Goal: Task Accomplishment & Management: Use online tool/utility

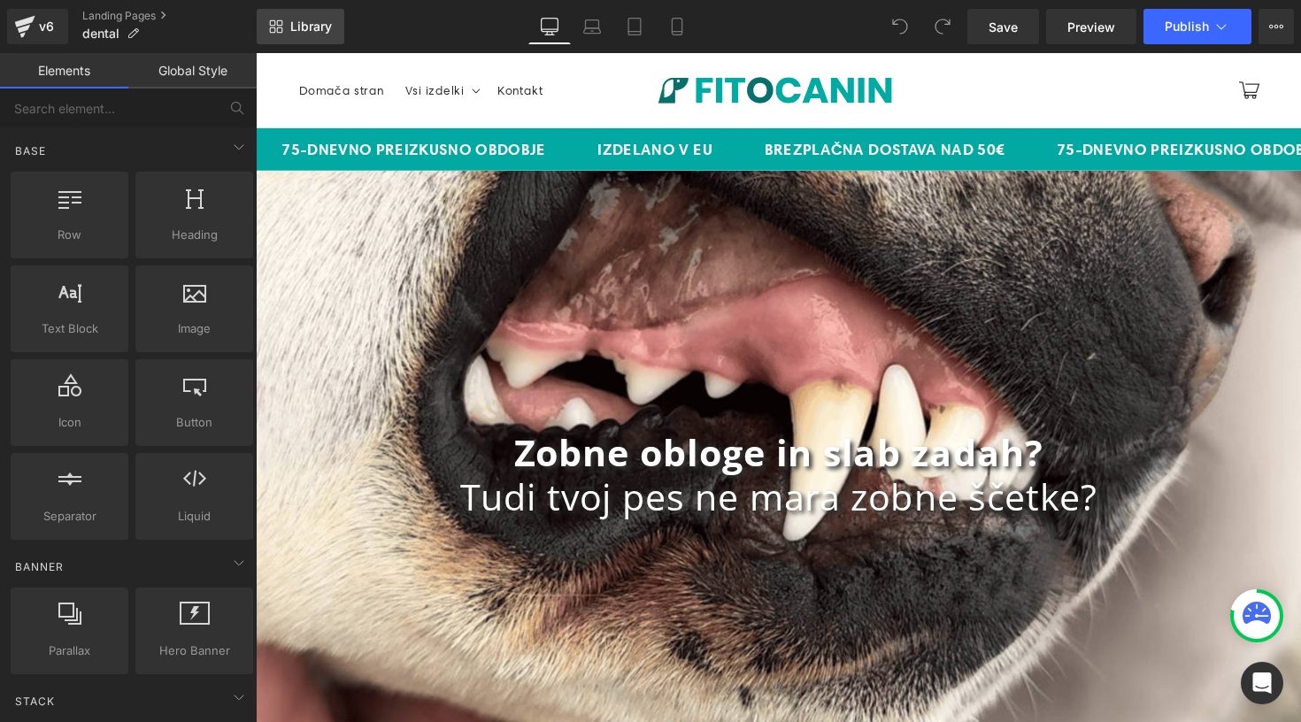
click at [322, 26] on span "Library" at bounding box center [311, 27] width 42 height 16
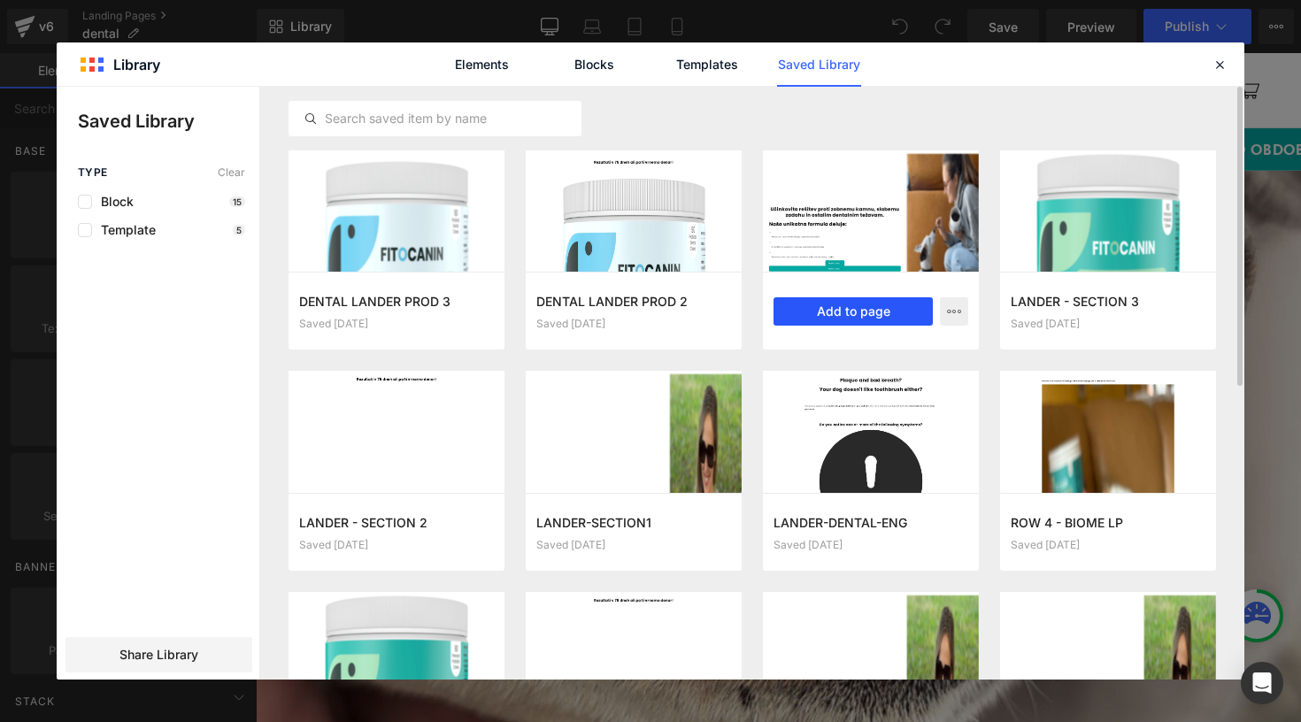
click at [815, 312] on button "Add to page" at bounding box center [852, 311] width 159 height 28
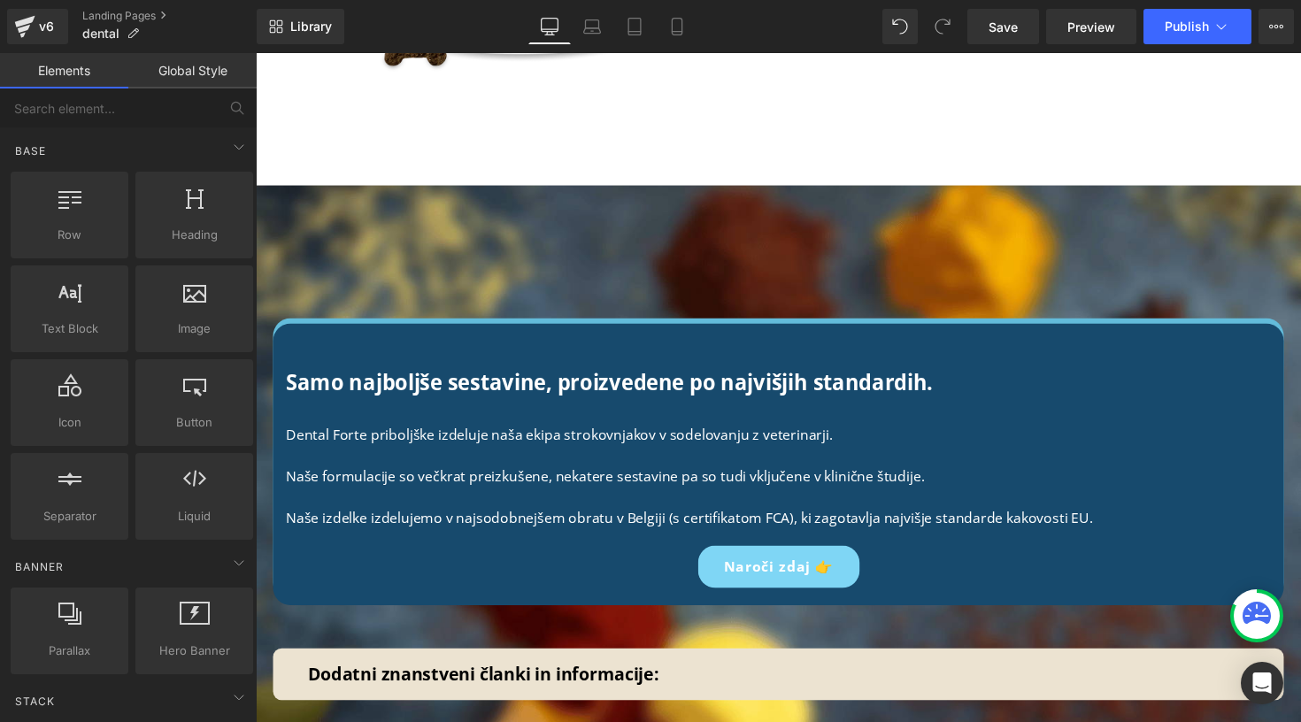
scroll to position [12910, 0]
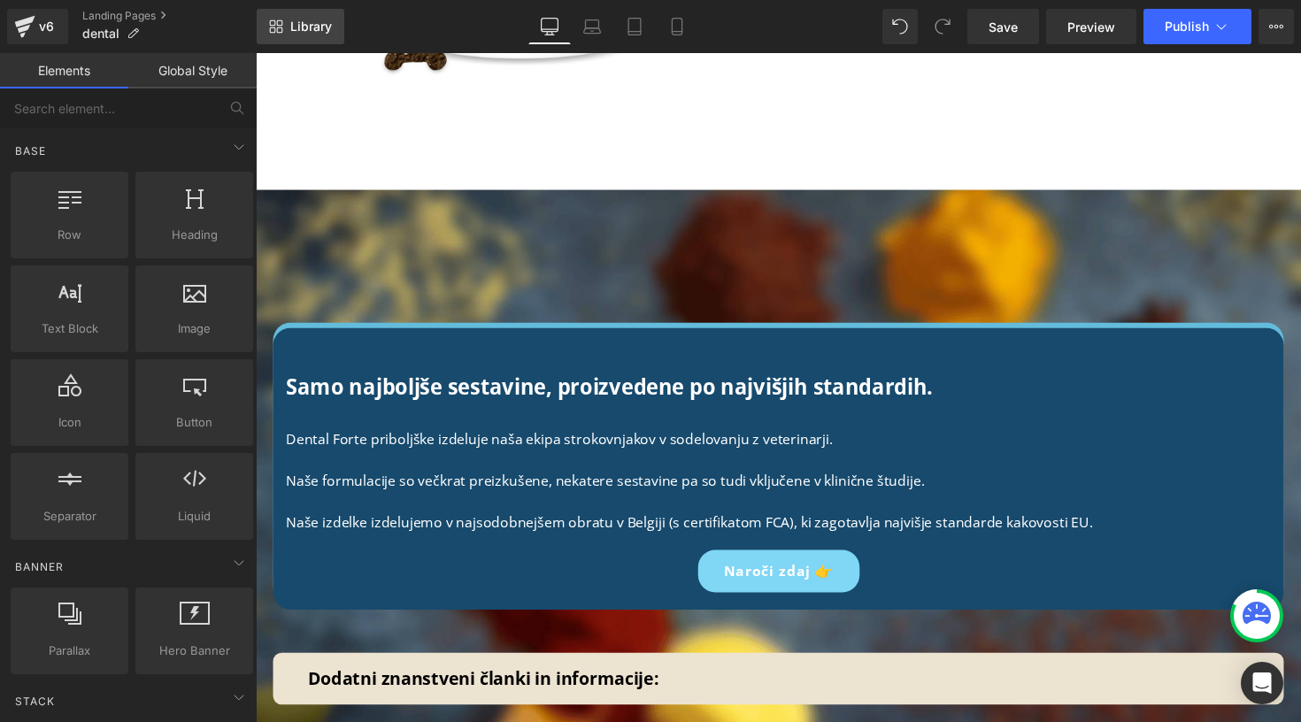
click at [304, 13] on link "Library" at bounding box center [301, 26] width 88 height 35
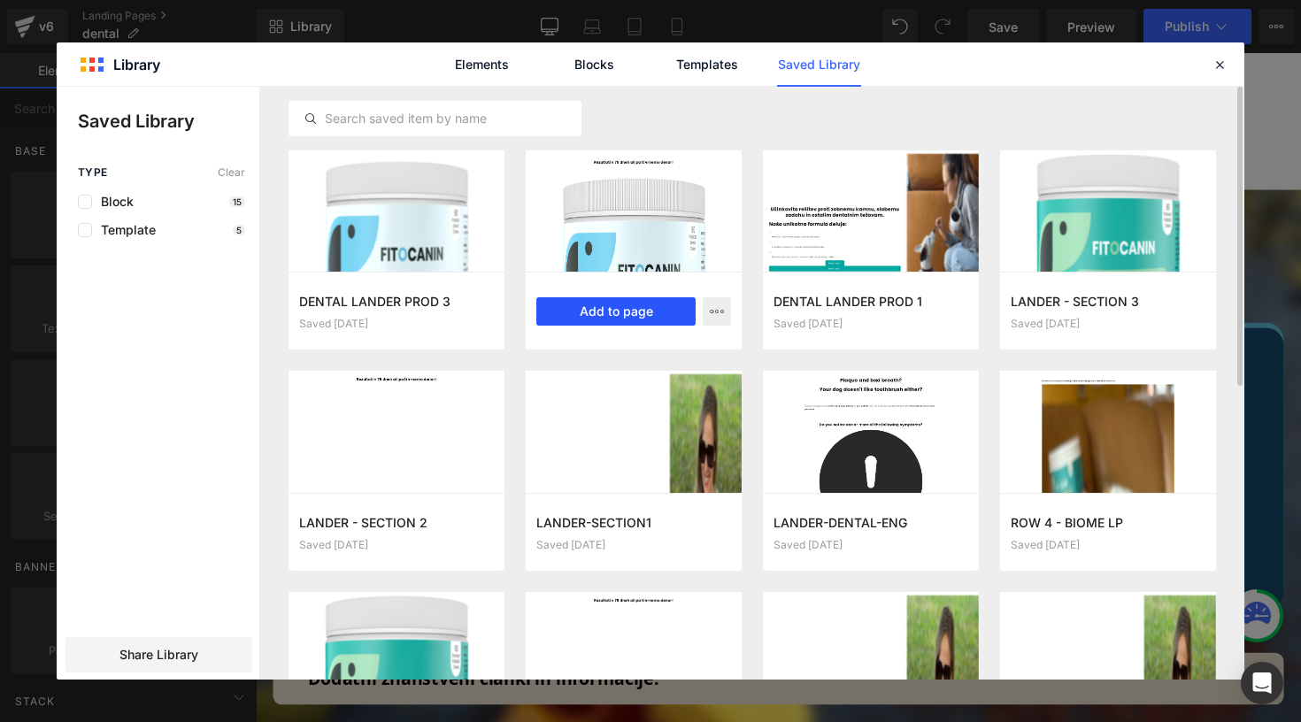
click at [605, 311] on button "Add to page" at bounding box center [615, 311] width 159 height 28
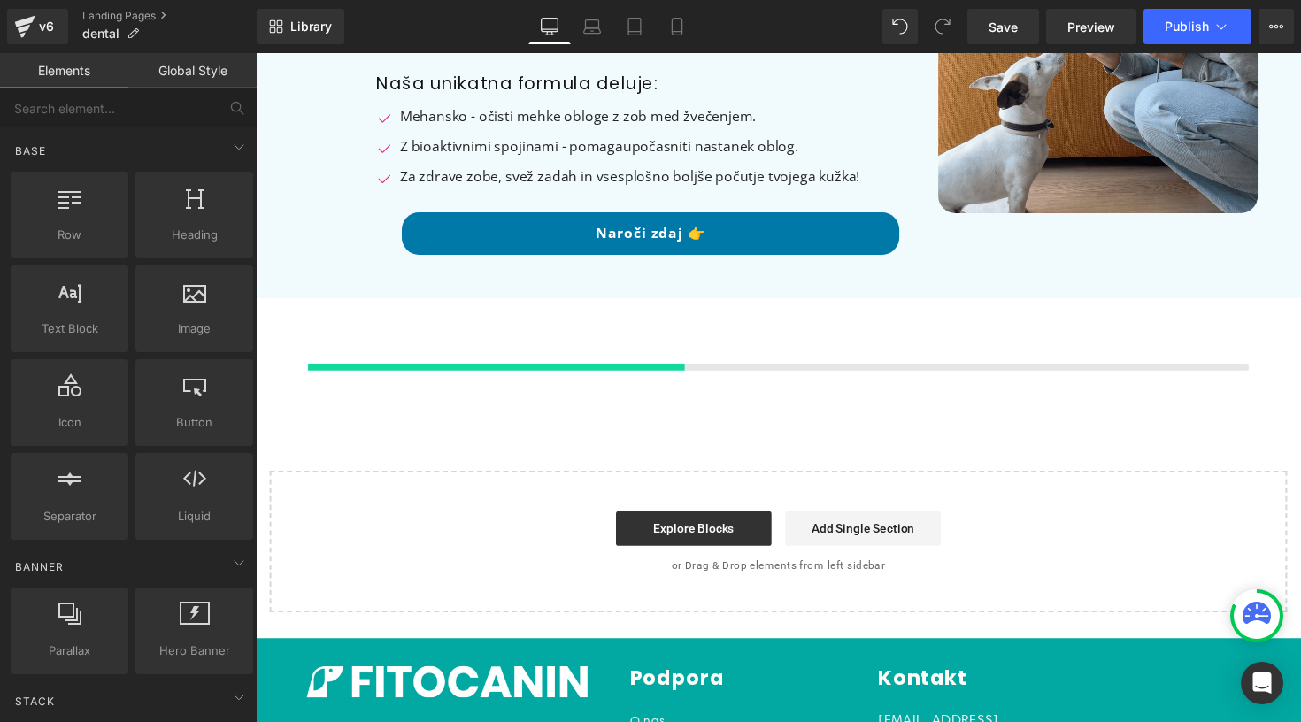
scroll to position [13927, 0]
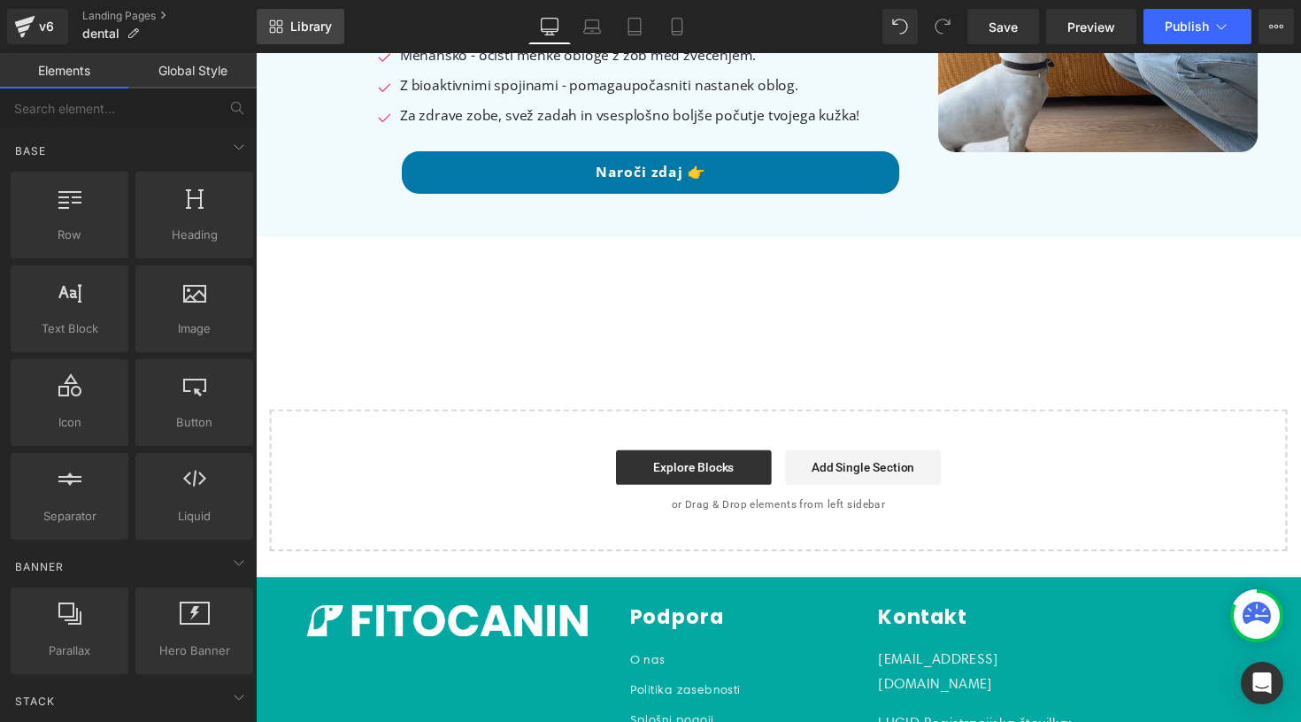
click at [314, 34] on span "Library" at bounding box center [311, 27] width 42 height 16
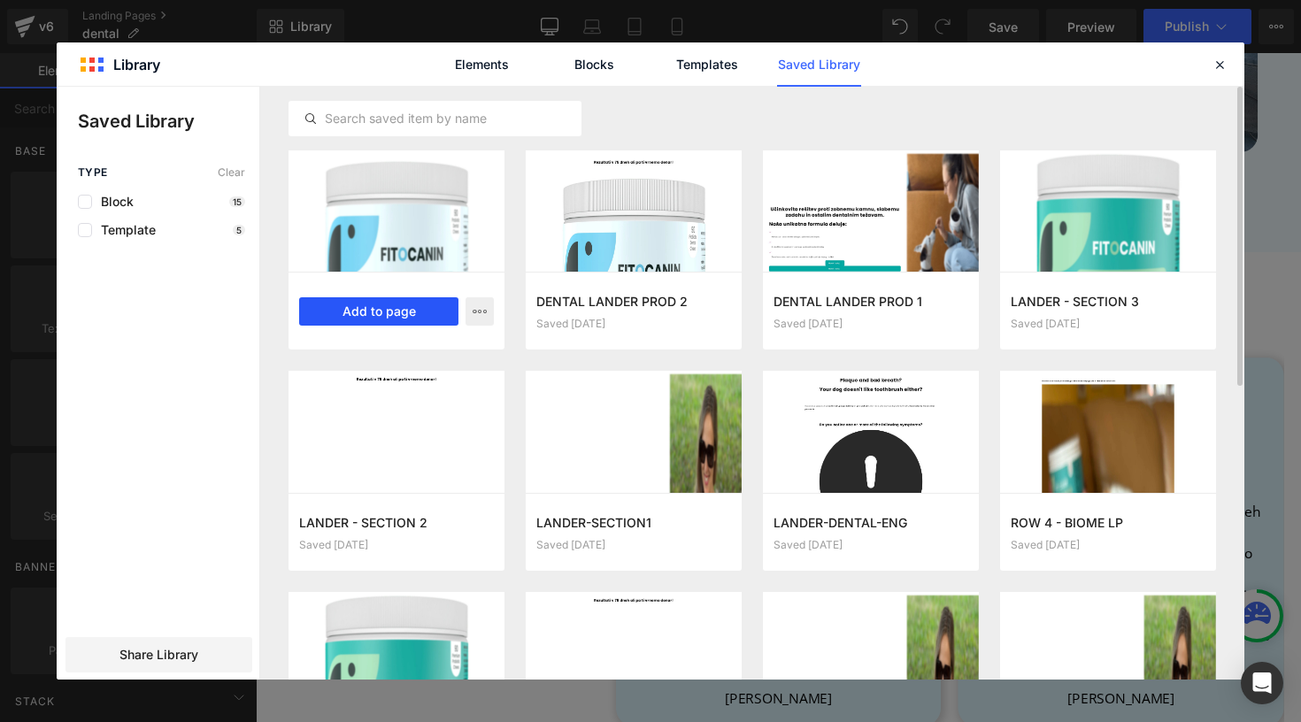
click at [400, 311] on button "Add to page" at bounding box center [378, 311] width 159 height 28
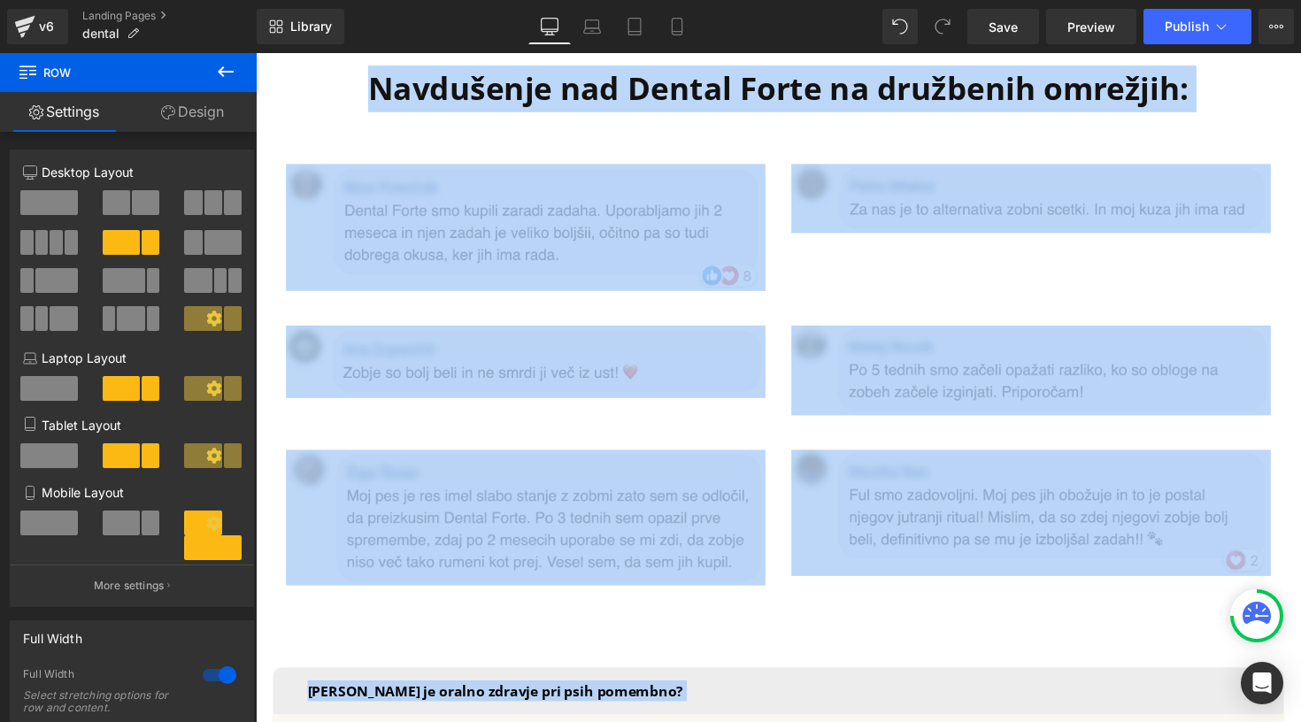
scroll to position [10948, 0]
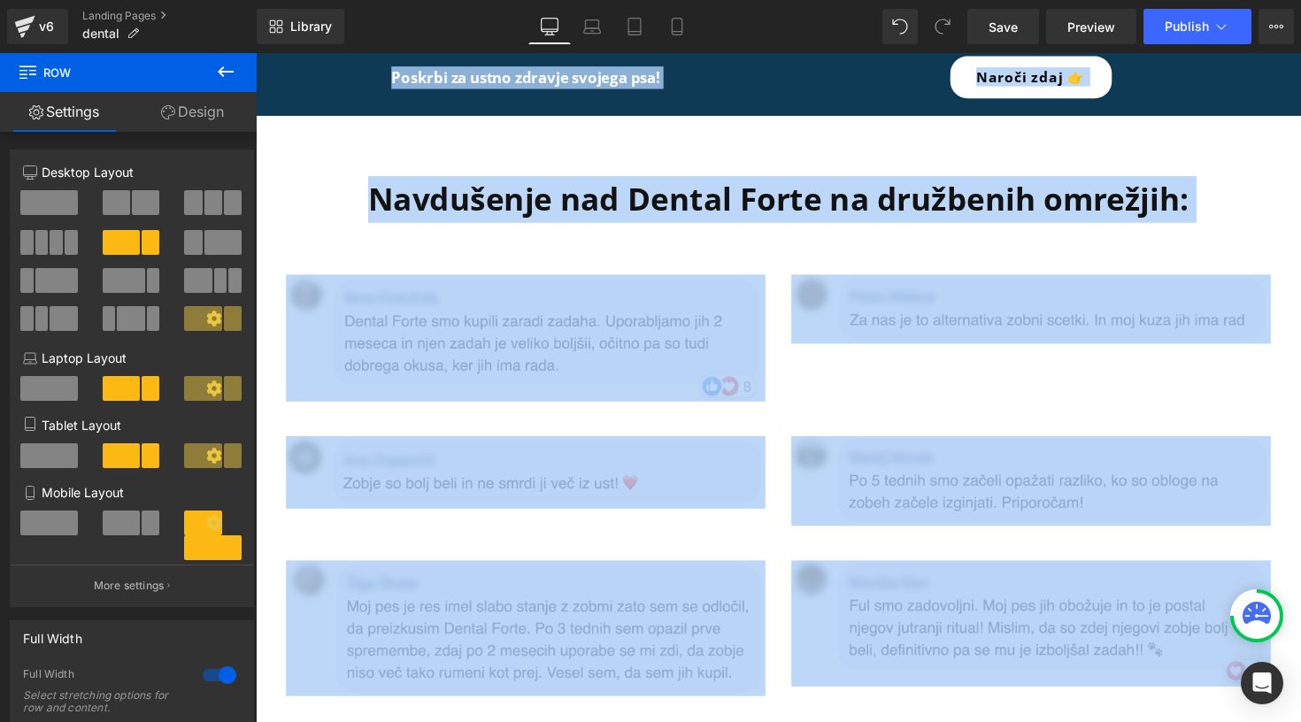
drag, startPoint x: 382, startPoint y: 349, endPoint x: 502, endPoint y: 15, distance: 354.4
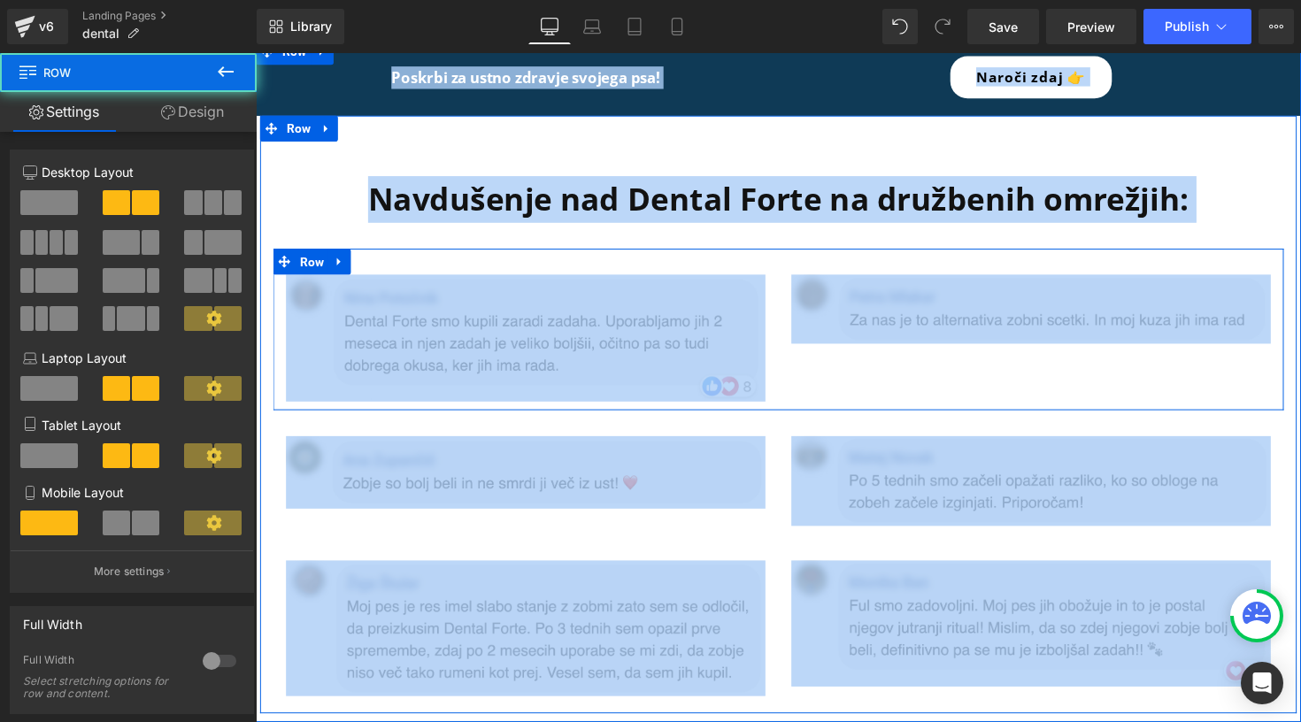
click at [504, 254] on div "Image Image Row" at bounding box center [790, 336] width 1035 height 165
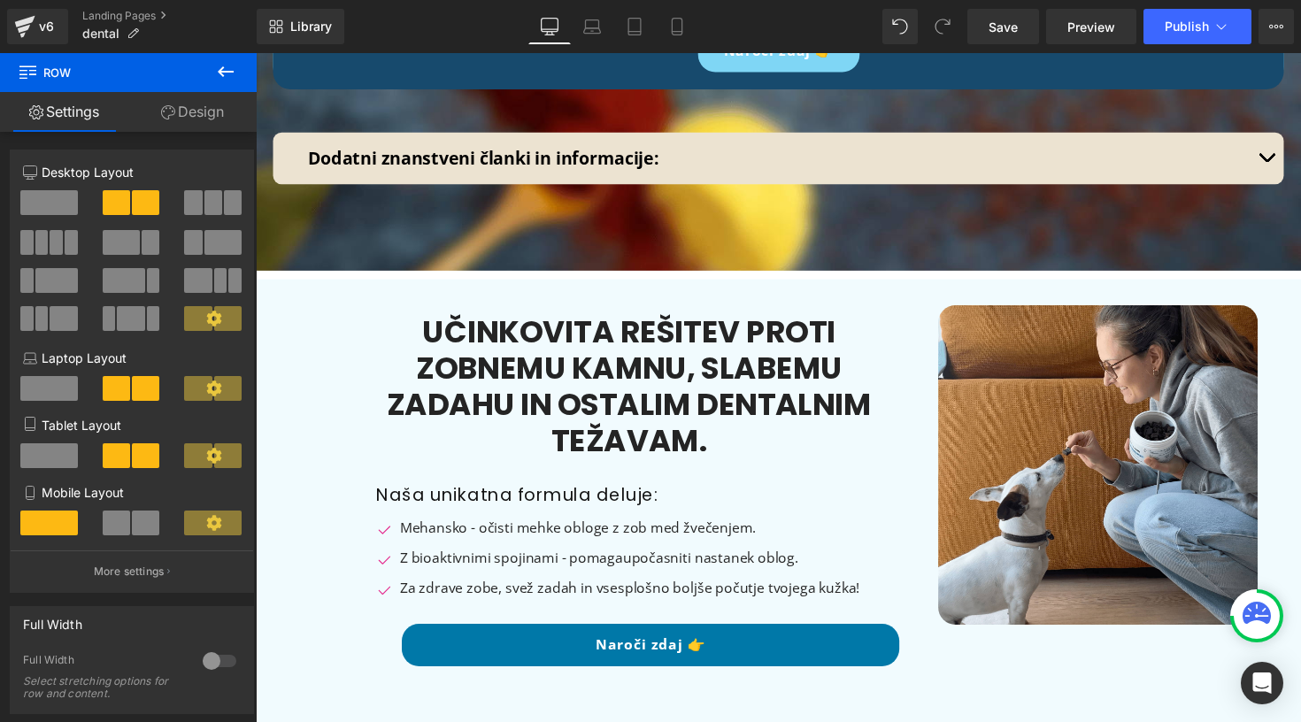
scroll to position [13438, 0]
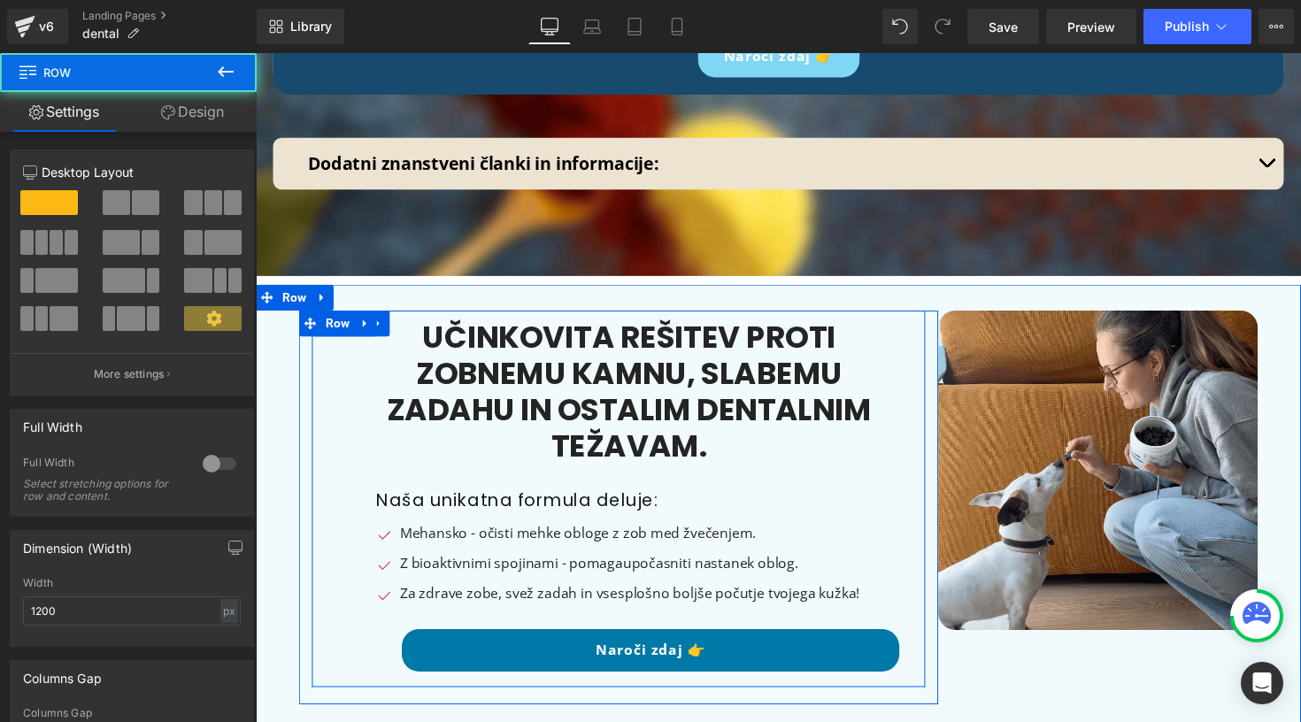
click at [340, 317] on div "Učinkovita rešitev proti zobnemu kamnu, slabemu zadahu in ostalim dentalnim tež…" at bounding box center [627, 510] width 628 height 386
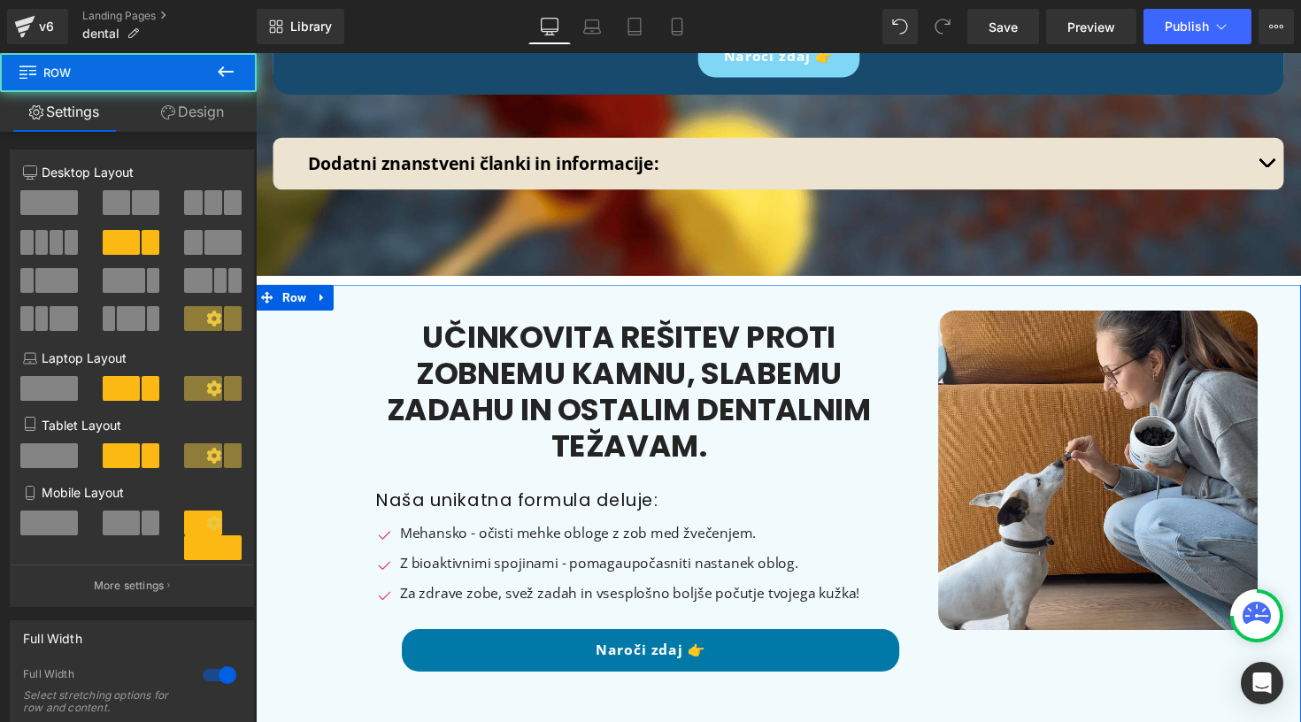
click at [273, 290] on div "Učinkovita rešitev proti zobnemu kamnu, slabemu zadahu in ostalim dentalnim tež…" at bounding box center [791, 518] width 1071 height 457
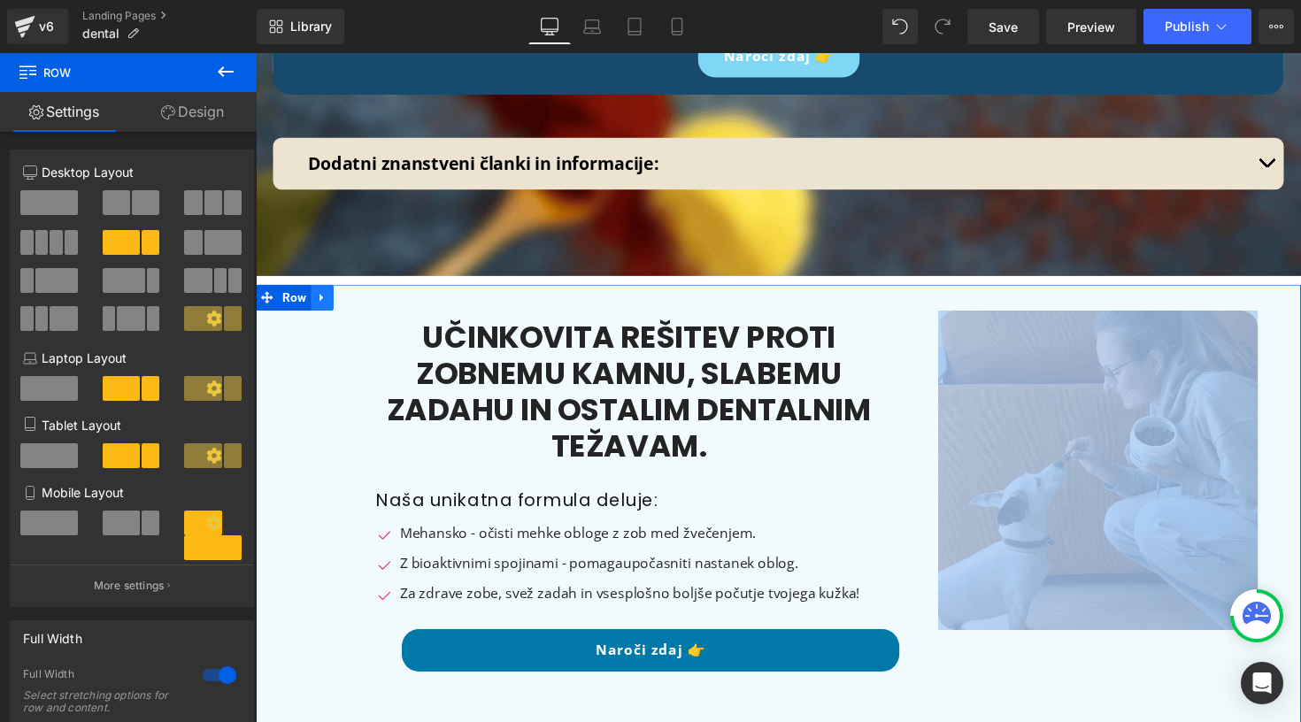
drag, startPoint x: 284, startPoint y: 252, endPoint x: 312, endPoint y: 202, distance: 57.8
click at [312, 290] on div "Učinkovita rešitev proti zobnemu kamnu, slabemu zadahu in ostalim dentalnim tež…" at bounding box center [791, 518] width 1071 height 457
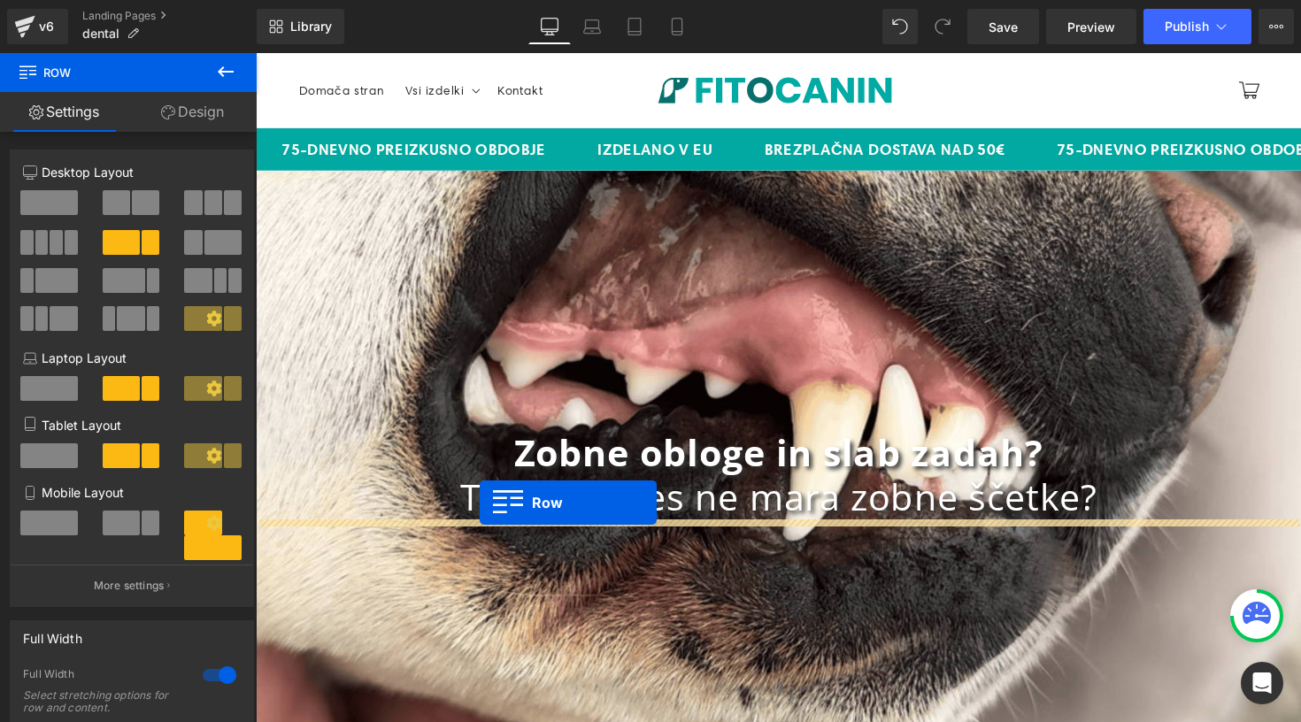
scroll to position [0, 0]
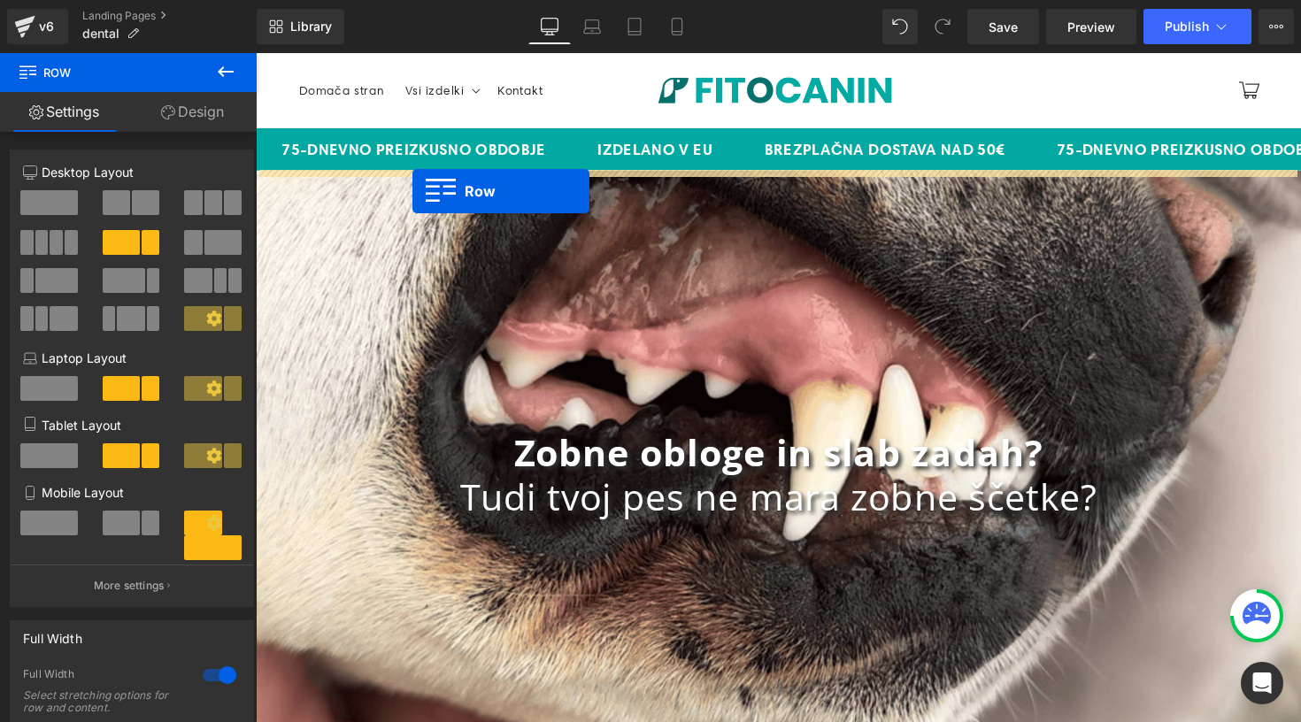
drag, startPoint x: 292, startPoint y: 204, endPoint x: 416, endPoint y: 195, distance: 124.2
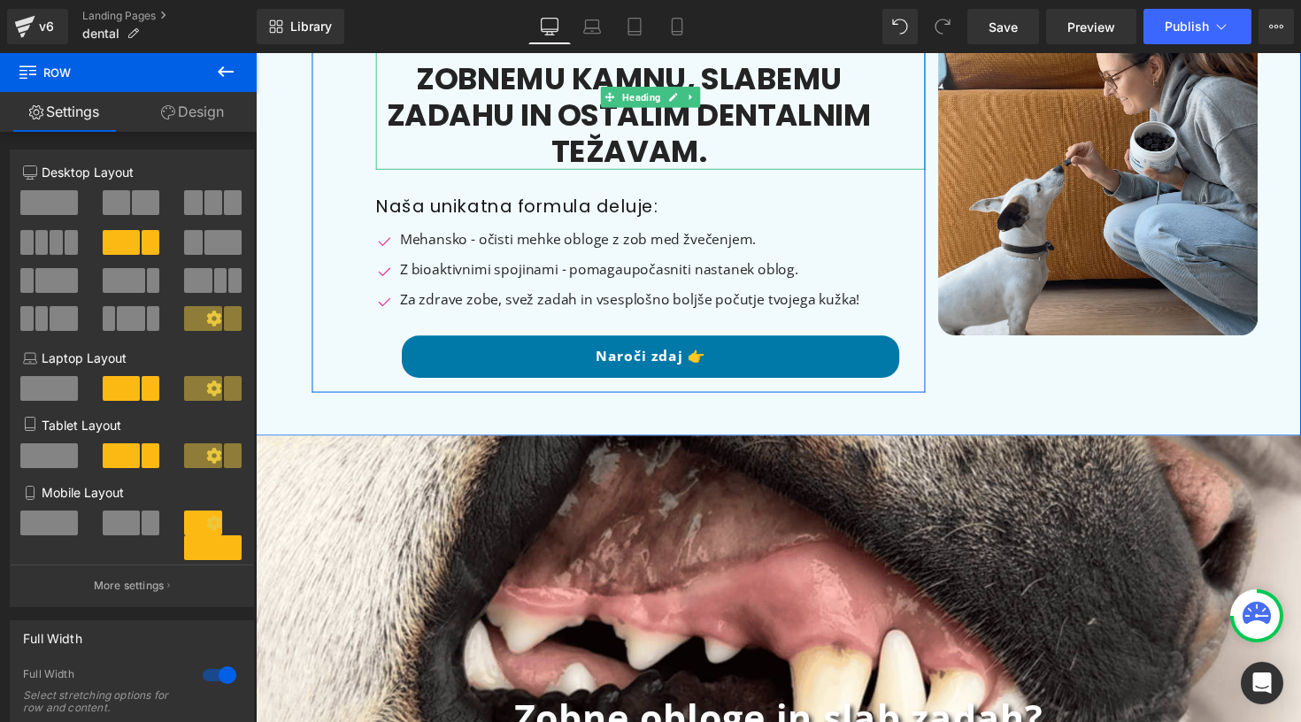
scroll to position [187, 0]
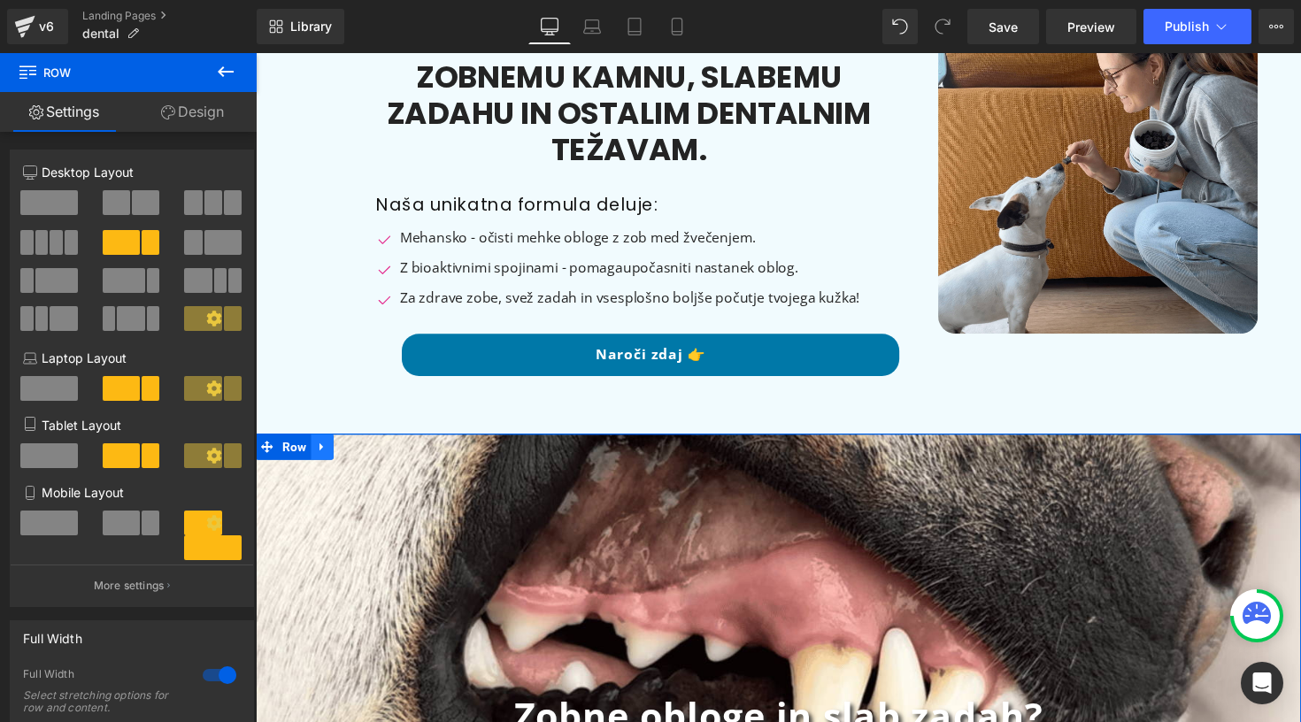
click at [322, 458] on icon at bounding box center [324, 456] width 12 height 13
click at [364, 457] on icon at bounding box center [370, 456] width 12 height 12
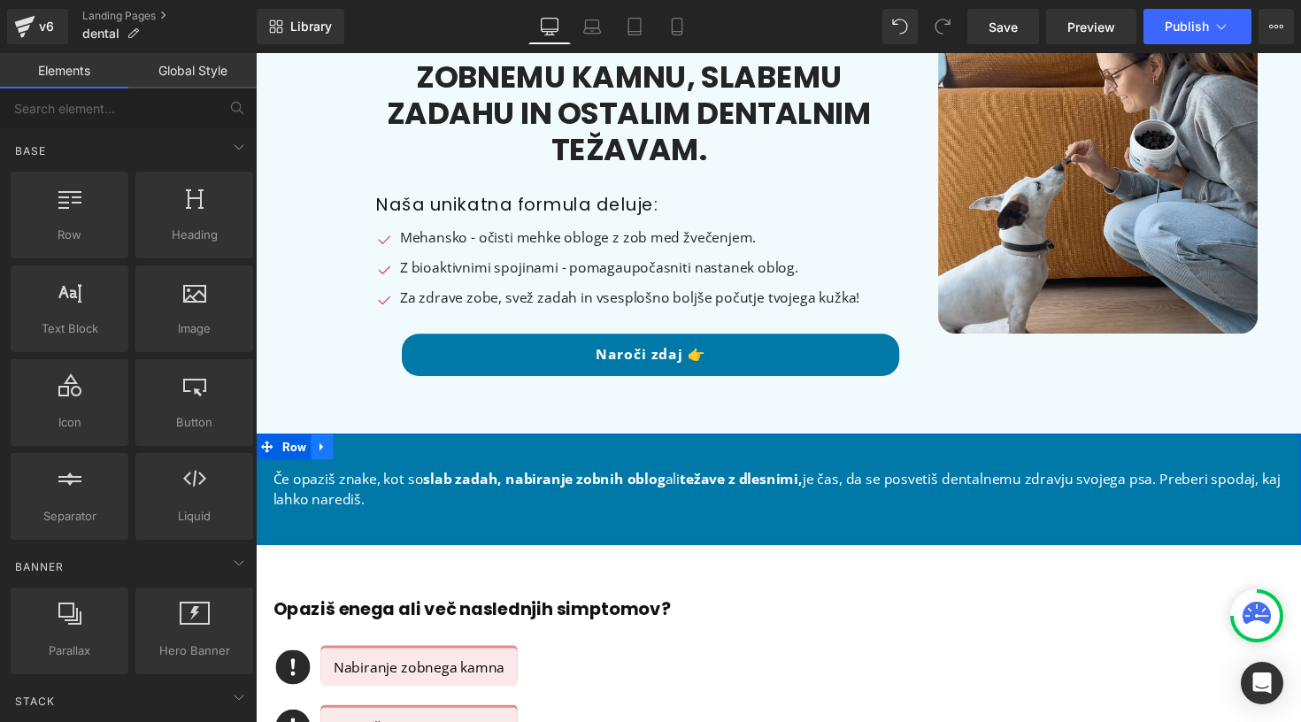
click at [313, 458] on link at bounding box center [323, 456] width 23 height 27
click at [368, 452] on icon at bounding box center [370, 456] width 12 height 12
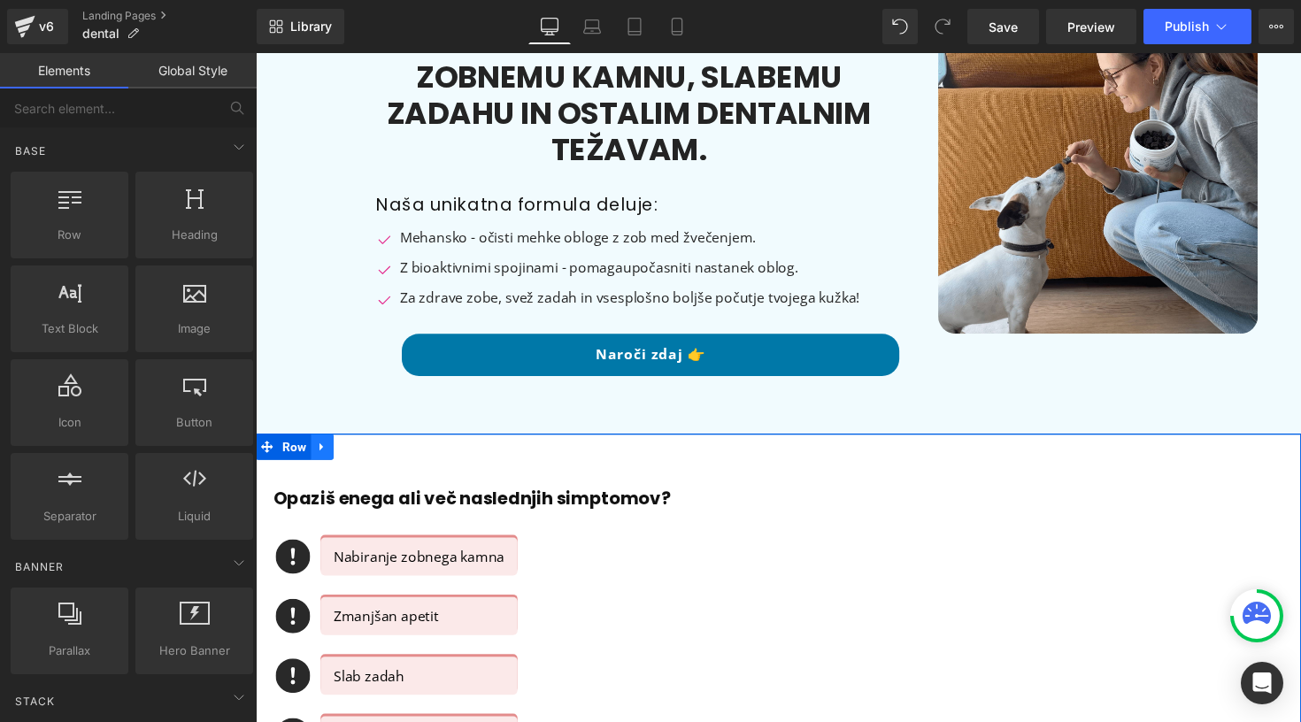
click at [314, 458] on link at bounding box center [323, 456] width 23 height 27
click at [365, 448] on link at bounding box center [369, 456] width 23 height 27
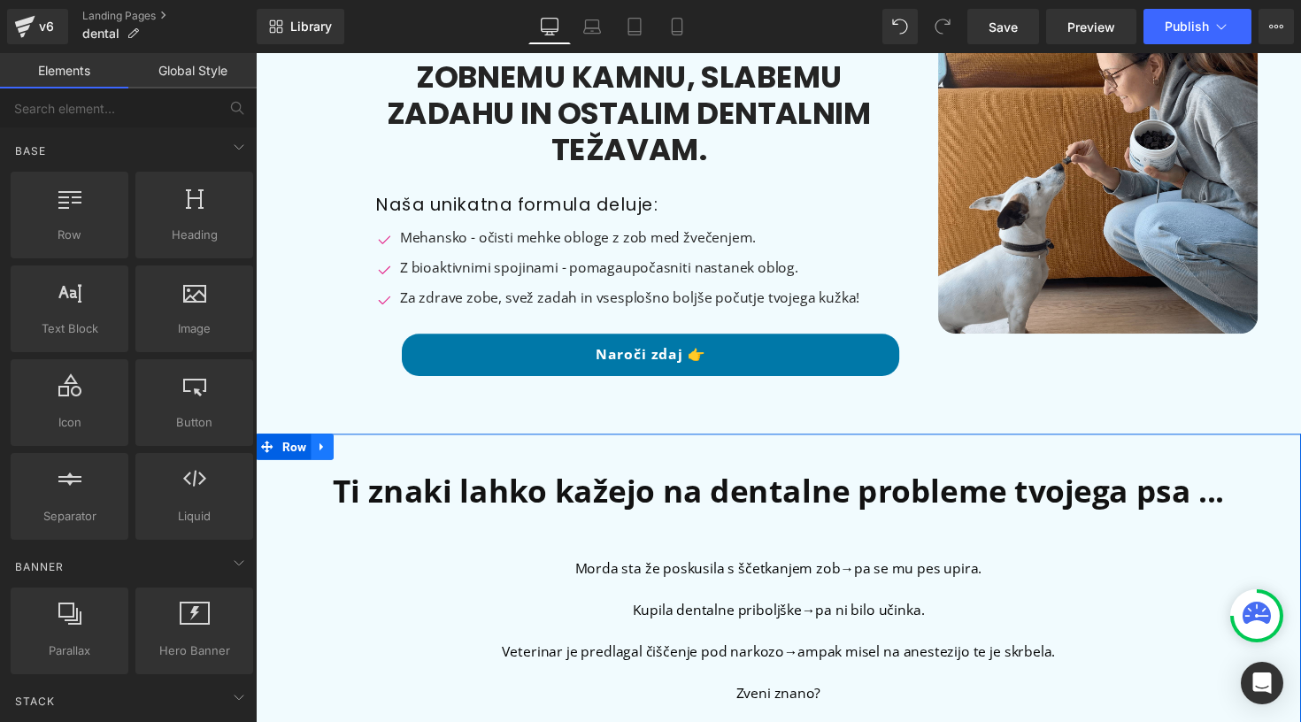
click at [331, 458] on link at bounding box center [323, 456] width 23 height 27
click at [370, 453] on icon at bounding box center [370, 456] width 12 height 12
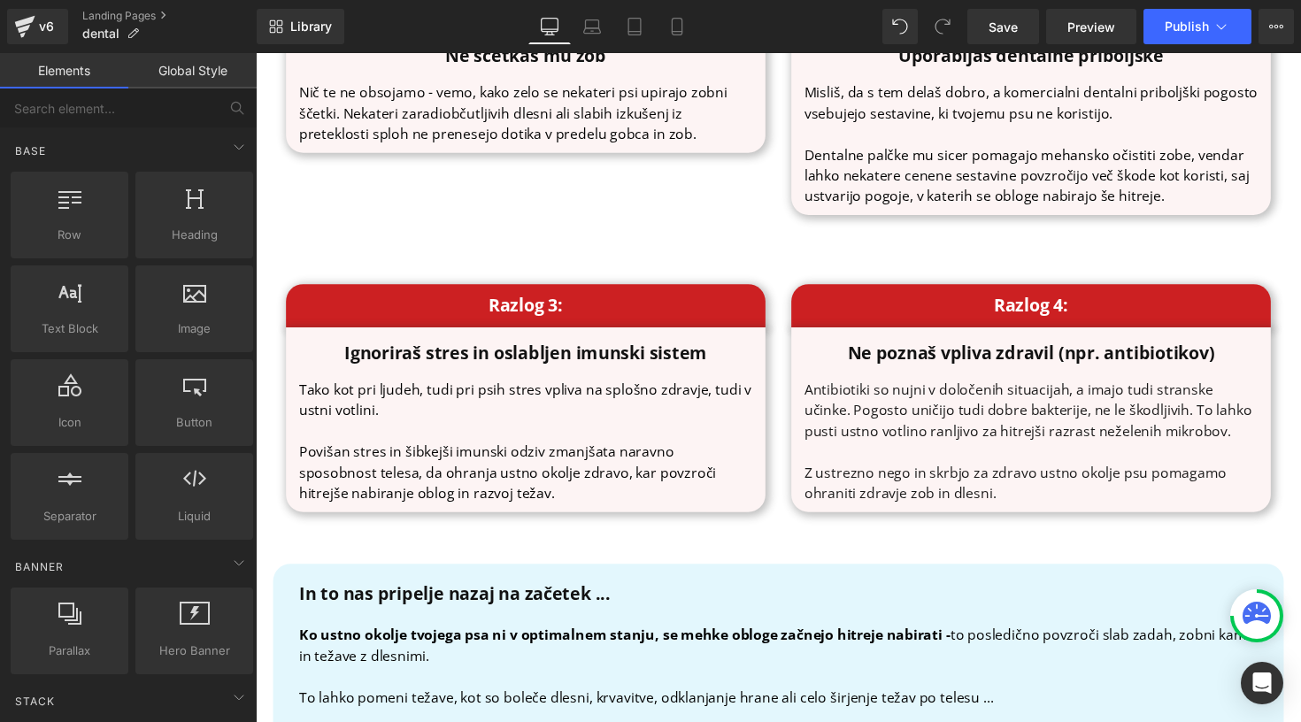
scroll to position [2070, 0]
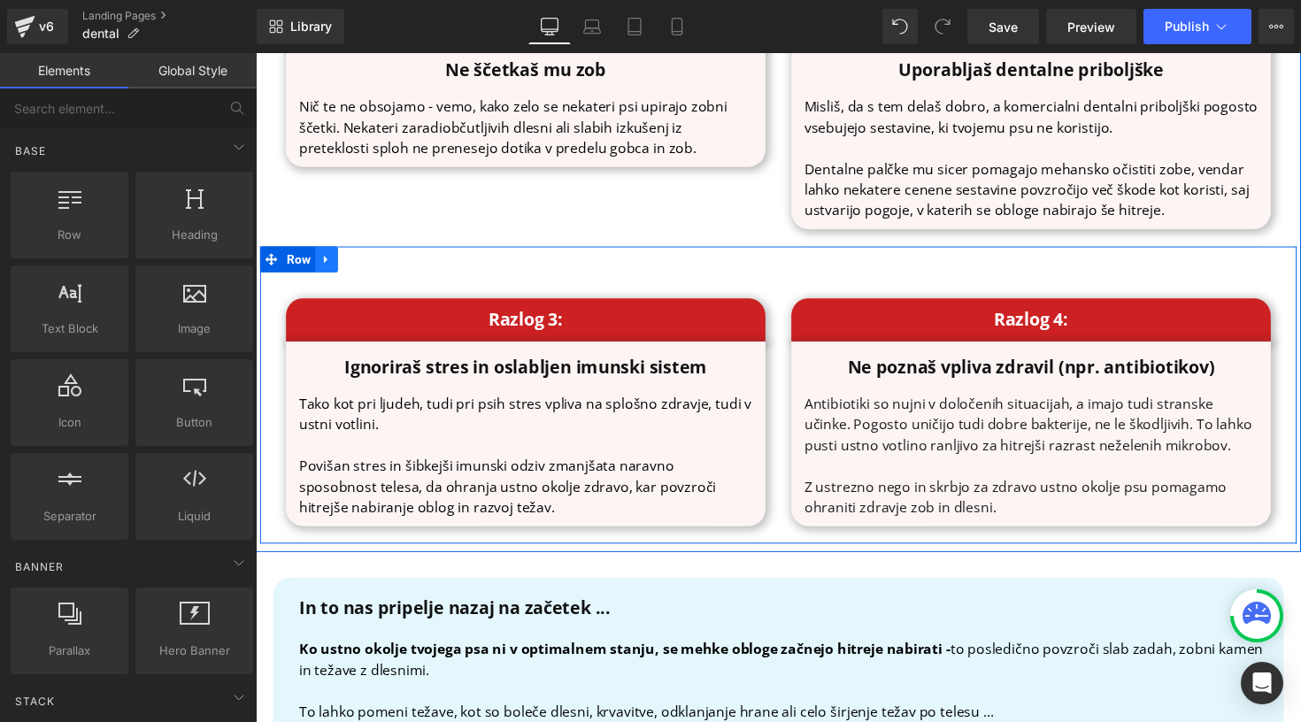
click at [322, 268] on icon at bounding box center [328, 264] width 12 height 13
click at [377, 260] on icon at bounding box center [374, 264] width 12 height 13
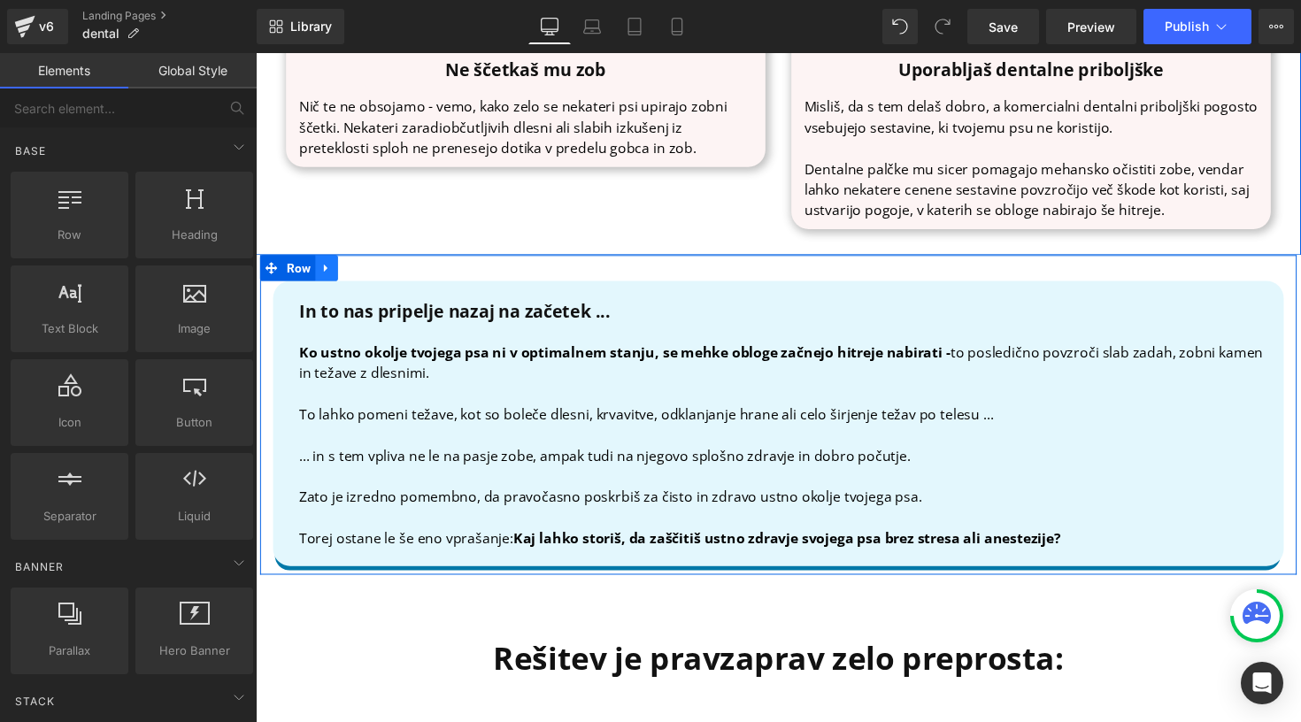
click at [335, 274] on link at bounding box center [328, 273] width 23 height 27
click at [368, 272] on icon at bounding box center [374, 273] width 12 height 12
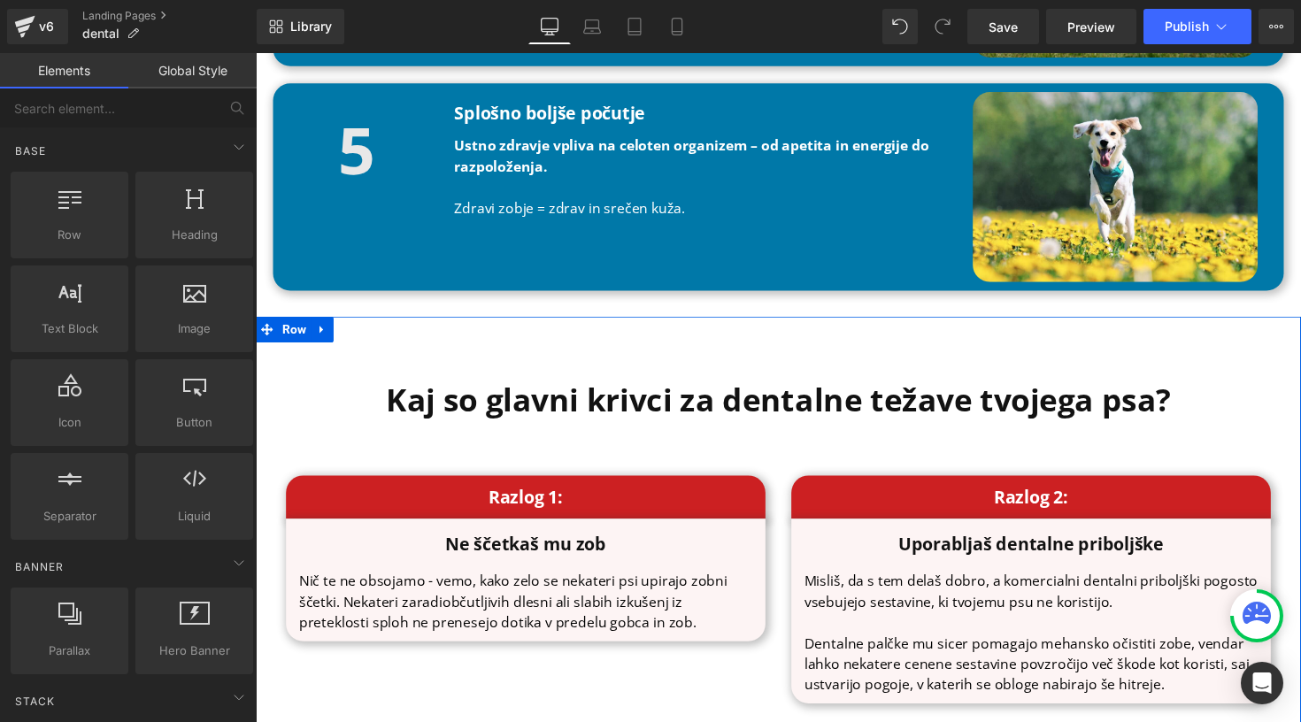
scroll to position [1582, 0]
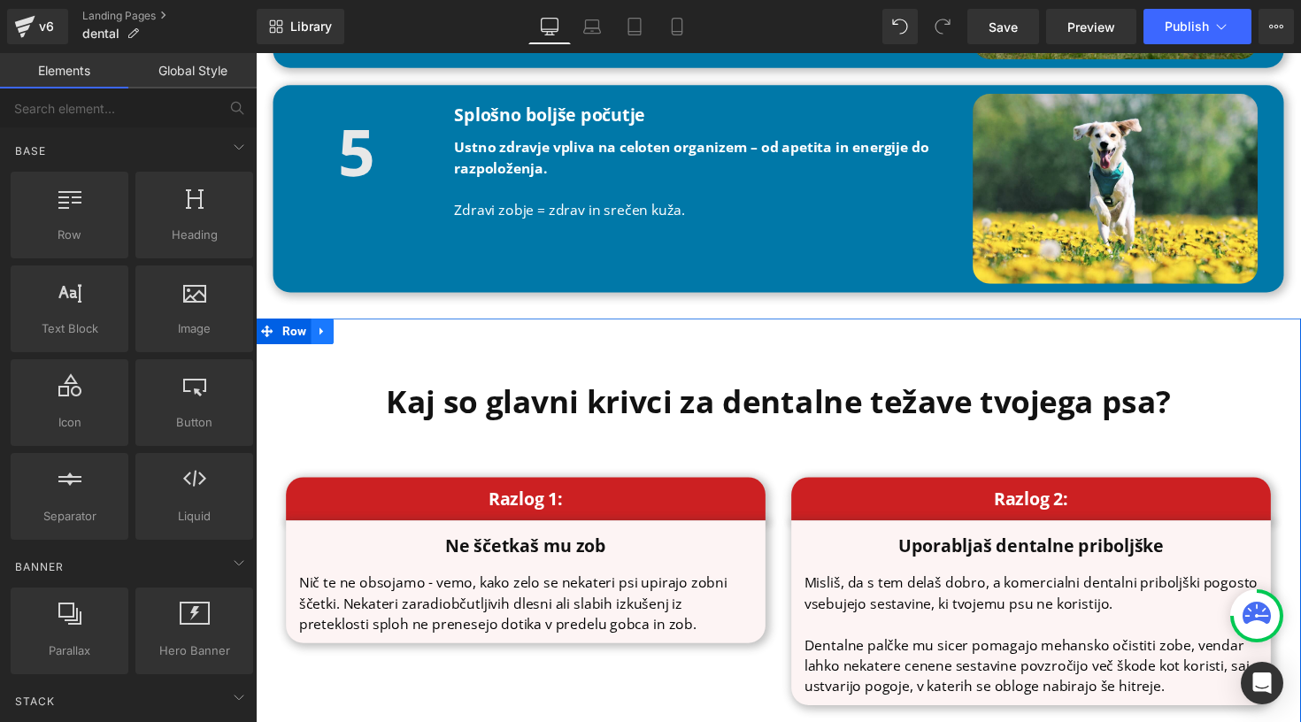
click at [327, 338] on icon at bounding box center [324, 338] width 12 height 13
click at [358, 337] on link at bounding box center [369, 338] width 23 height 27
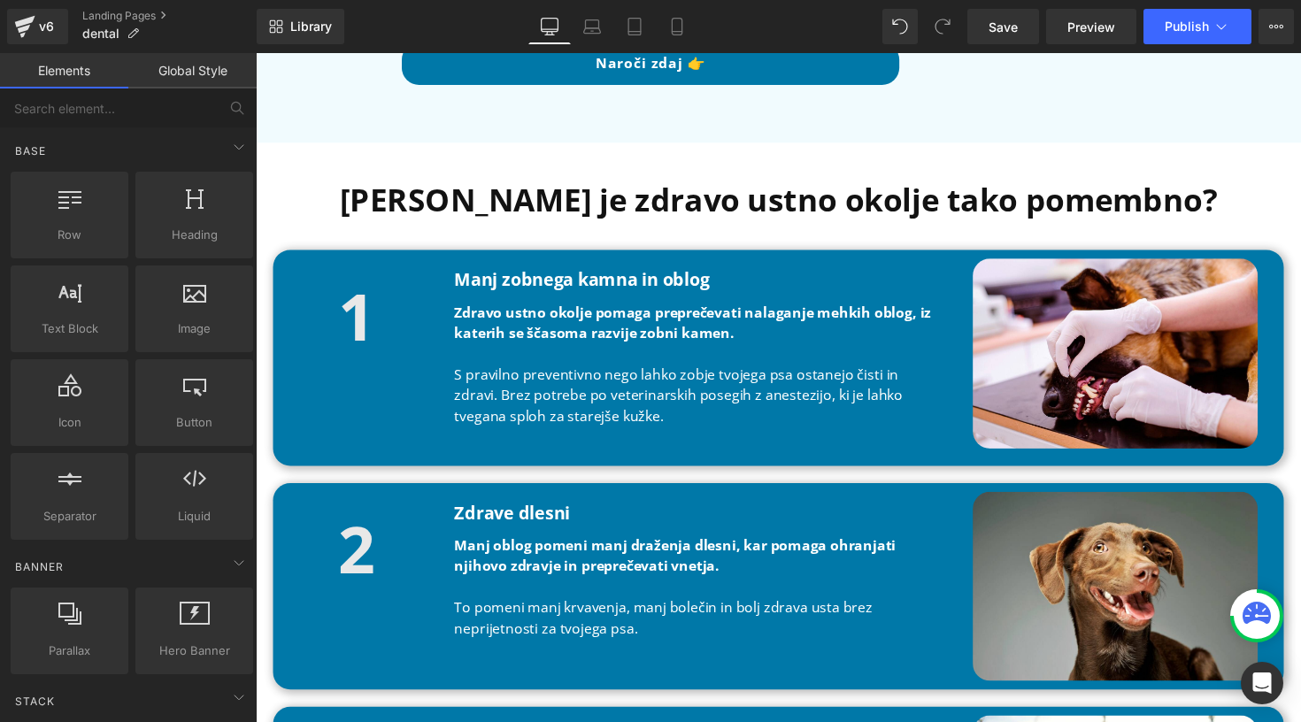
scroll to position [467, 0]
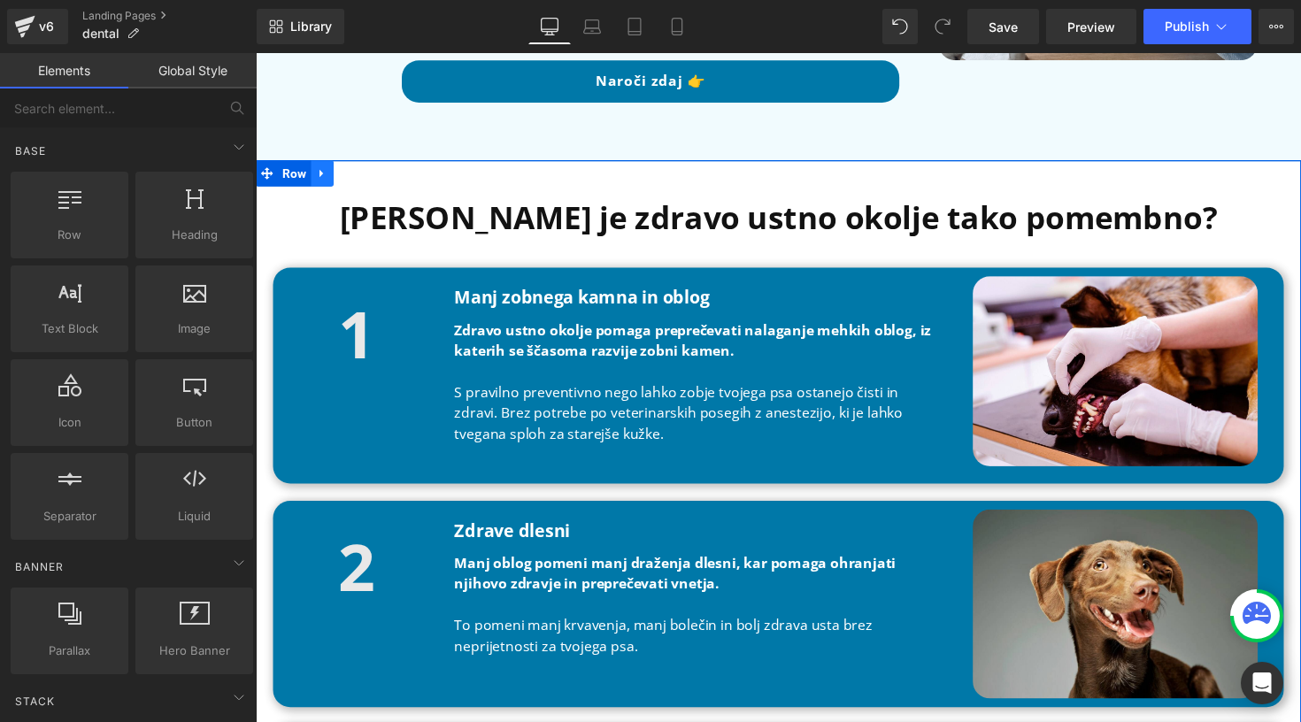
click at [322, 168] on link at bounding box center [323, 176] width 23 height 27
click at [365, 168] on link at bounding box center [369, 176] width 23 height 27
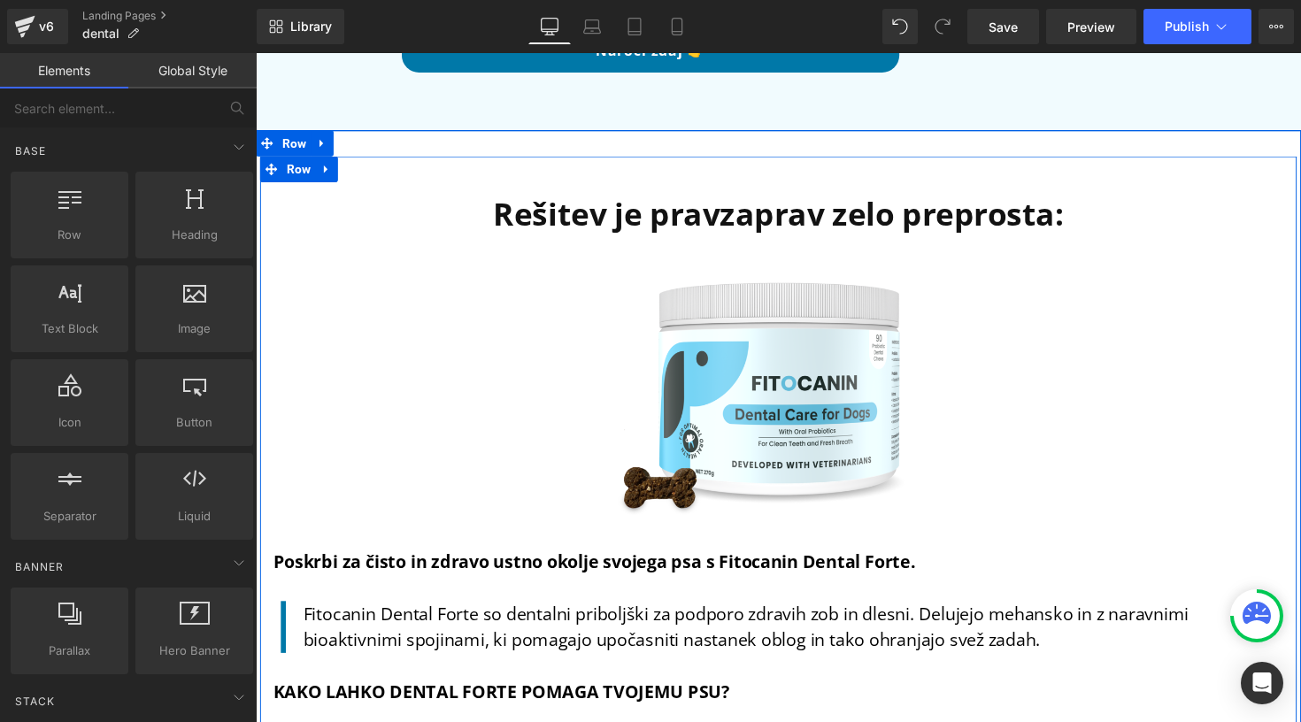
scroll to position [507, 0]
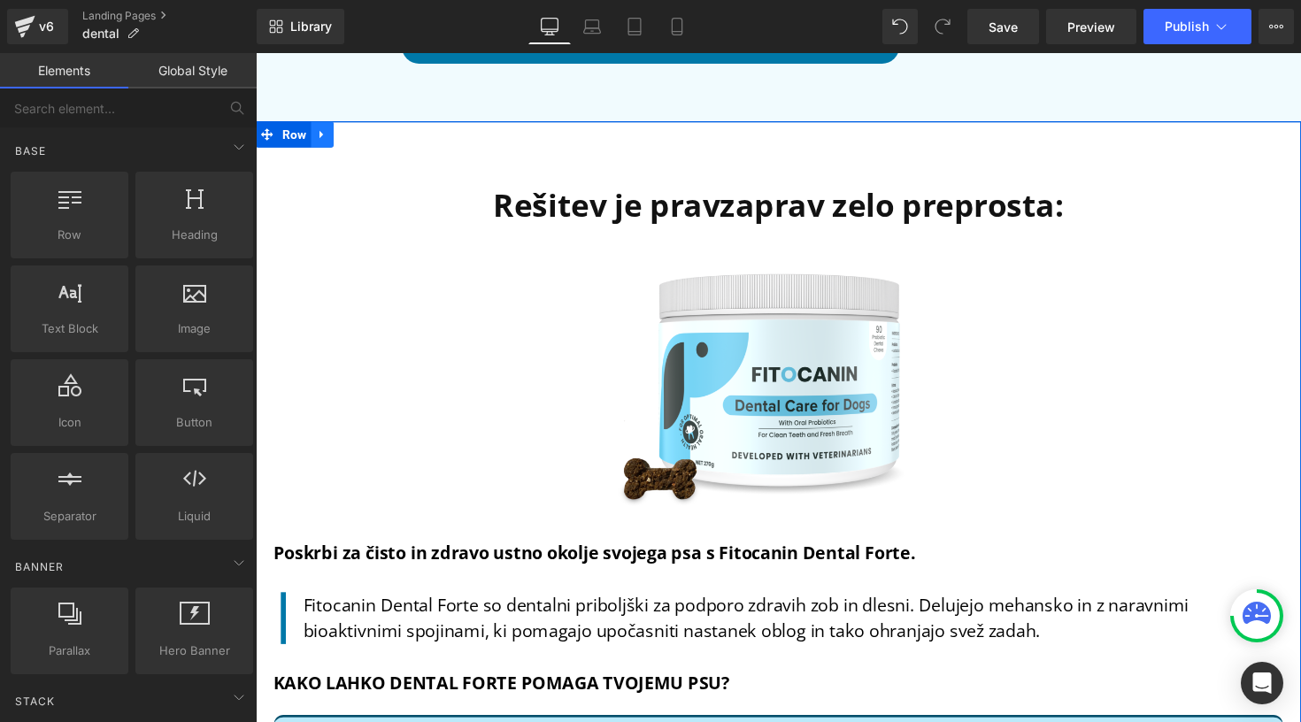
click at [327, 135] on icon at bounding box center [324, 136] width 12 height 13
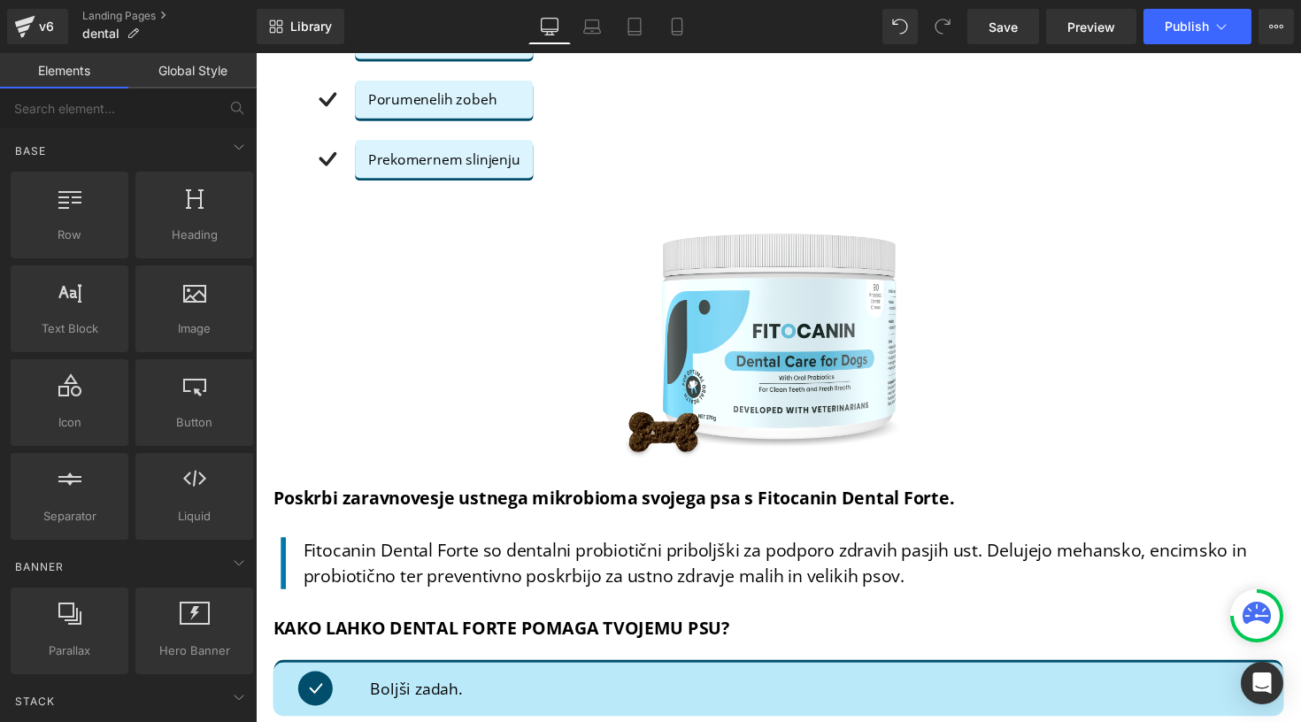
scroll to position [10604, 0]
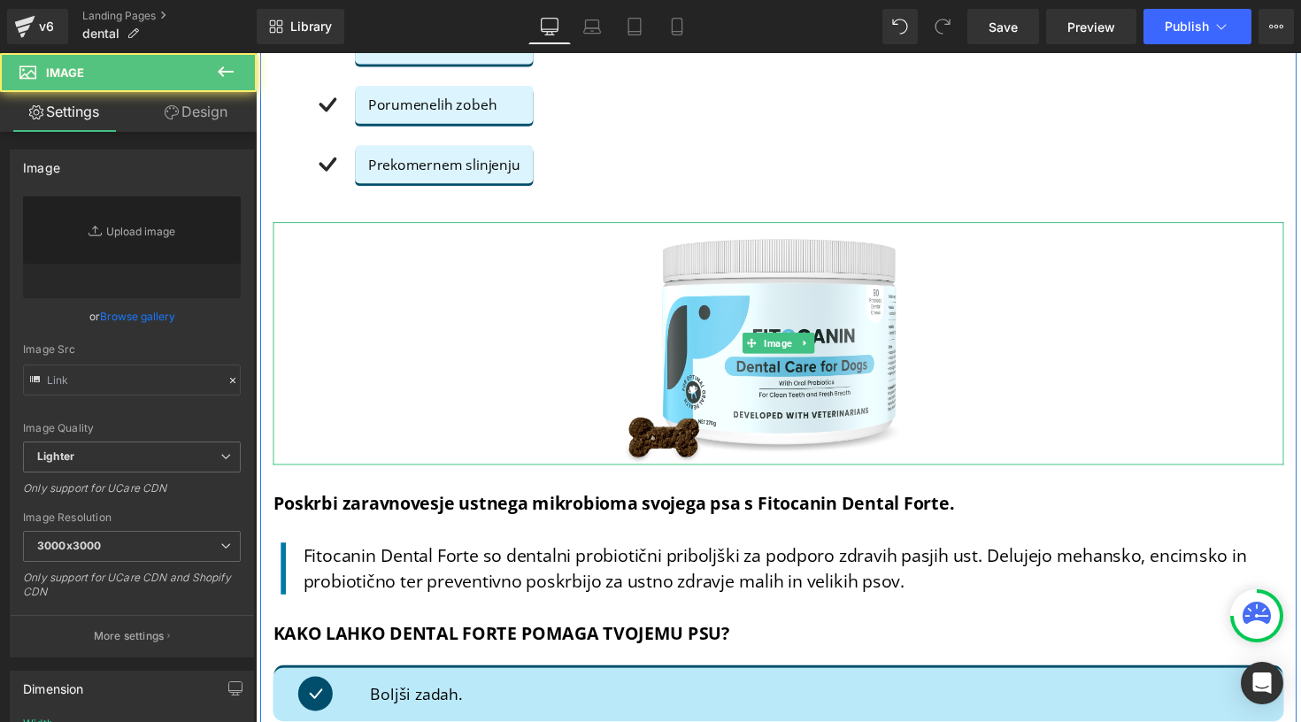
click at [381, 272] on div at bounding box center [790, 351] width 1035 height 249
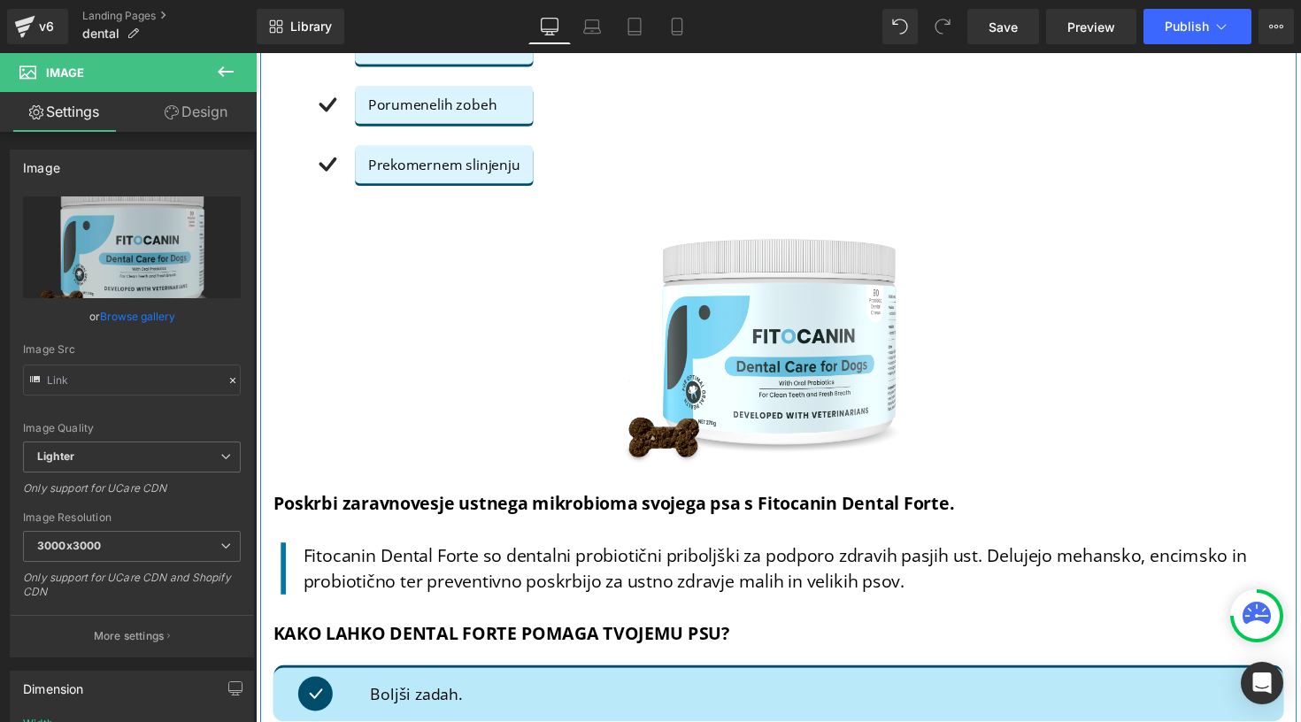
click at [268, 166] on div "Rezultati v 75 dneh ali pa ti vrnemo denar! Heading Icon Icon Icon Icon Icon Ic…" at bounding box center [791, 185] width 1062 height 1996
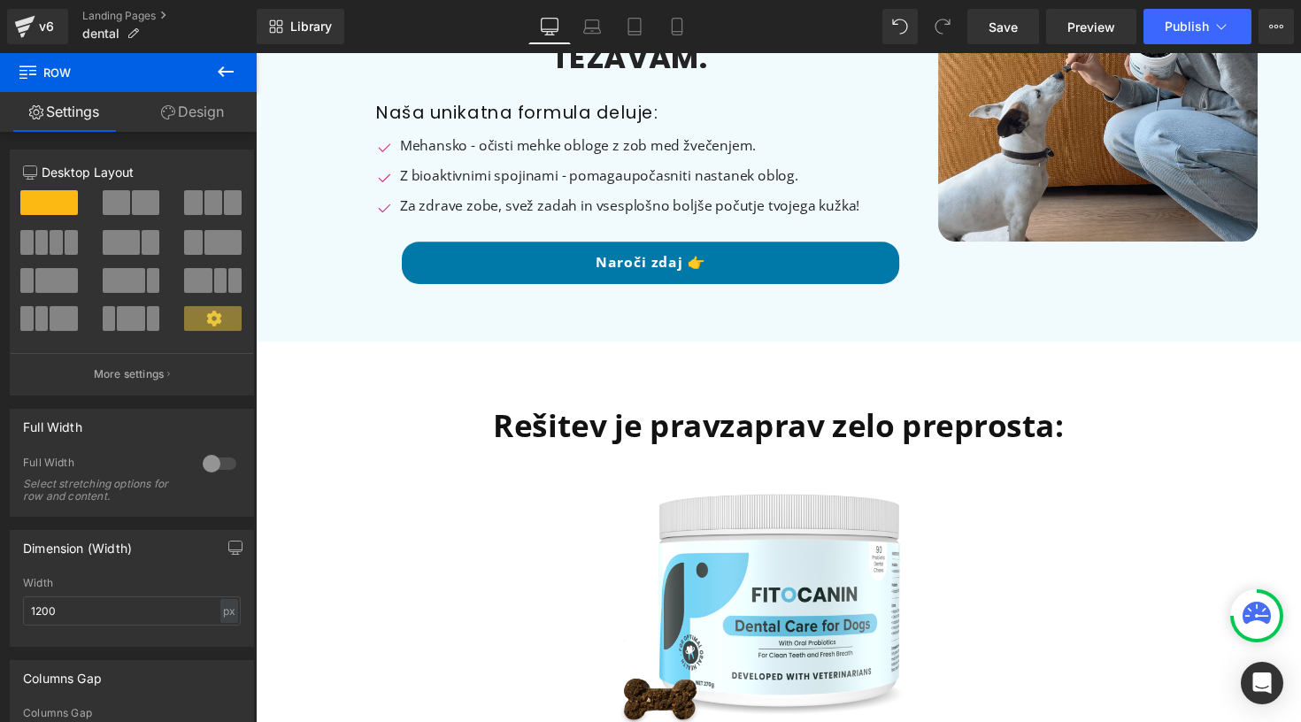
scroll to position [193, 0]
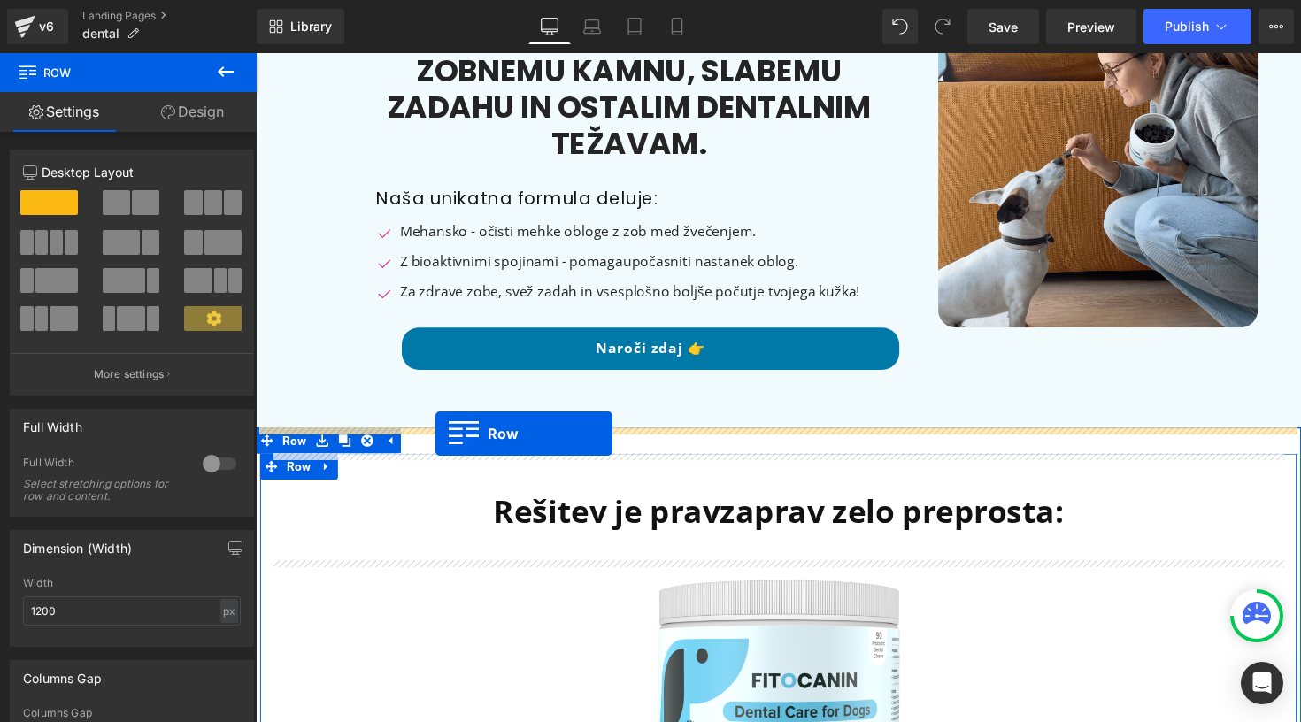
drag, startPoint x: 290, startPoint y: 345, endPoint x: 440, endPoint y: 443, distance: 178.9
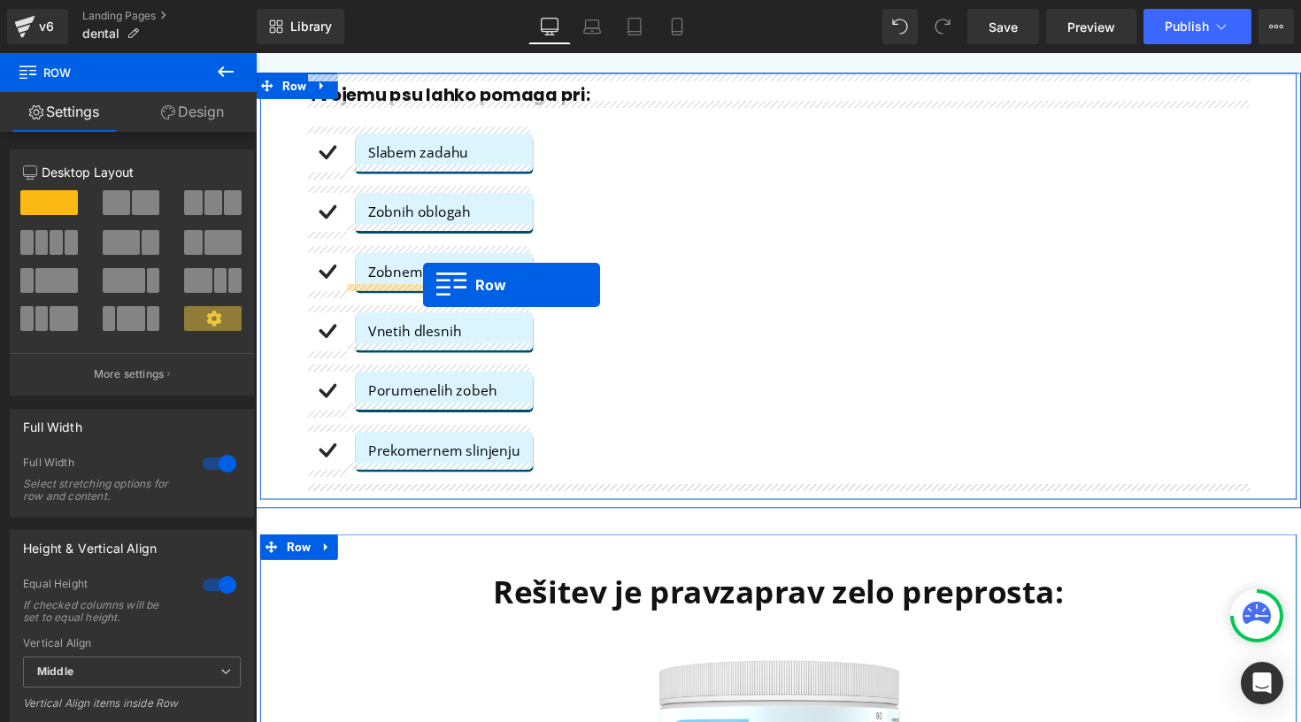
scroll to position [563, 0]
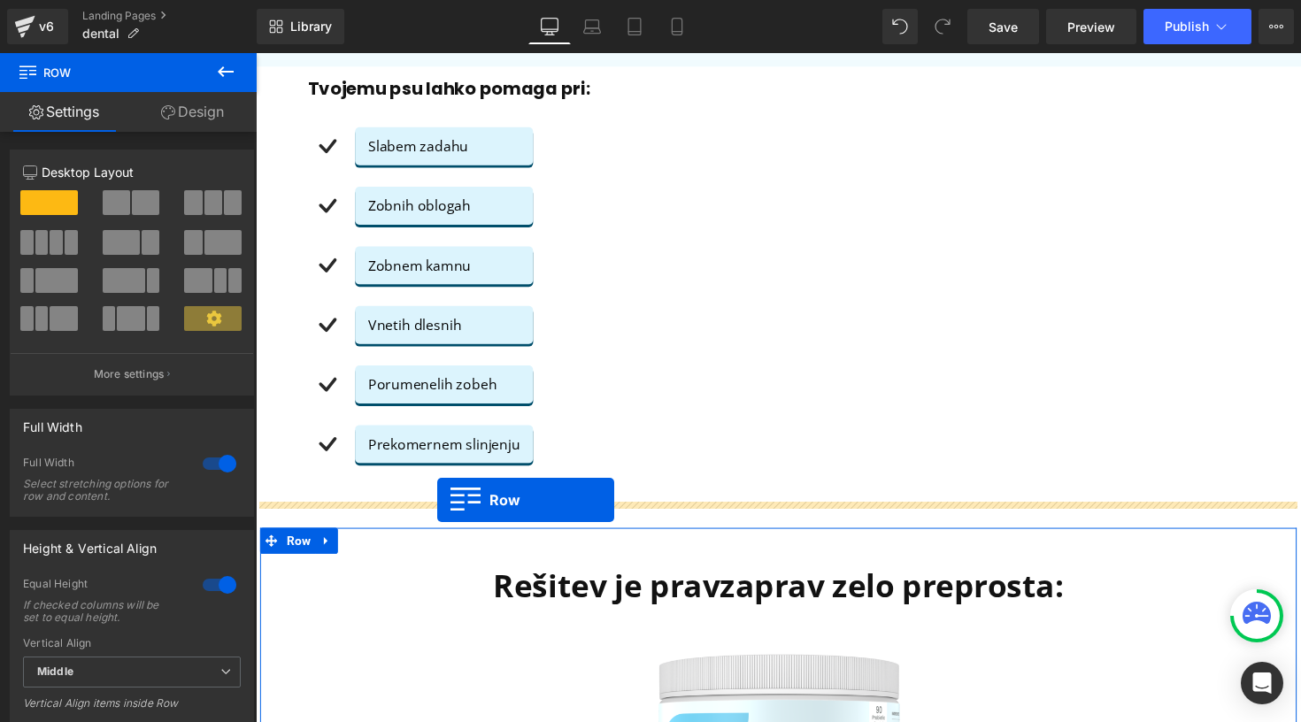
drag, startPoint x: 291, startPoint y: 319, endPoint x: 442, endPoint y: 511, distance: 243.2
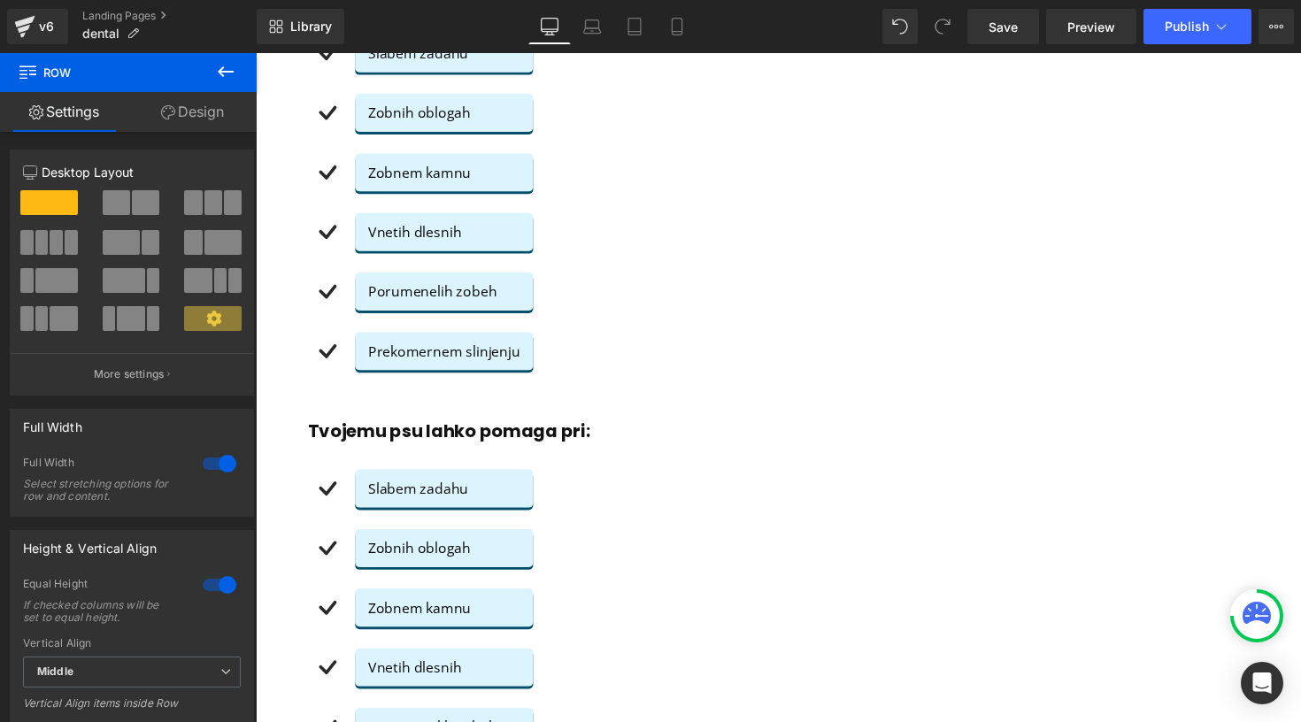
scroll to position [666, 0]
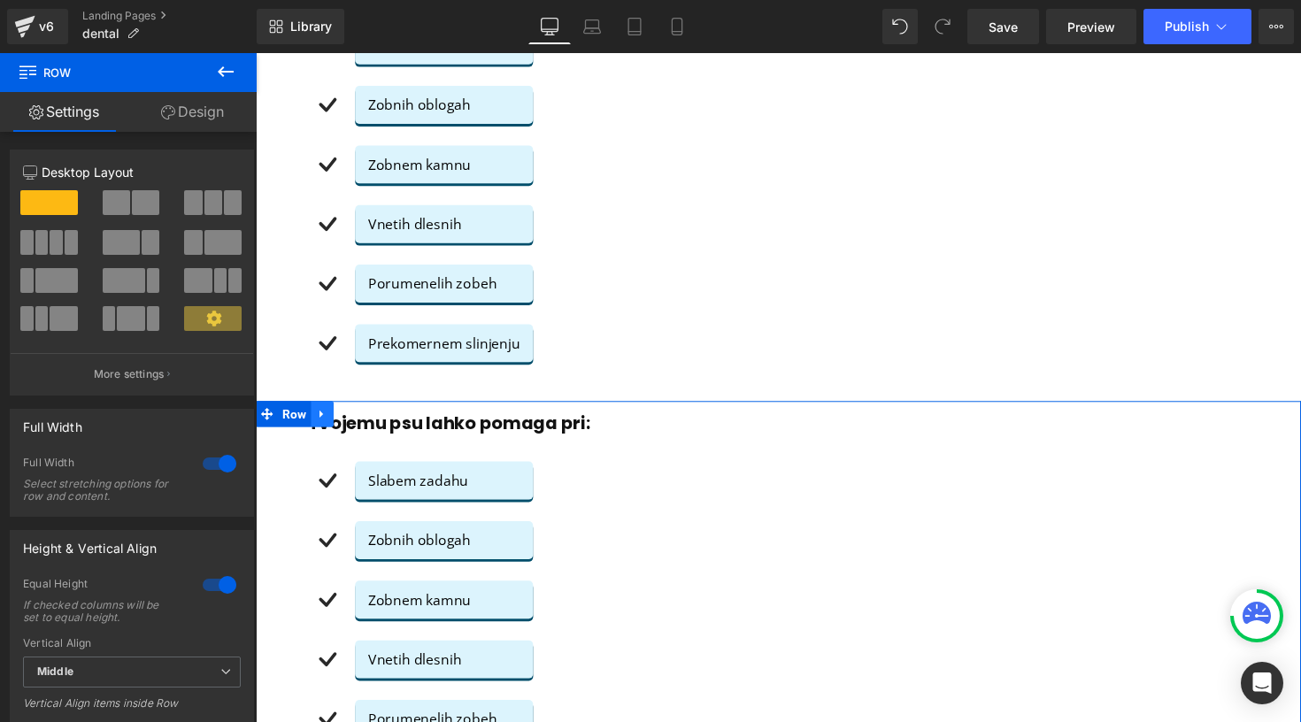
click at [324, 422] on icon at bounding box center [324, 423] width 12 height 13
click at [364, 420] on icon at bounding box center [370, 423] width 12 height 12
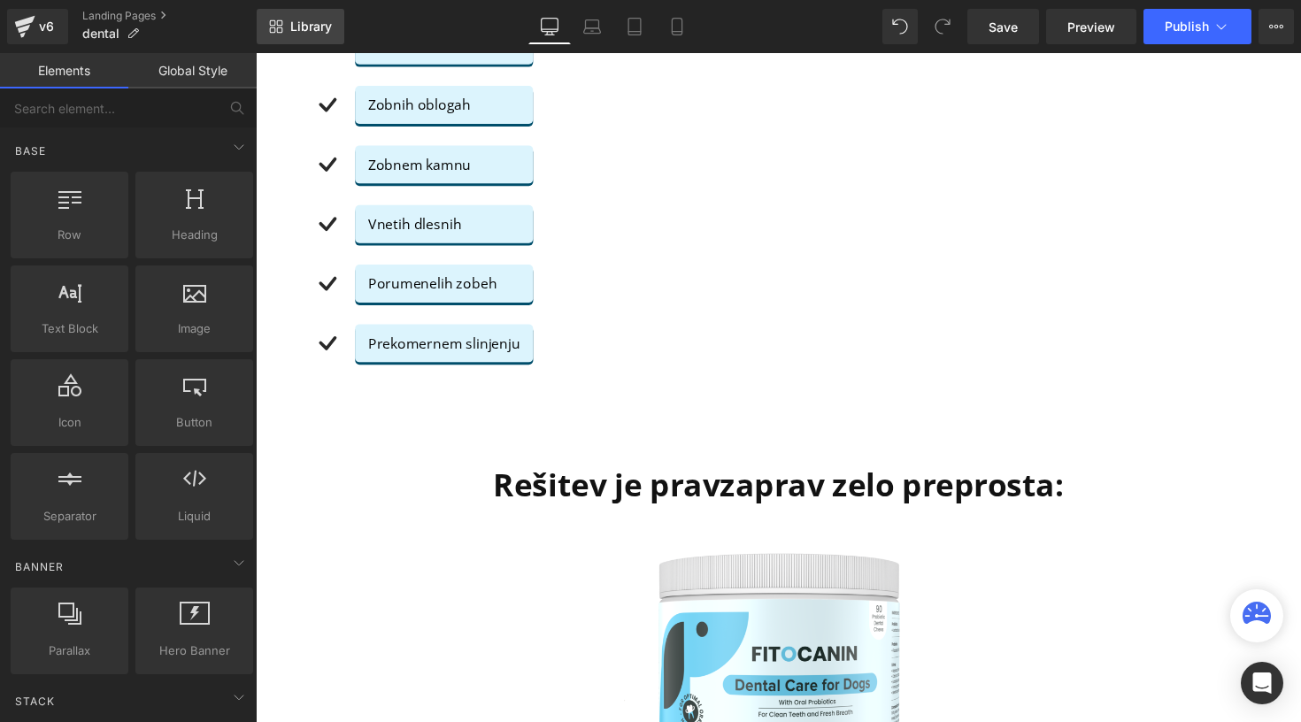
click at [299, 35] on link "Library" at bounding box center [301, 26] width 88 height 35
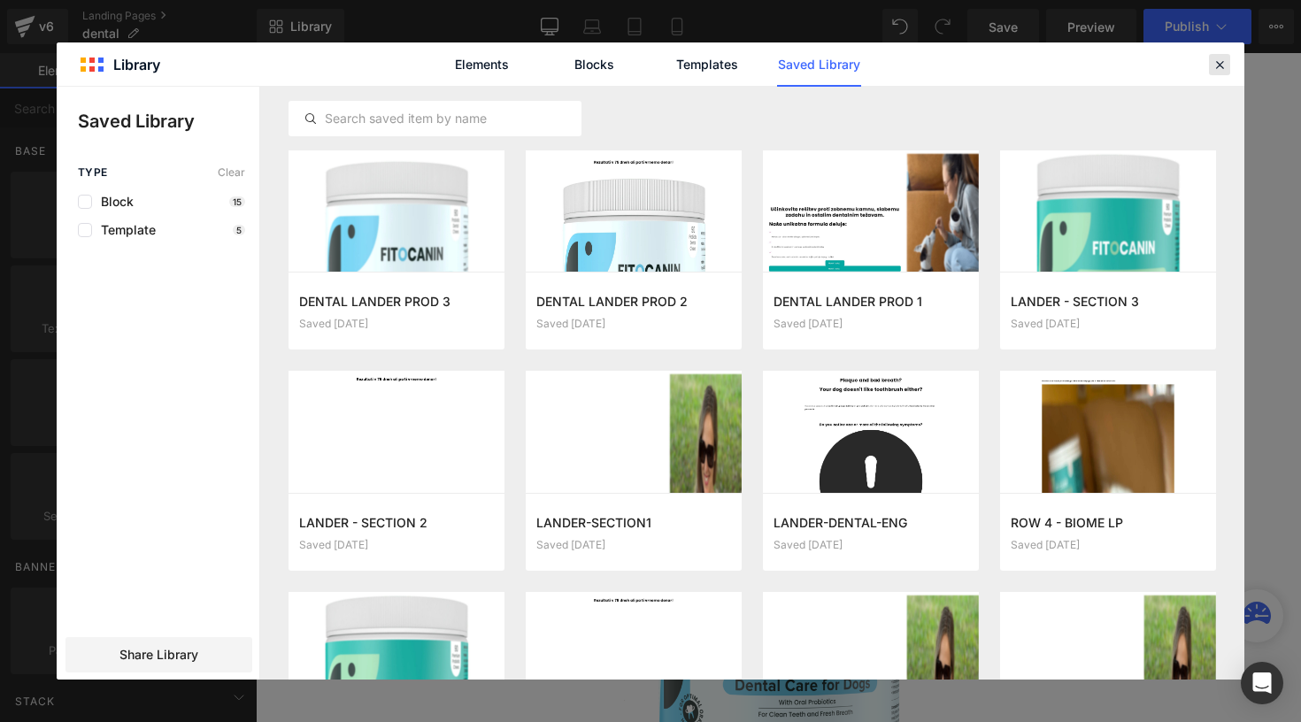
drag, startPoint x: 1213, startPoint y: 59, endPoint x: 982, endPoint y: 6, distance: 237.0
click at [1213, 59] on icon at bounding box center [1219, 65] width 16 height 16
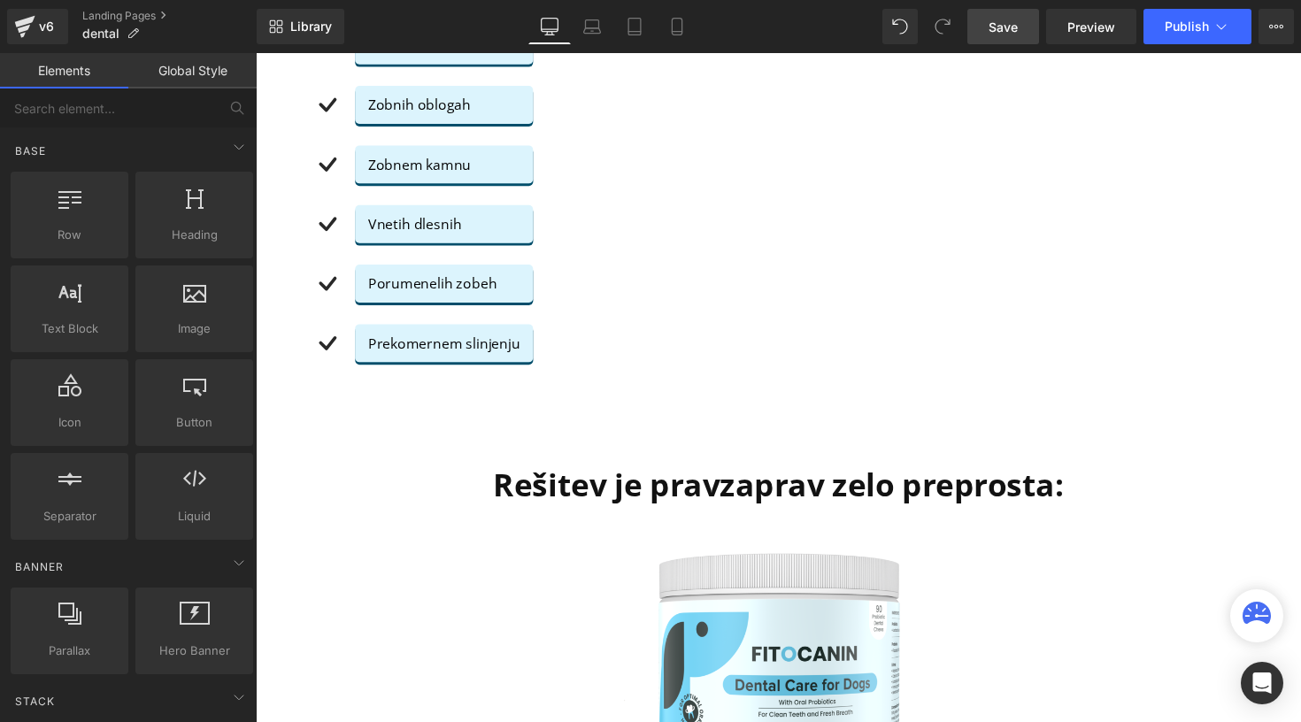
click at [1005, 19] on span "Save" at bounding box center [1002, 27] width 29 height 19
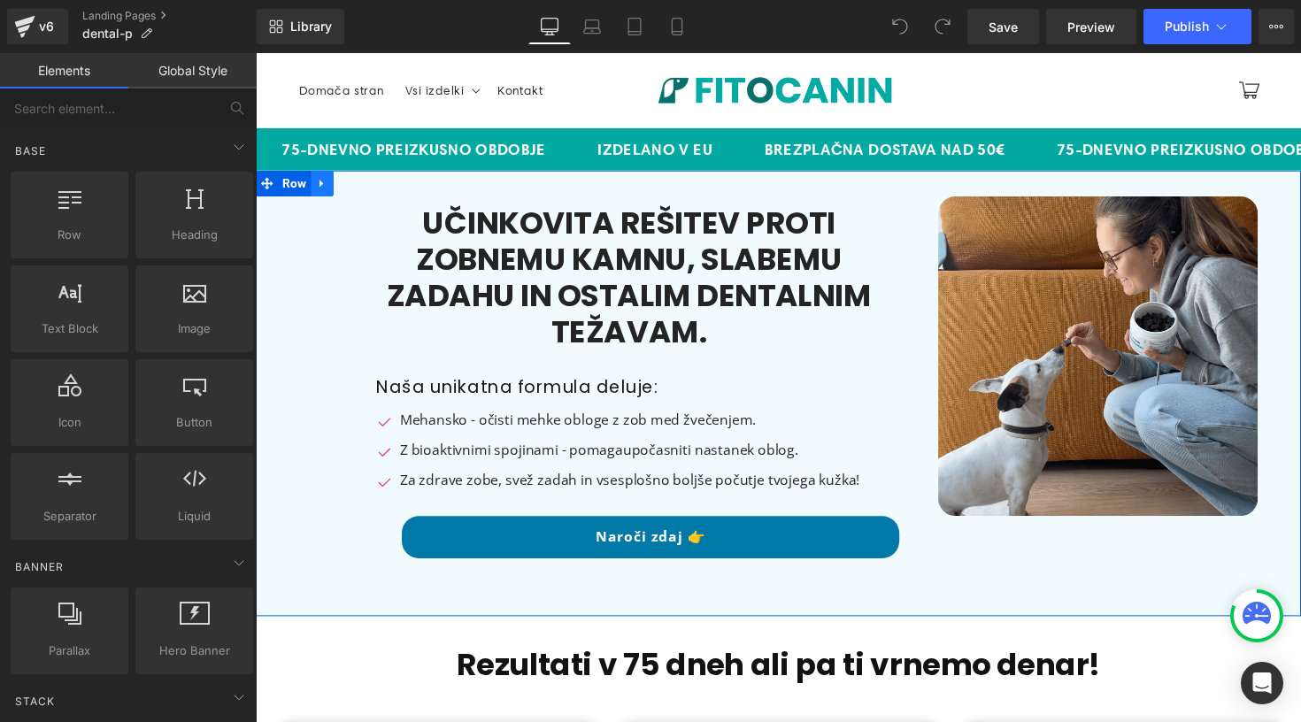
click at [321, 187] on icon at bounding box center [323, 187] width 4 height 8
click at [323, 187] on icon at bounding box center [324, 187] width 12 height 12
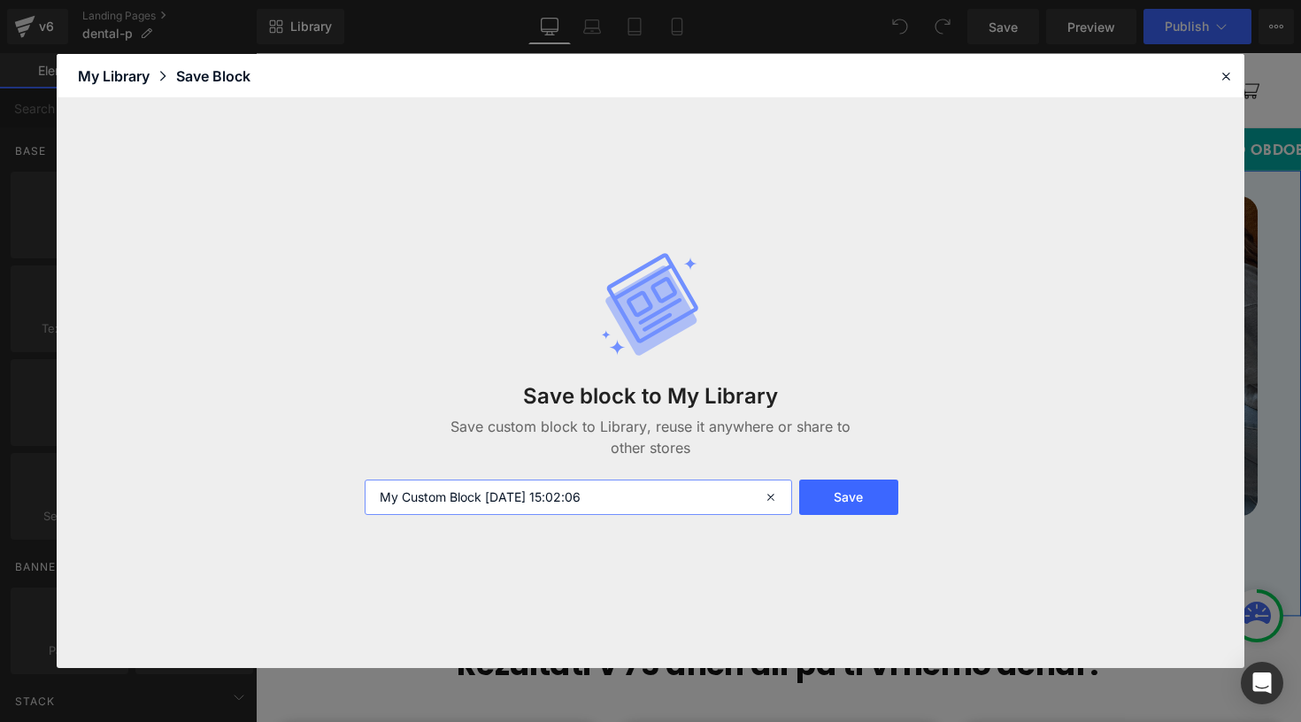
click at [501, 508] on input "My Custom Block 2025-08-15 15:02:06" at bounding box center [578, 497] width 427 height 35
type input "DENTAL LANDER PRODUCT 1"
click at [1223, 74] on icon at bounding box center [1226, 76] width 16 height 16
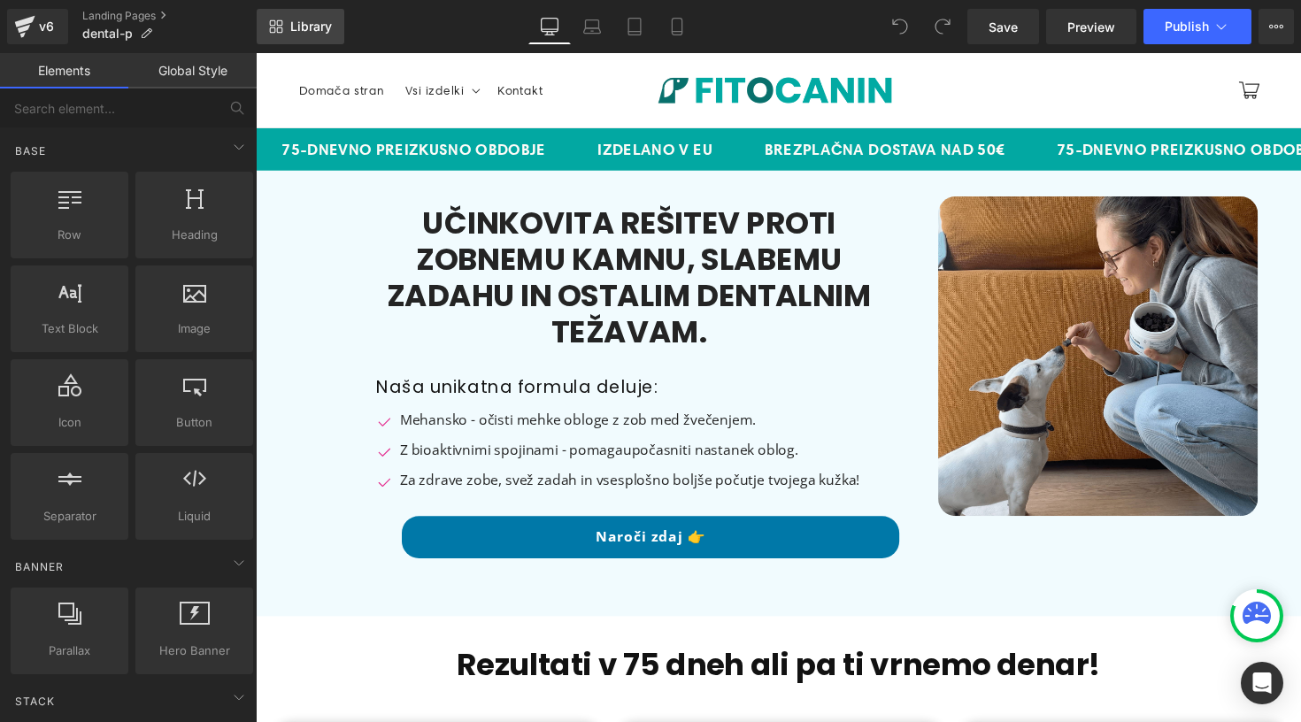
click at [295, 37] on link "Library" at bounding box center [301, 26] width 88 height 35
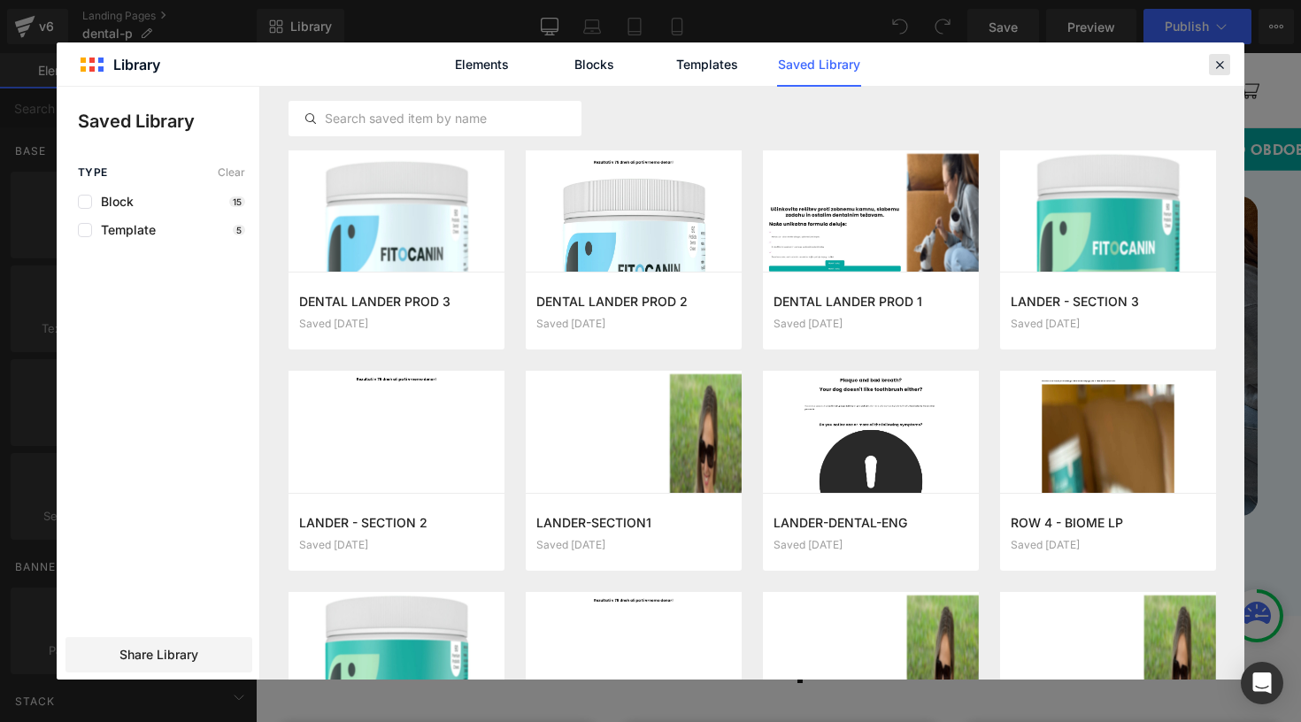
click at [1219, 60] on icon at bounding box center [1219, 65] width 16 height 16
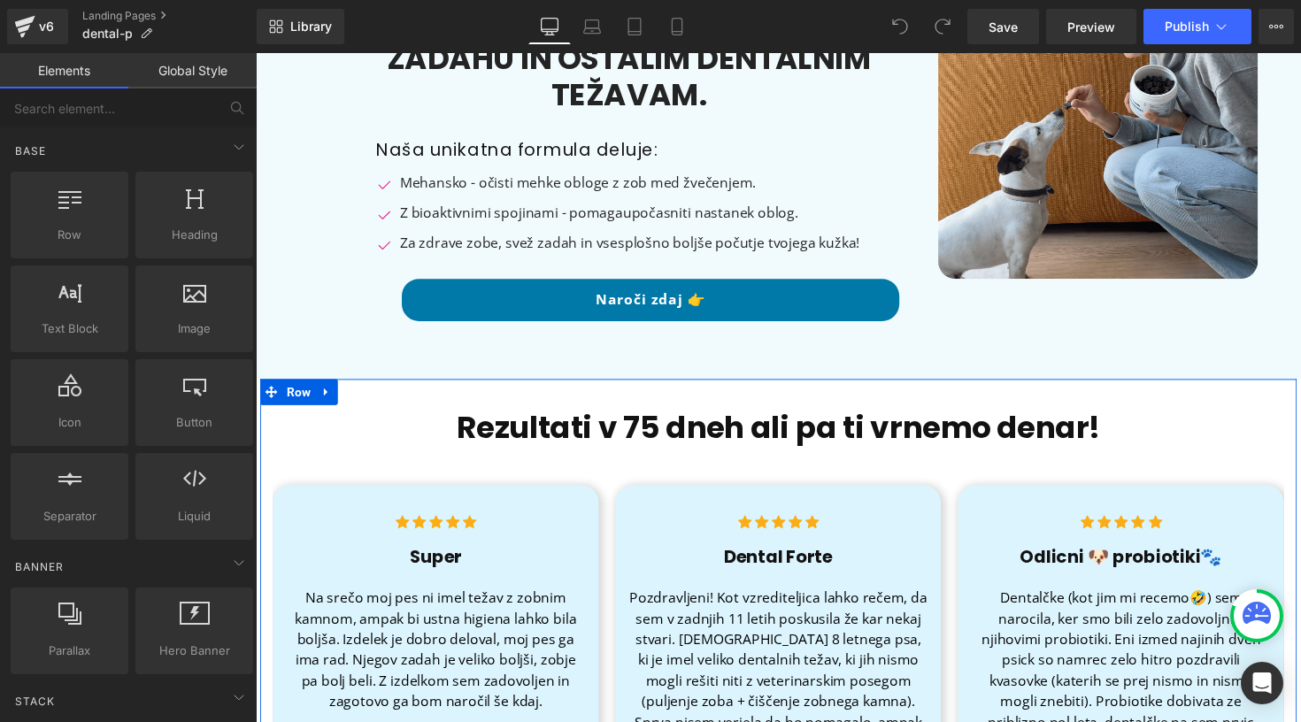
scroll to position [292, 0]
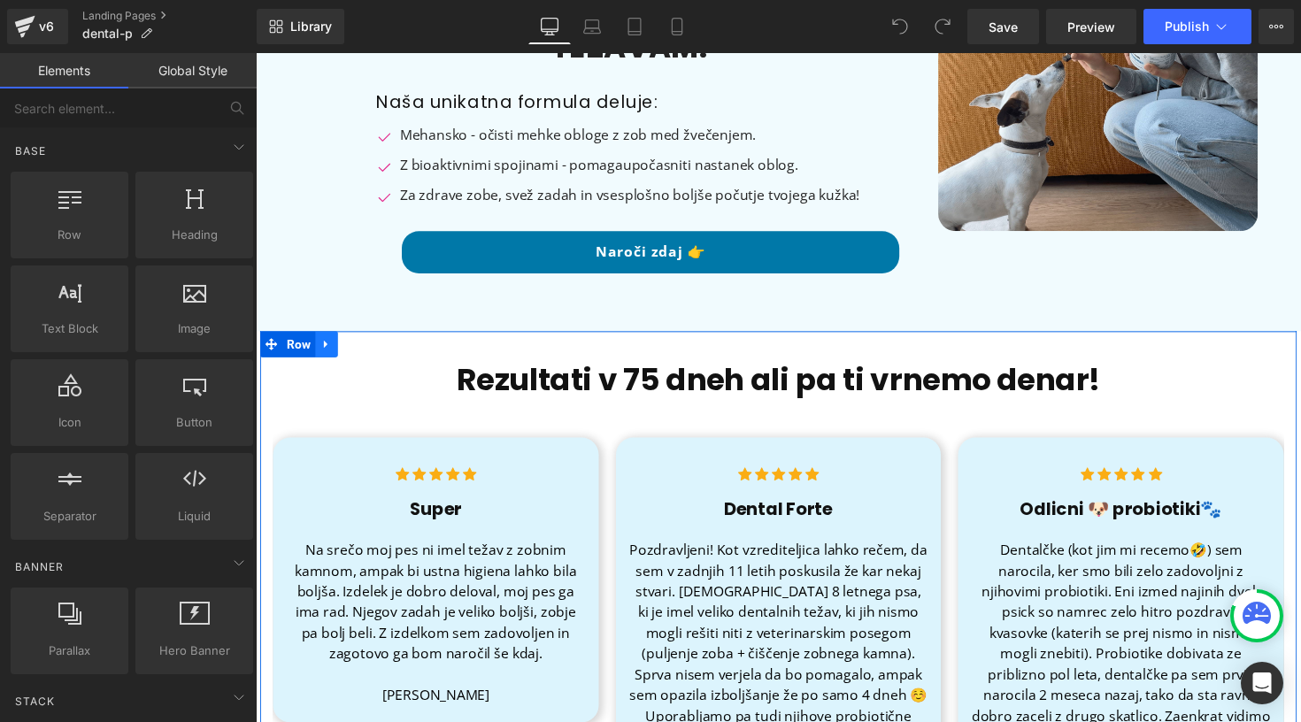
click at [319, 353] on link at bounding box center [328, 351] width 23 height 27
click at [328, 352] on icon at bounding box center [328, 351] width 12 height 13
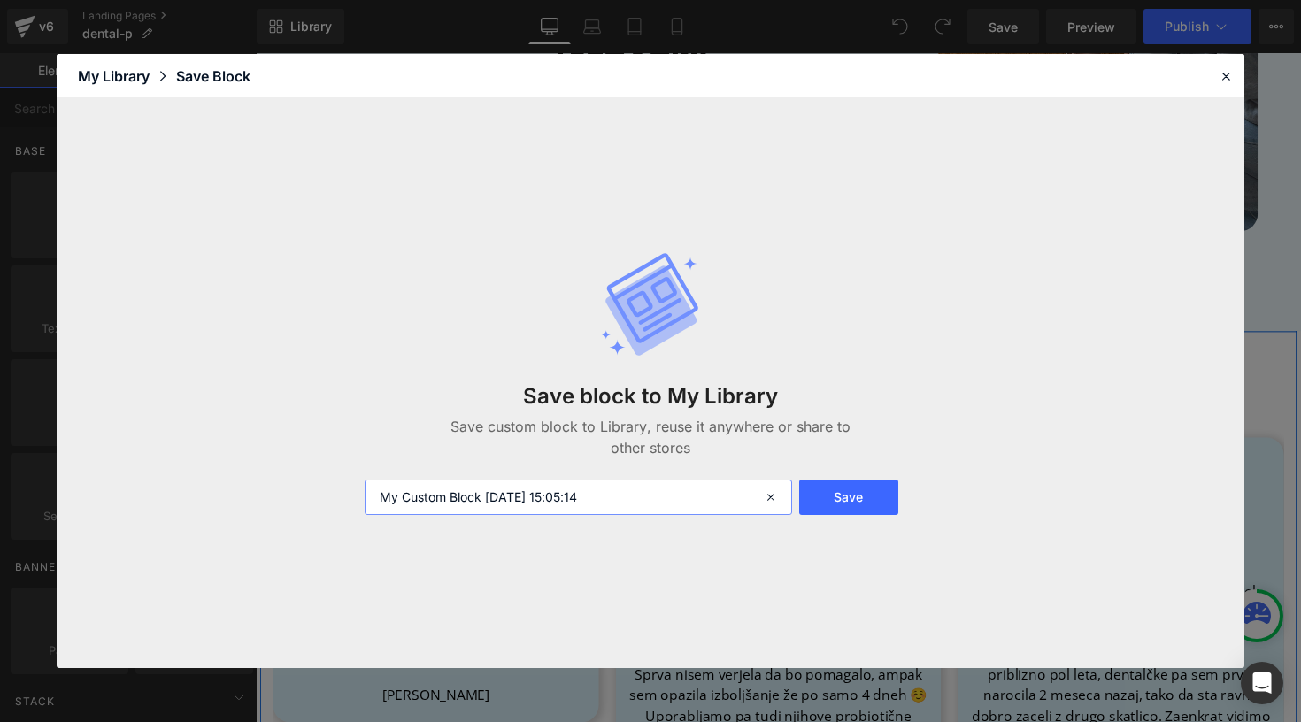
click at [470, 491] on input "My Custom Block 2025-08-15 15:05:14" at bounding box center [578, 497] width 427 height 35
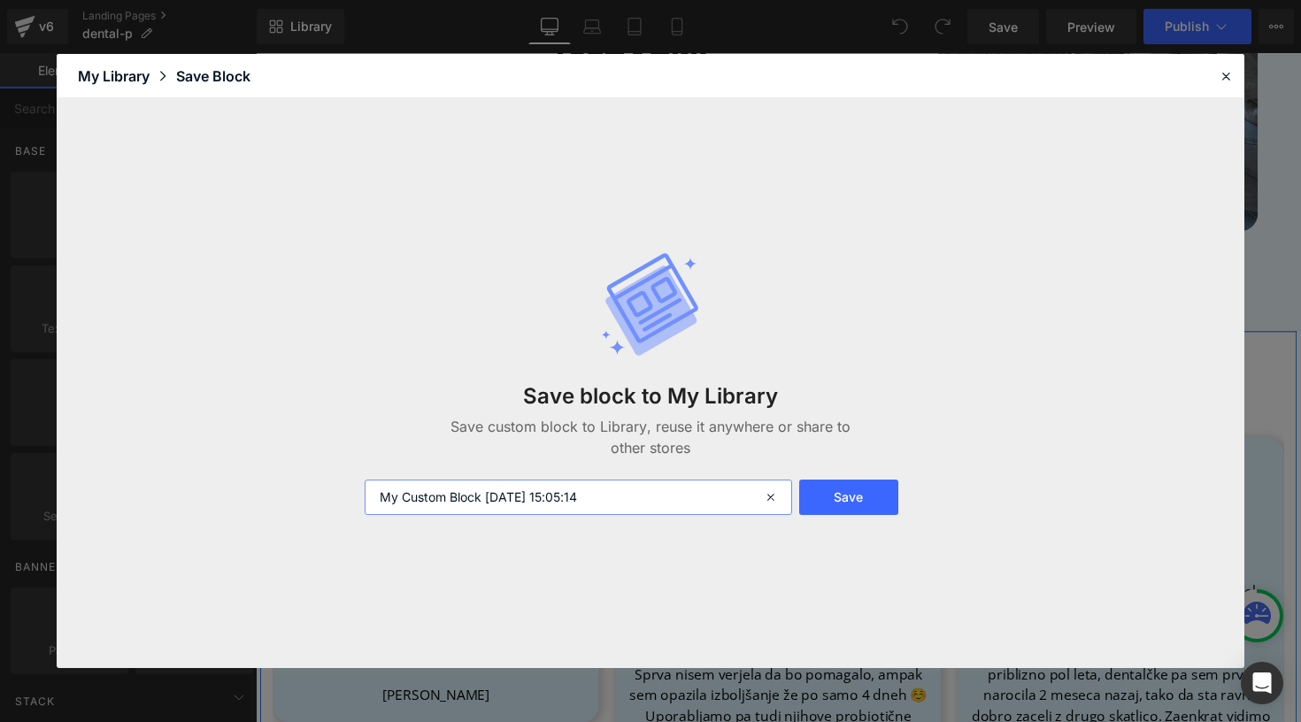
click at [470, 491] on input "My Custom Block 2025-08-15 15:05:14" at bounding box center [578, 497] width 427 height 35
type input "d"
type input "Dental lander product 4"
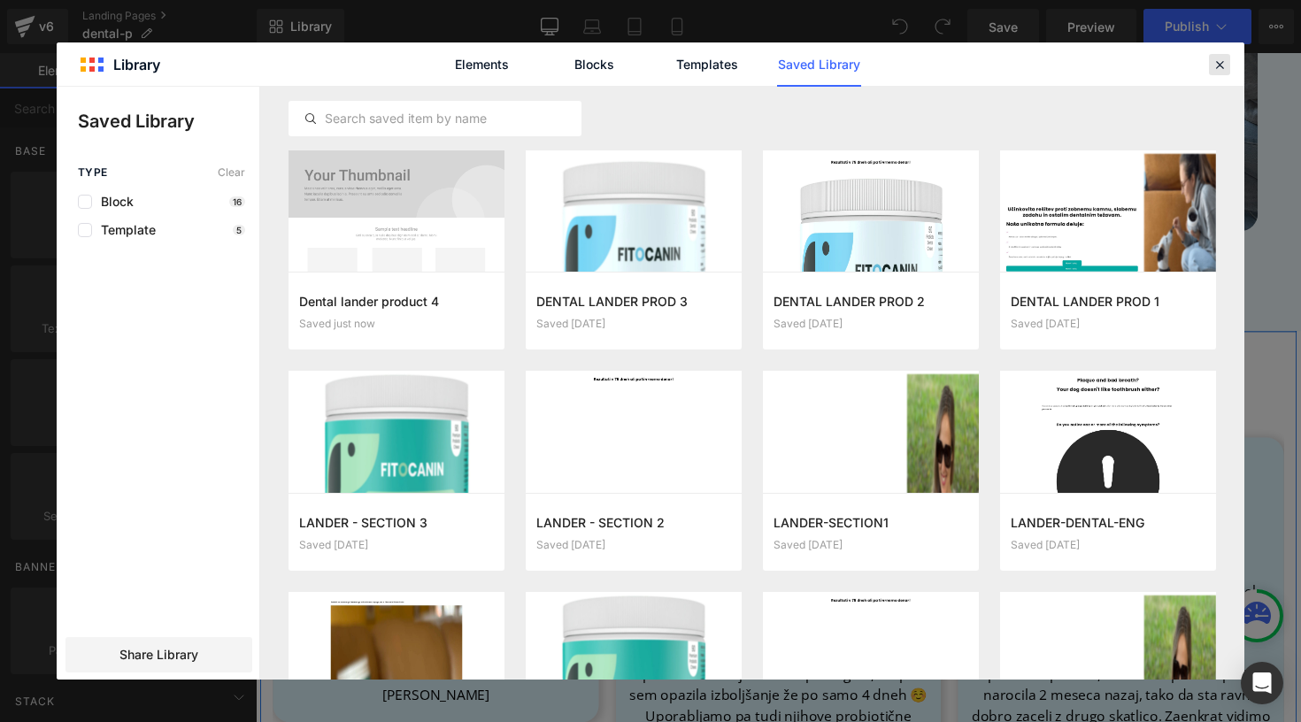
click at [1223, 58] on icon at bounding box center [1219, 65] width 16 height 16
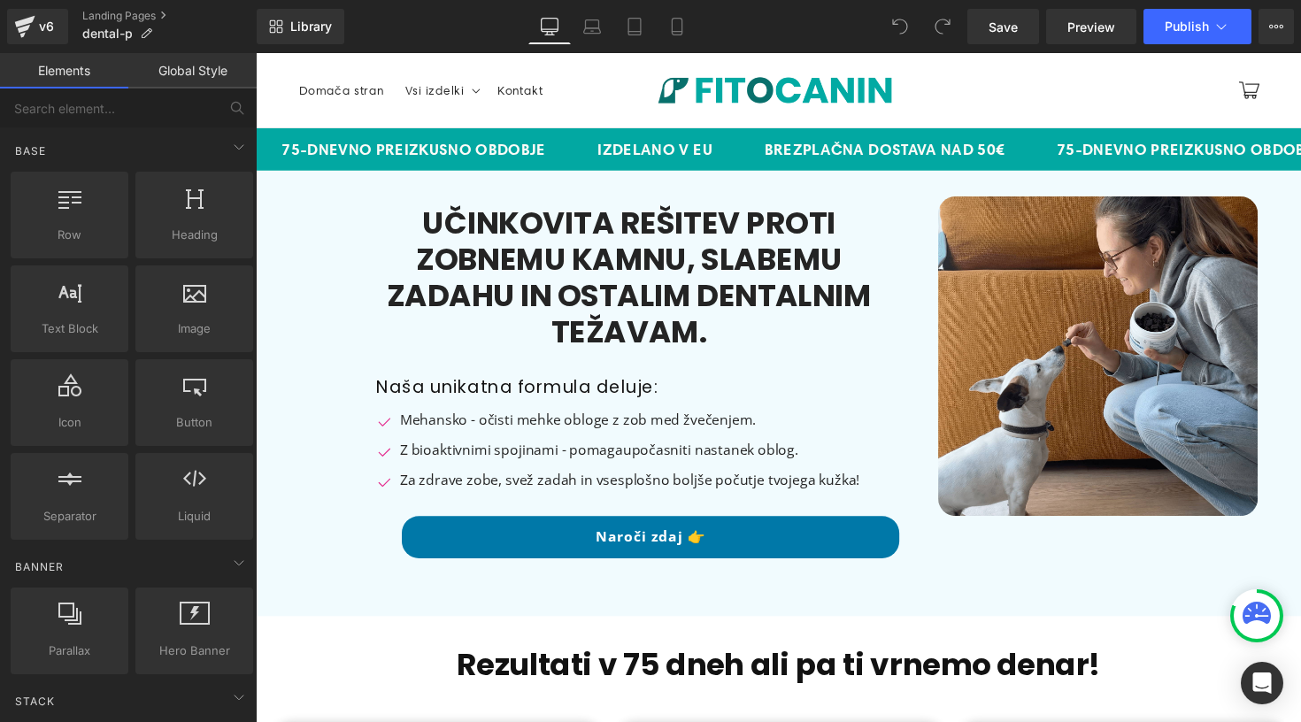
scroll to position [0, 0]
click at [686, 36] on link "Mobile" at bounding box center [677, 26] width 42 height 35
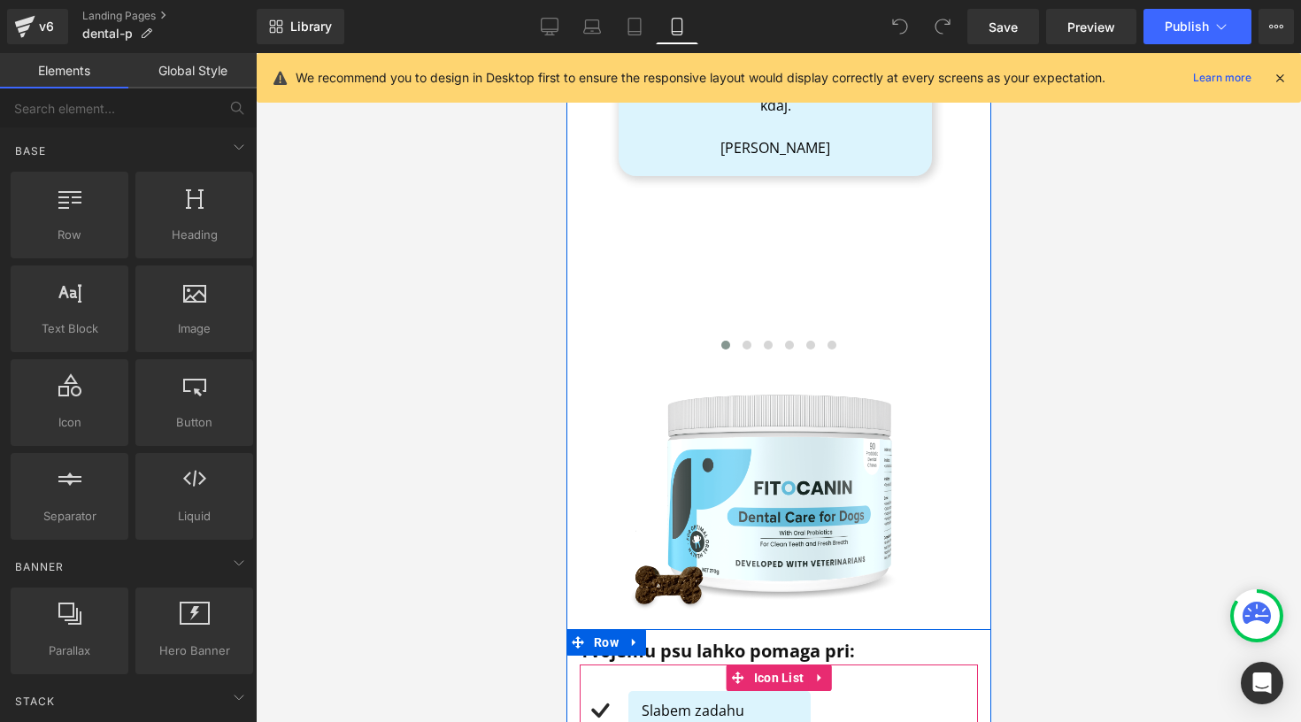
scroll to position [1269, 0]
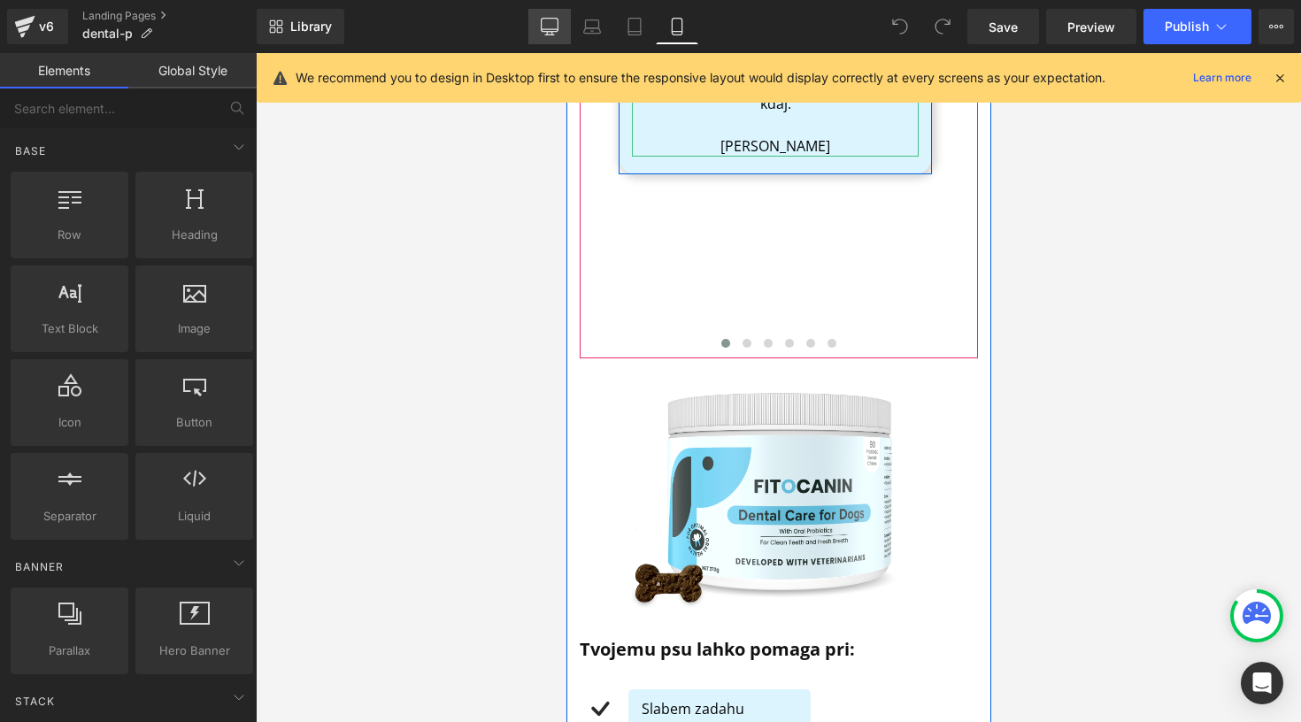
click at [549, 21] on icon at bounding box center [550, 27] width 18 height 18
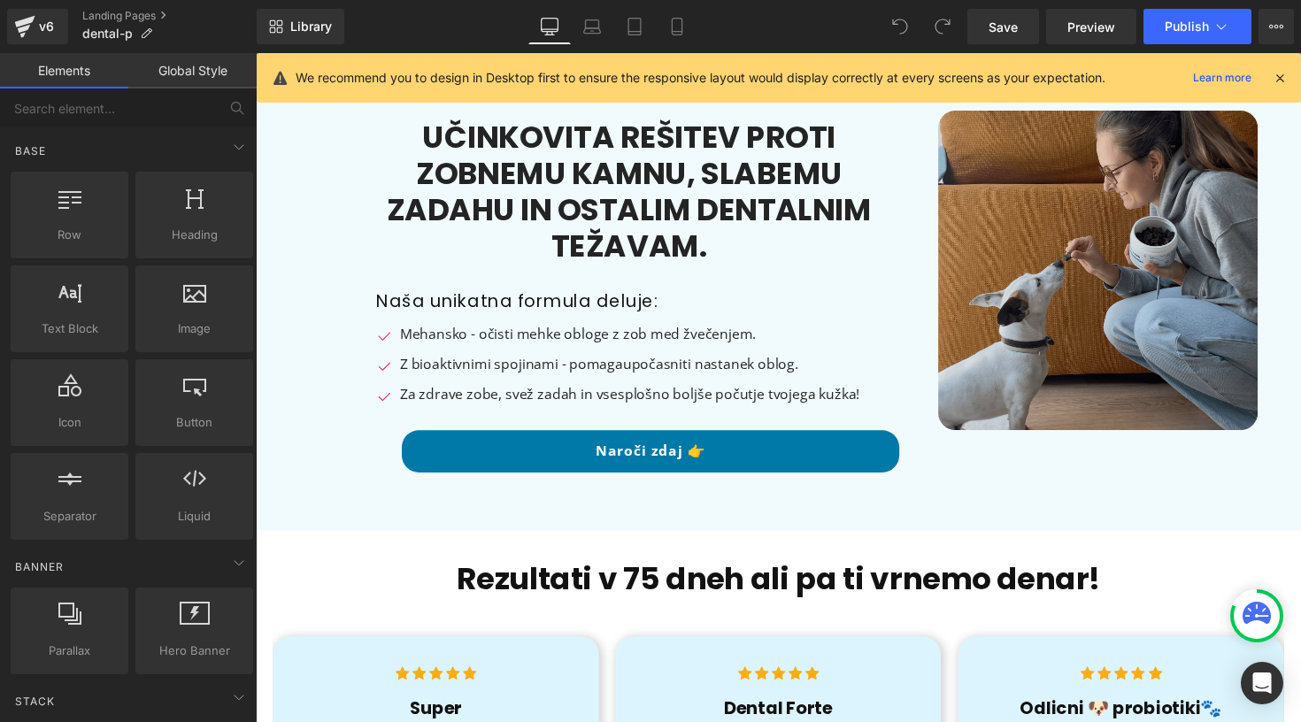
scroll to position [33, 0]
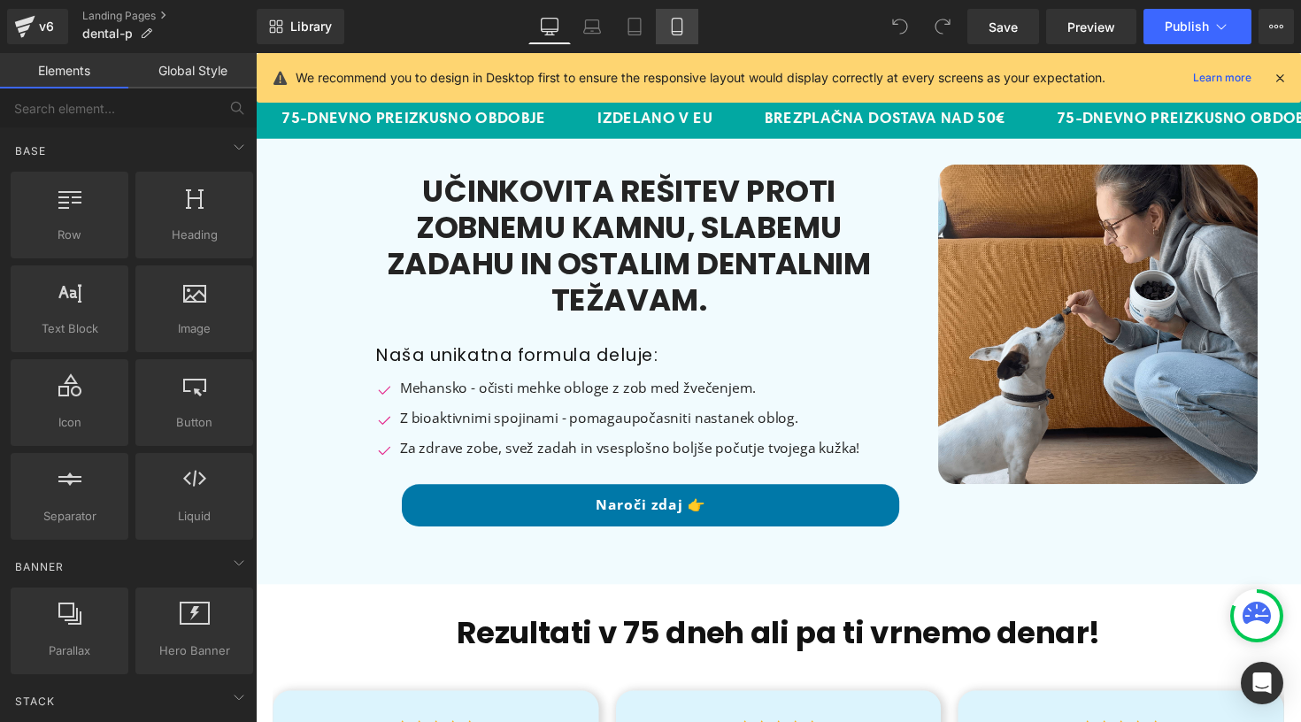
click at [676, 27] on icon at bounding box center [677, 27] width 18 height 18
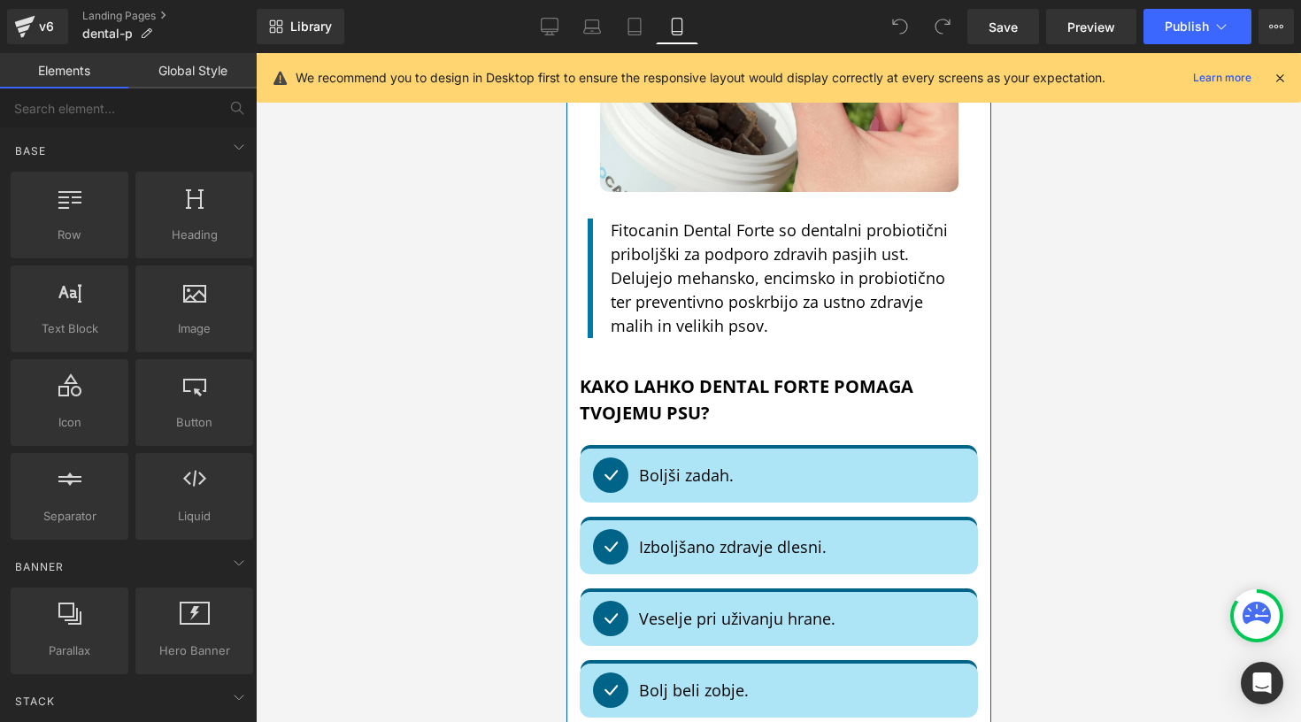
scroll to position [2644, 0]
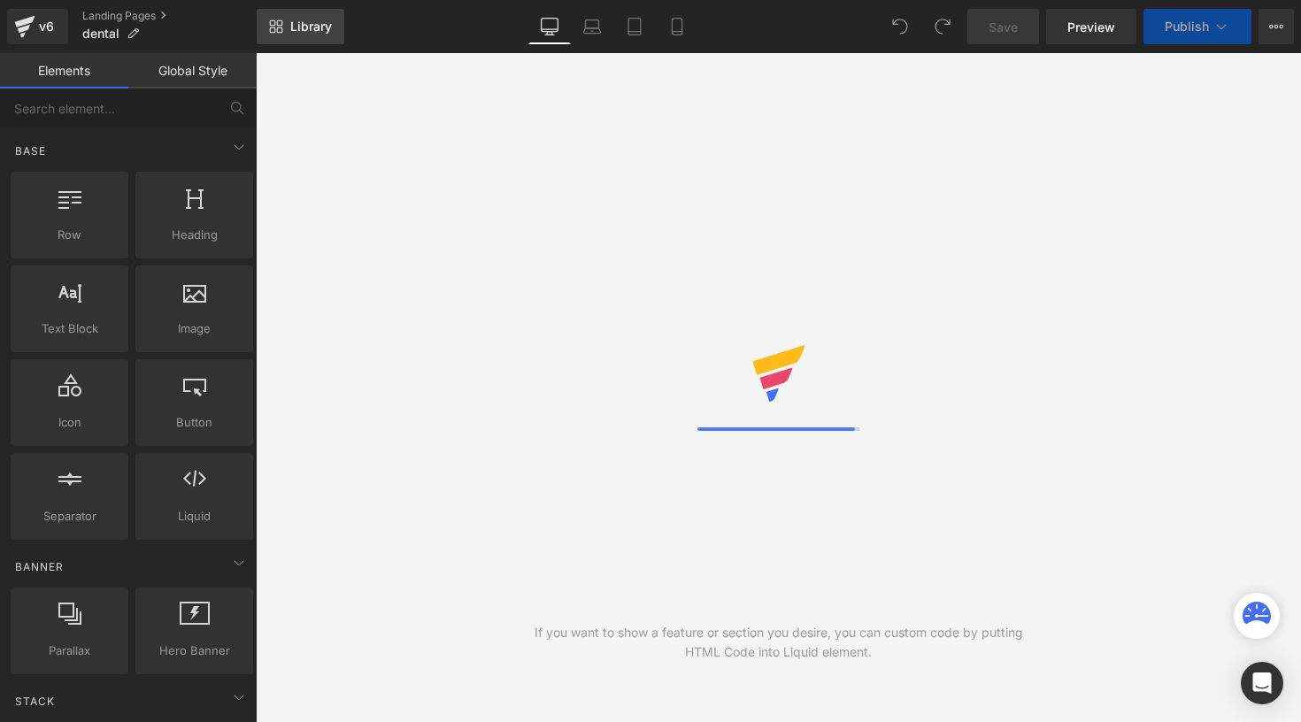
click at [319, 19] on span "Library" at bounding box center [311, 27] width 42 height 16
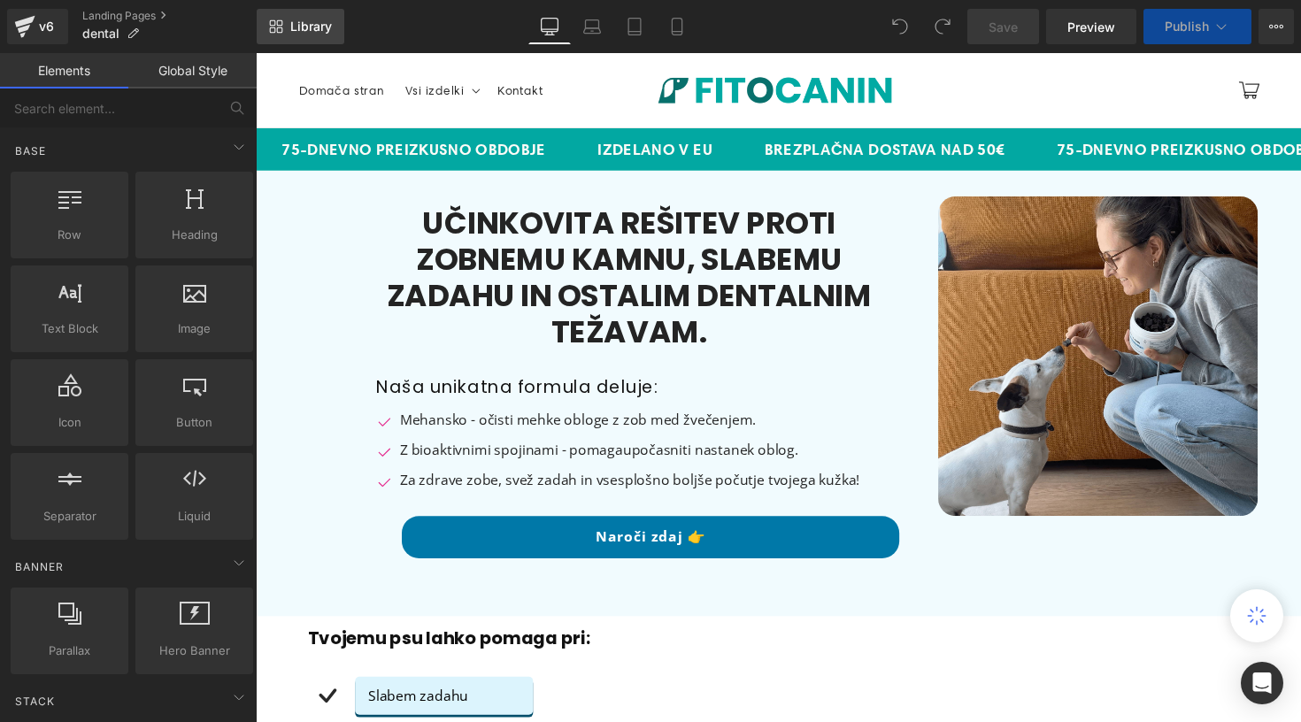
click at [319, 34] on span "Library" at bounding box center [311, 27] width 42 height 16
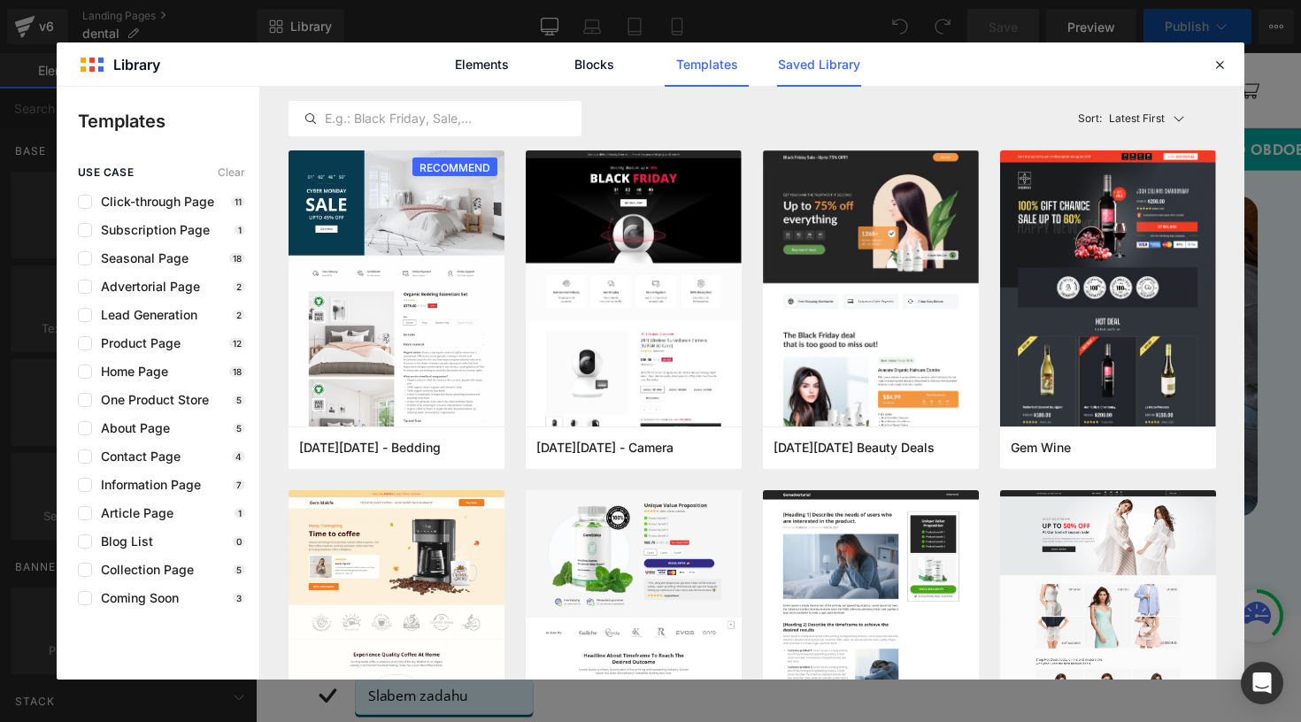
click at [810, 70] on link "Saved Library" at bounding box center [819, 64] width 84 height 44
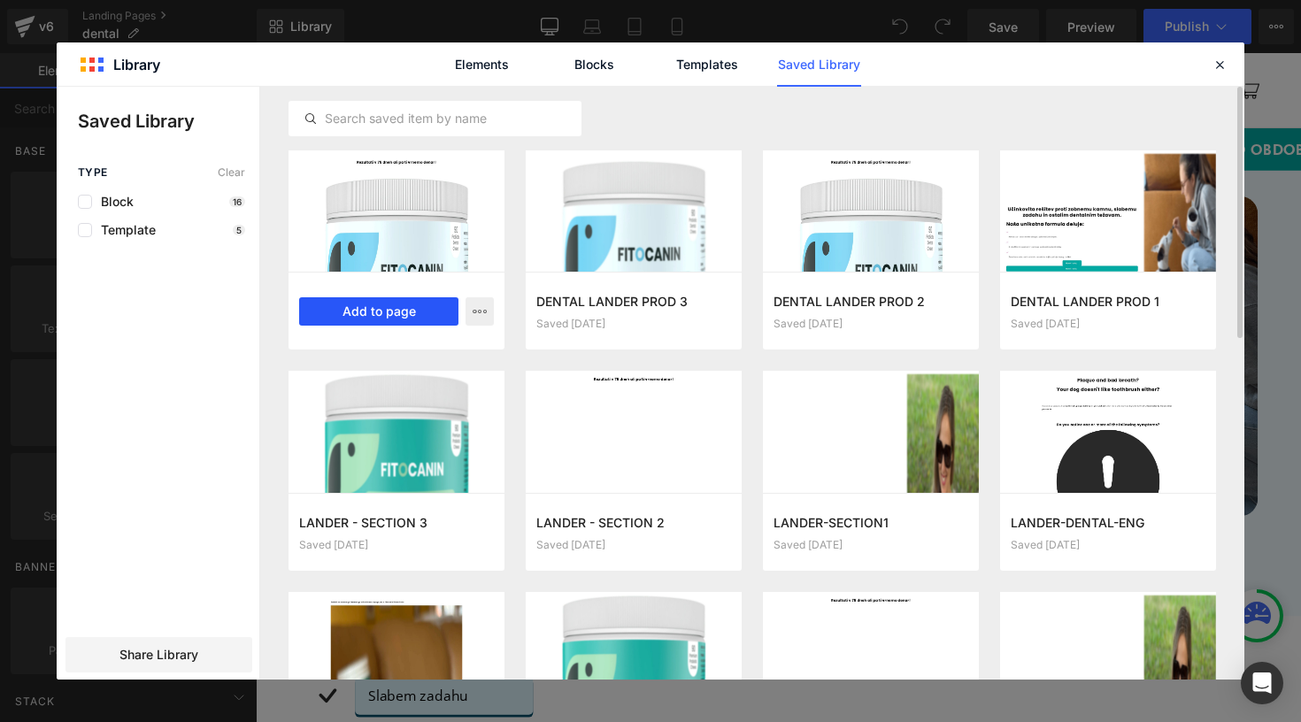
click at [406, 310] on button "Add to page" at bounding box center [378, 311] width 159 height 28
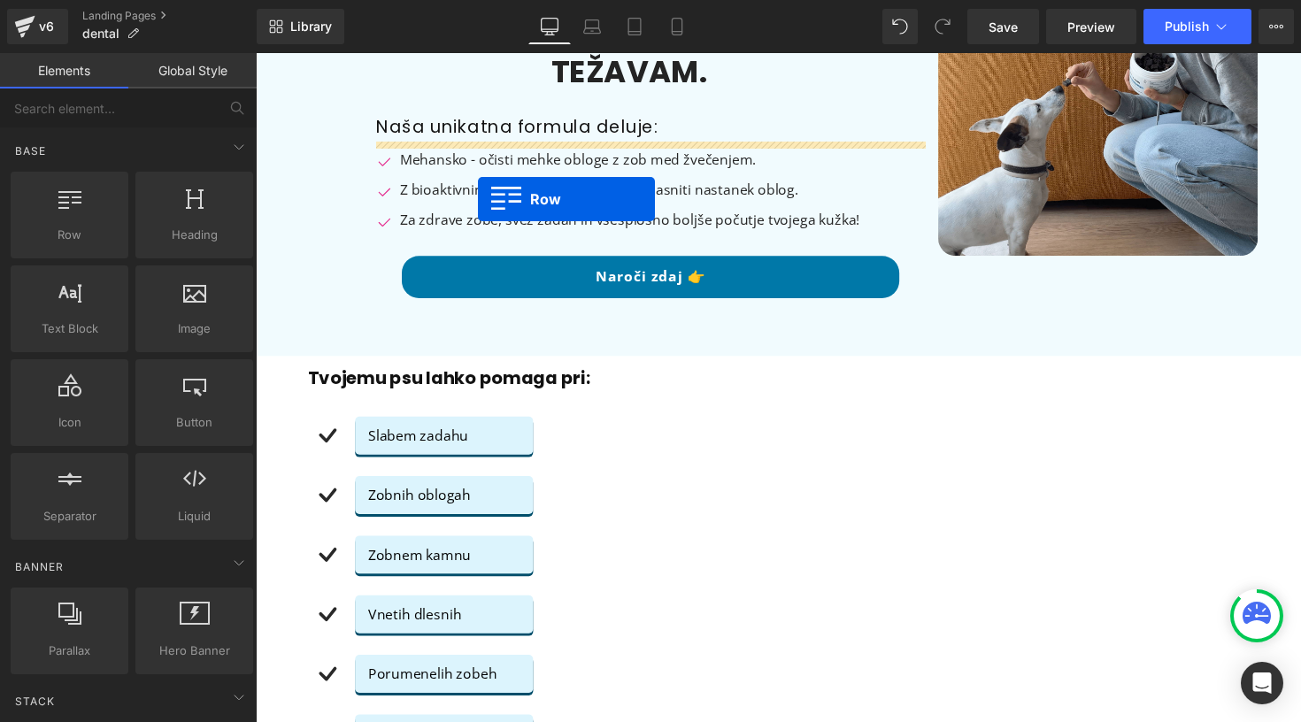
scroll to position [213, 0]
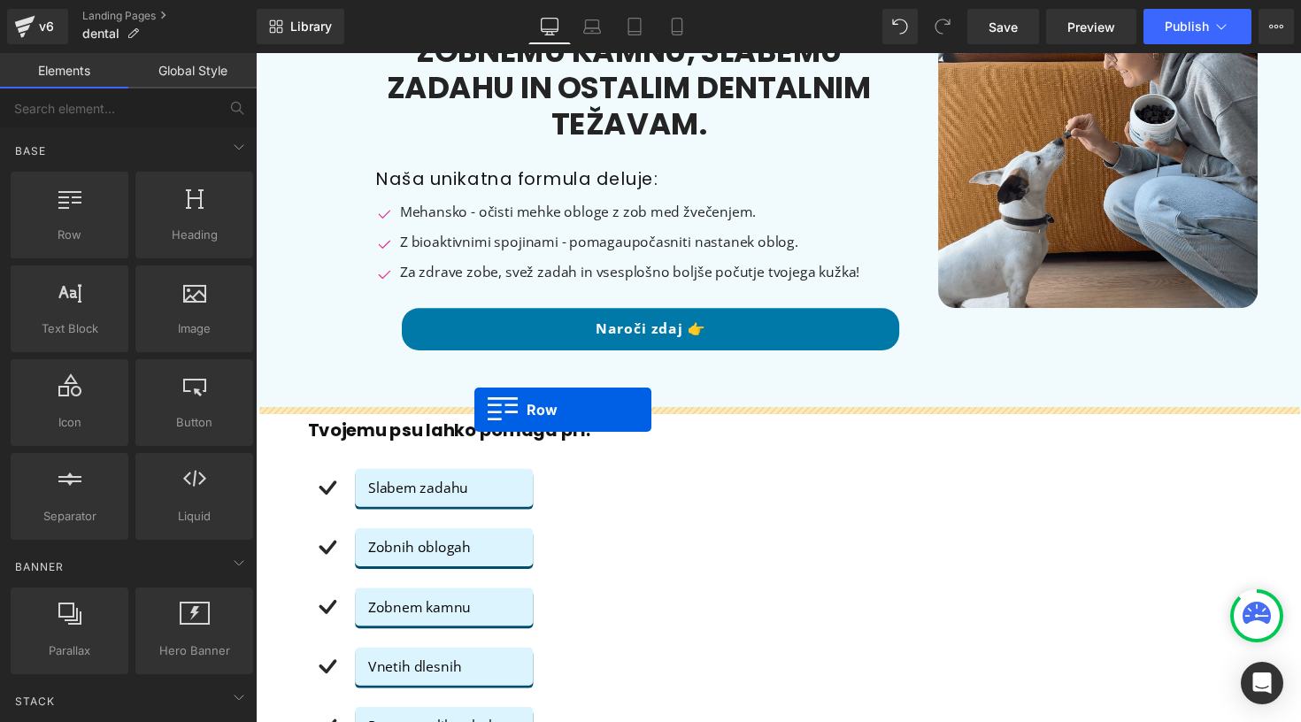
drag, startPoint x: 296, startPoint y: 147, endPoint x: 480, endPoint y: 419, distance: 327.7
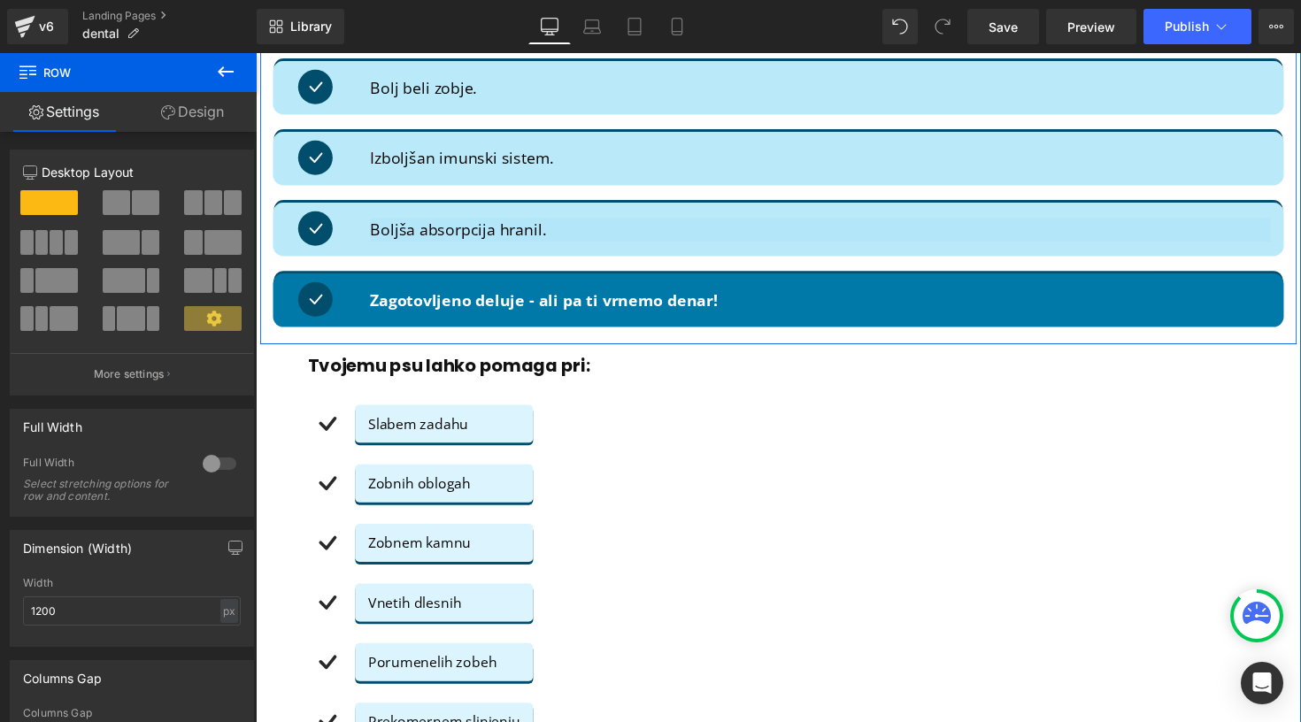
scroll to position [2296, 0]
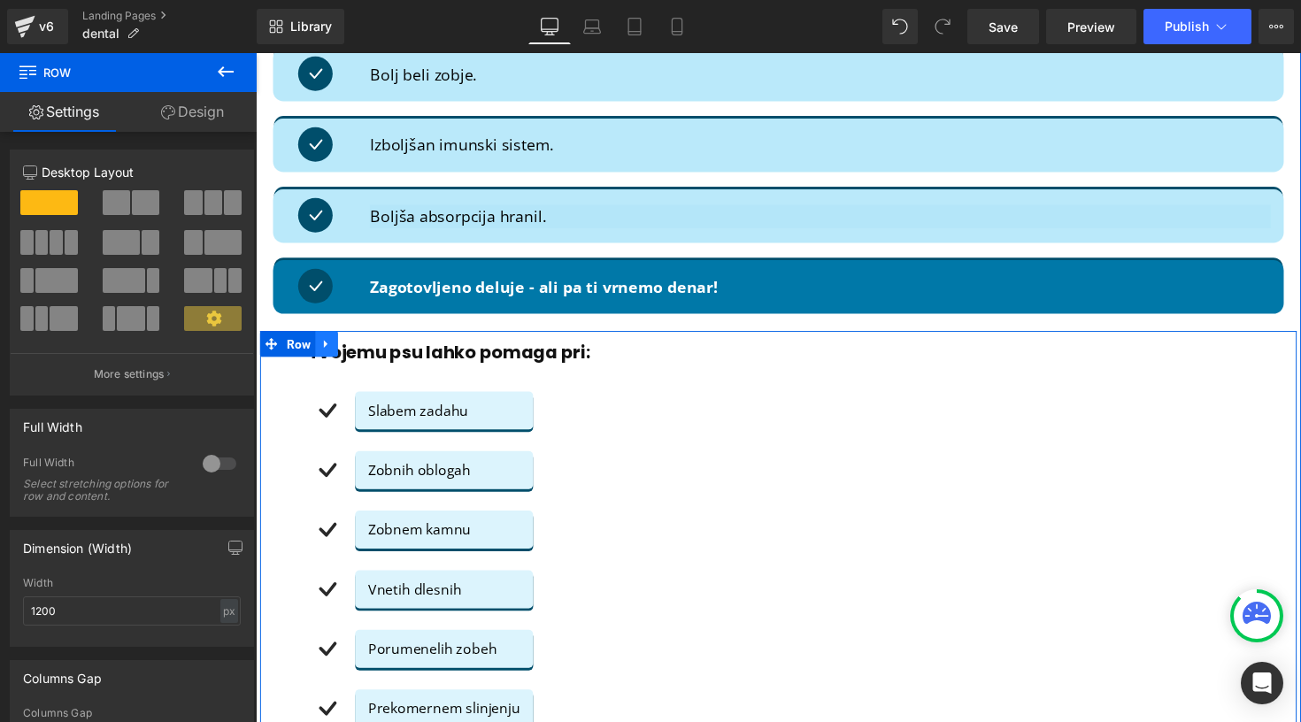
click at [317, 342] on link at bounding box center [328, 351] width 23 height 27
click at [364, 339] on link at bounding box center [374, 351] width 23 height 27
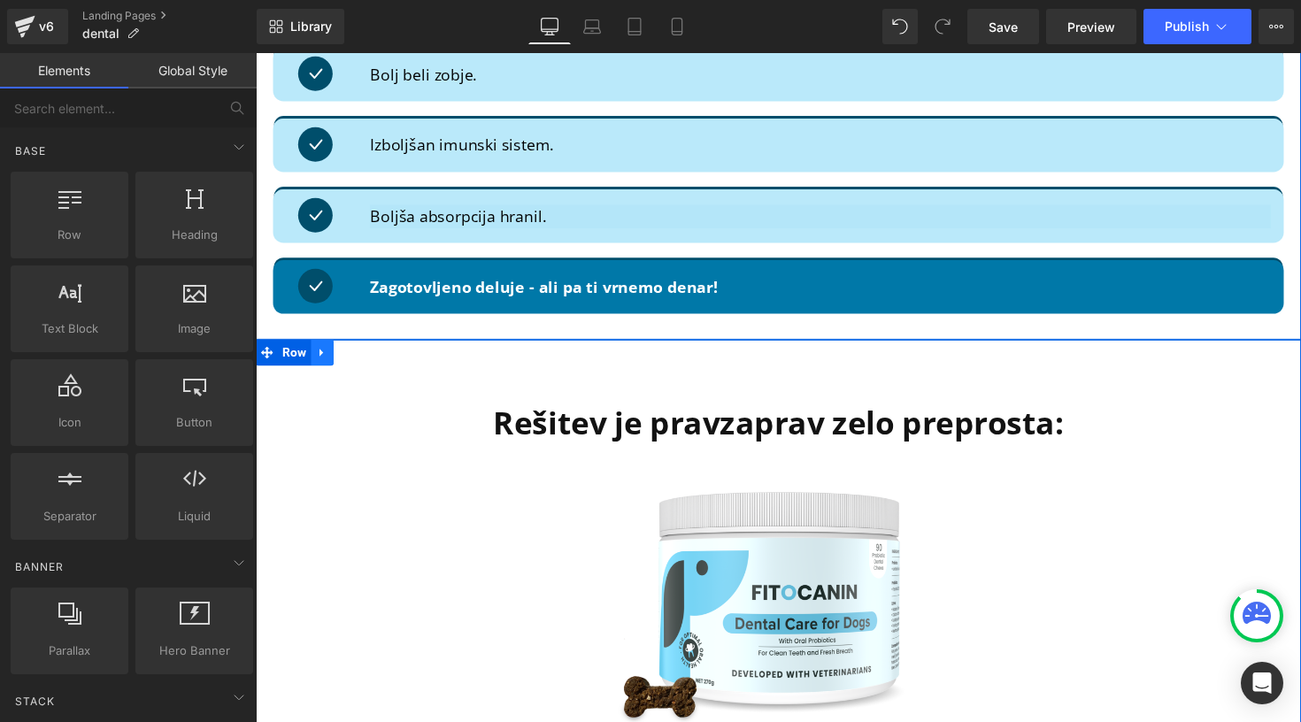
click at [329, 347] on link at bounding box center [323, 360] width 23 height 27
click at [364, 354] on icon at bounding box center [370, 360] width 12 height 12
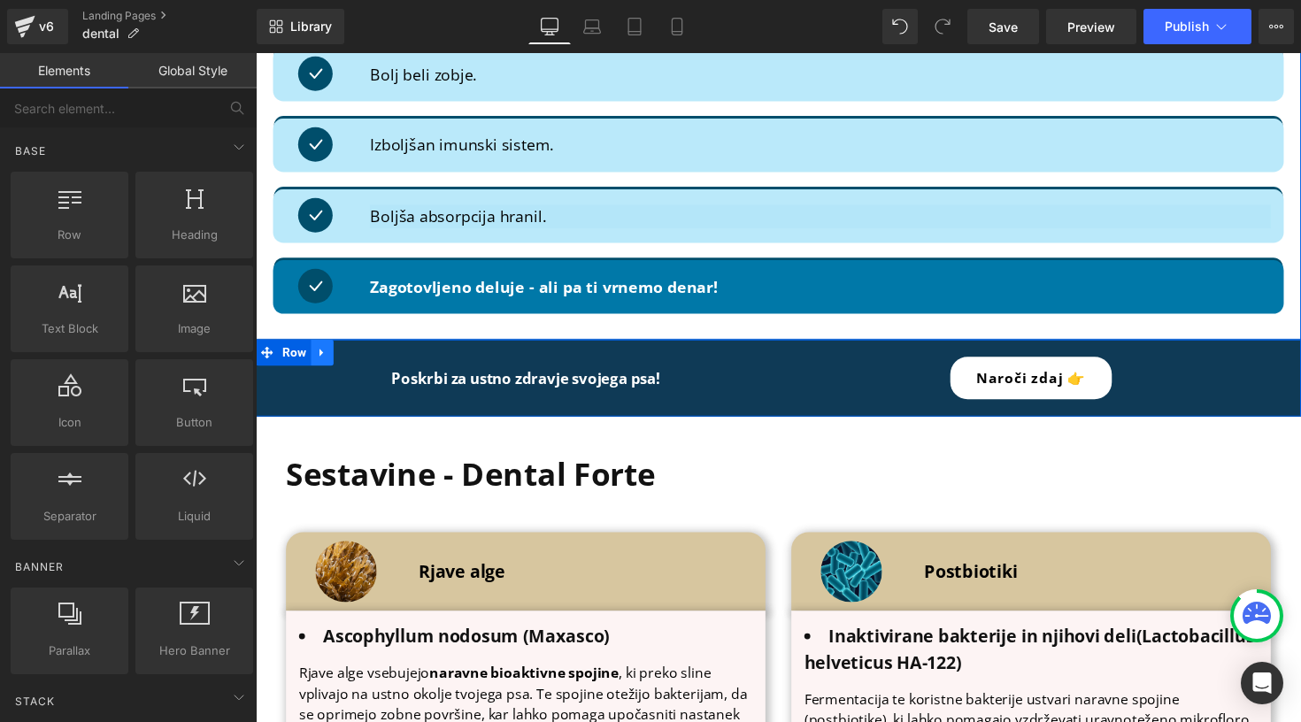
click at [327, 354] on icon at bounding box center [324, 360] width 12 height 13
click at [360, 347] on link at bounding box center [369, 360] width 23 height 27
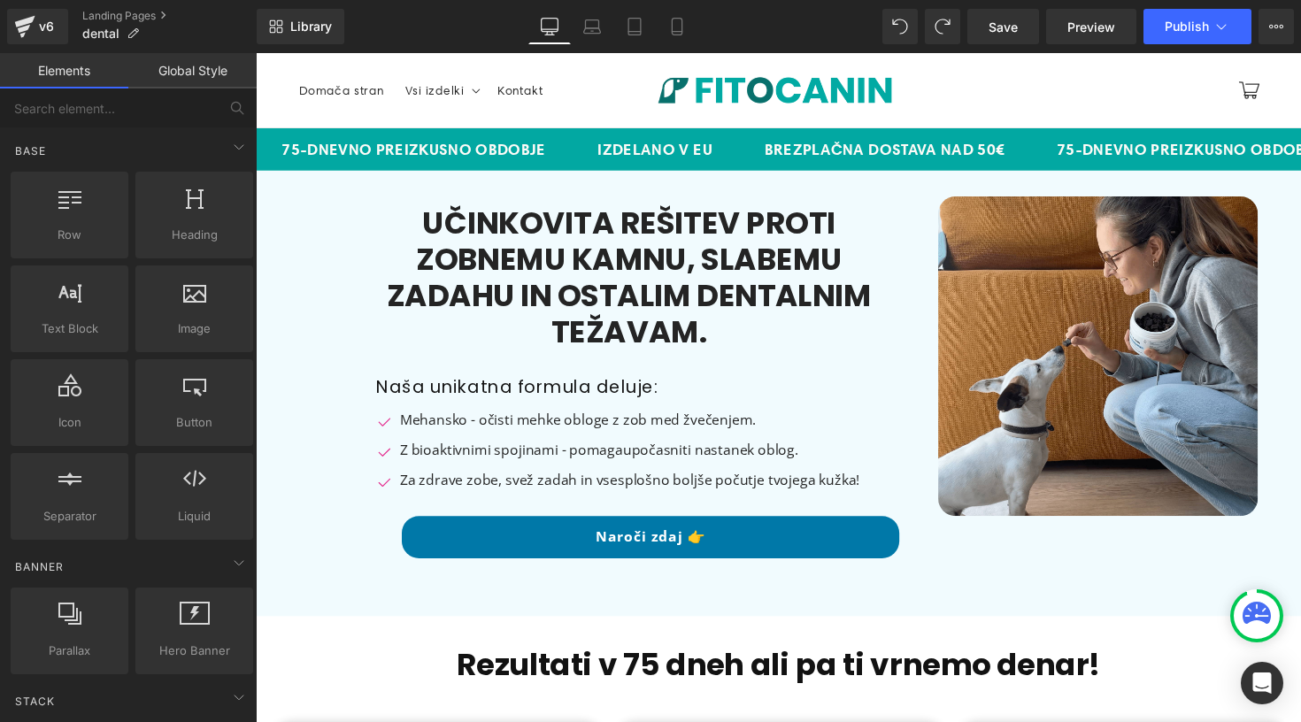
scroll to position [0, 0]
click at [681, 27] on icon at bounding box center [677, 27] width 18 height 18
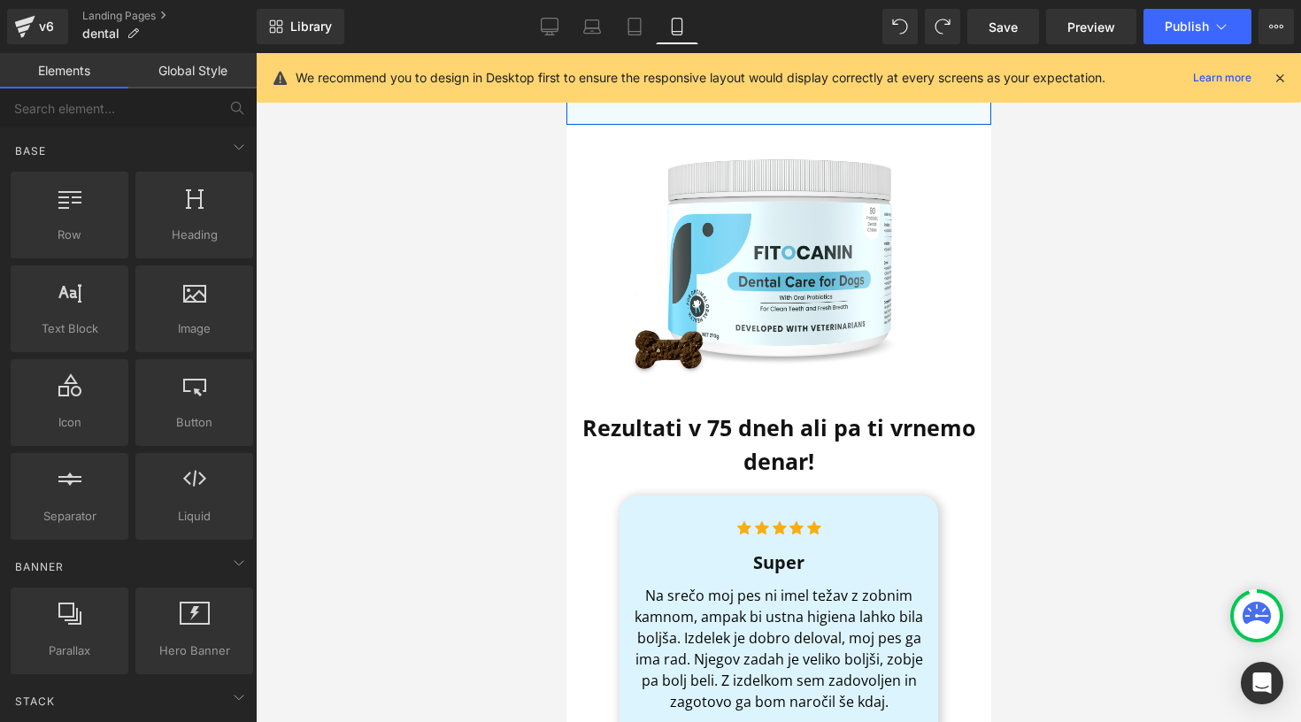
scroll to position [927, 0]
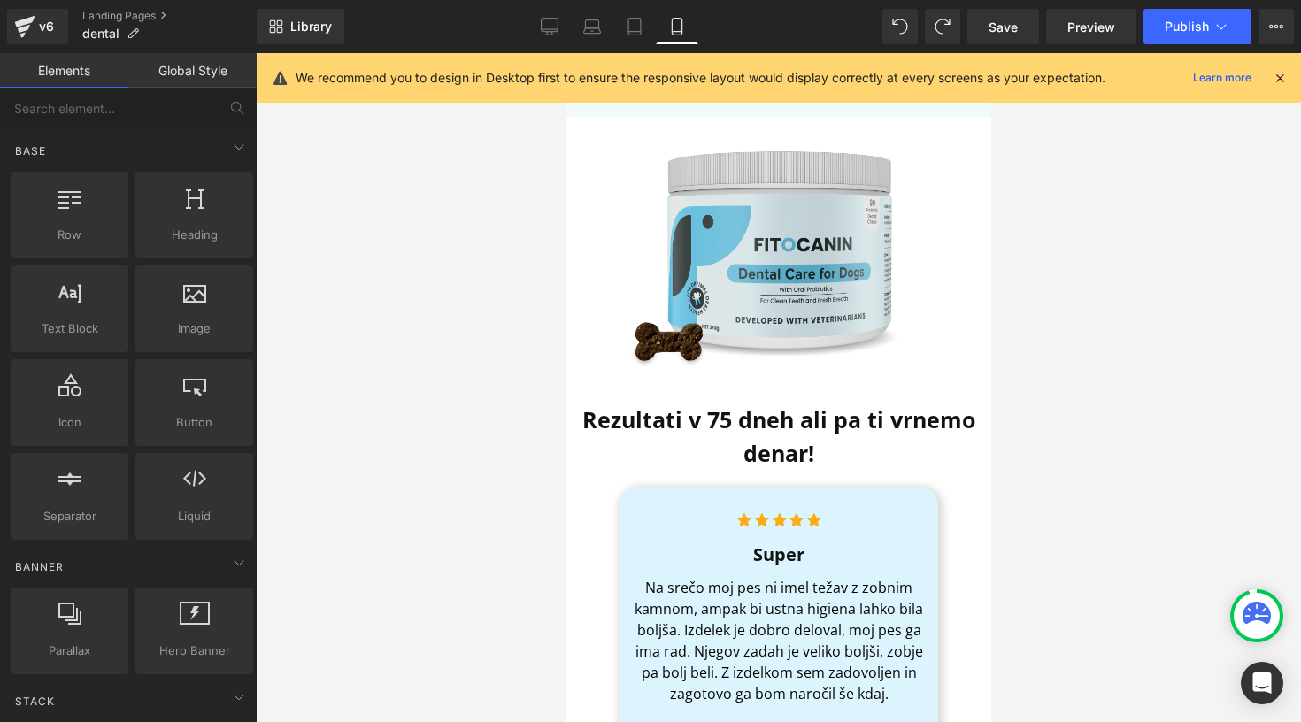
click at [735, 300] on img at bounding box center [778, 256] width 340 height 260
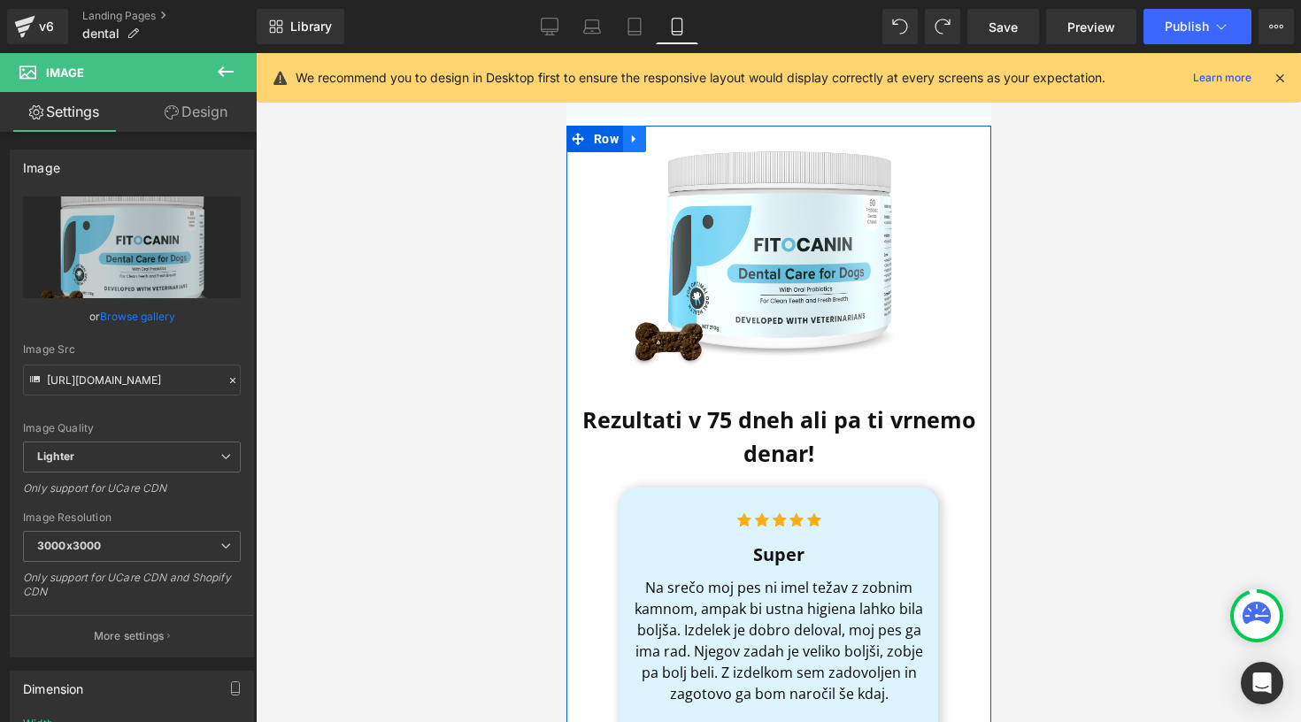
click at [632, 141] on icon at bounding box center [633, 139] width 12 height 13
click at [673, 139] on icon at bounding box center [679, 139] width 12 height 12
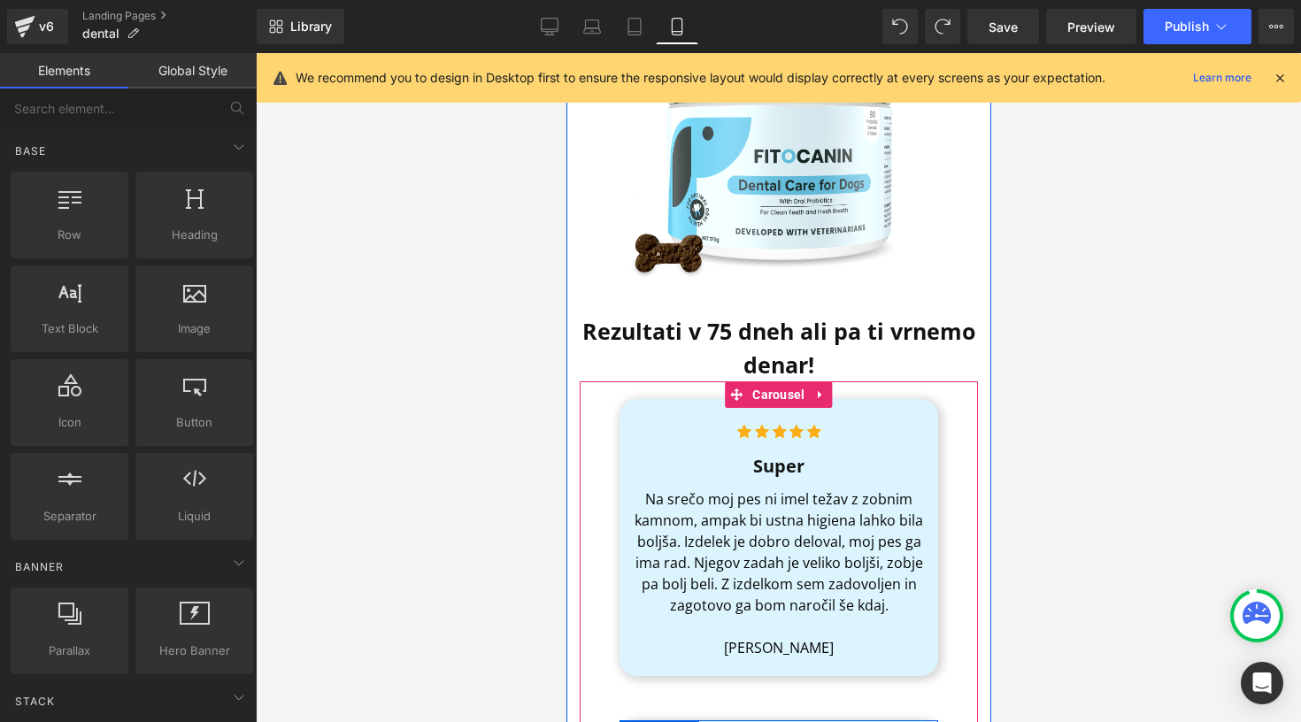
scroll to position [1016, 0]
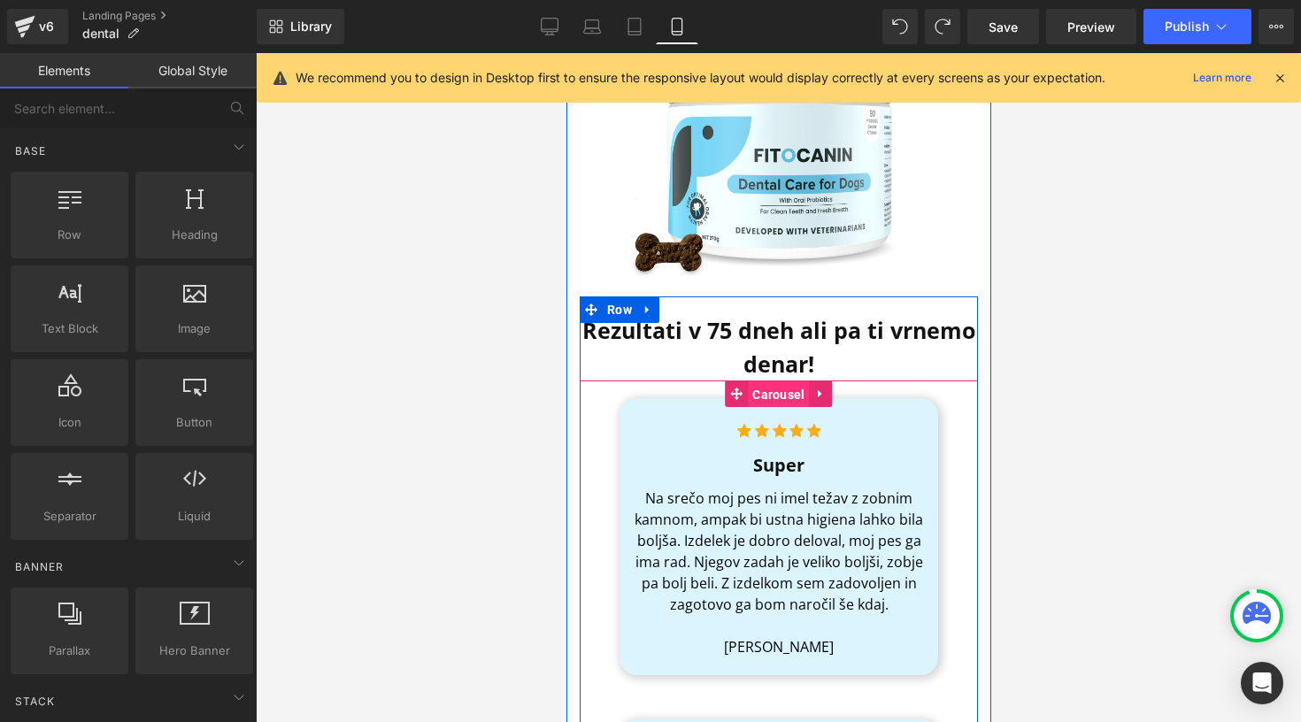
click at [769, 388] on span "Carousel" at bounding box center [777, 394] width 61 height 27
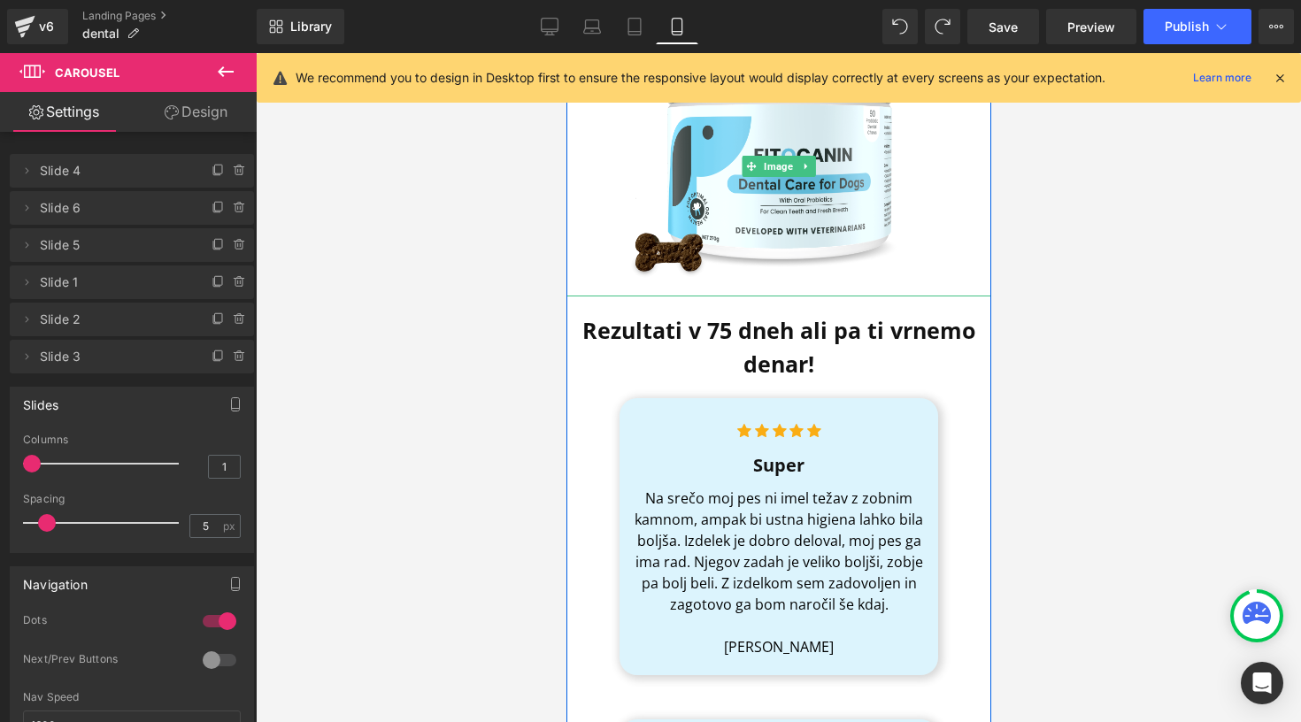
click at [588, 275] on div at bounding box center [777, 166] width 425 height 260
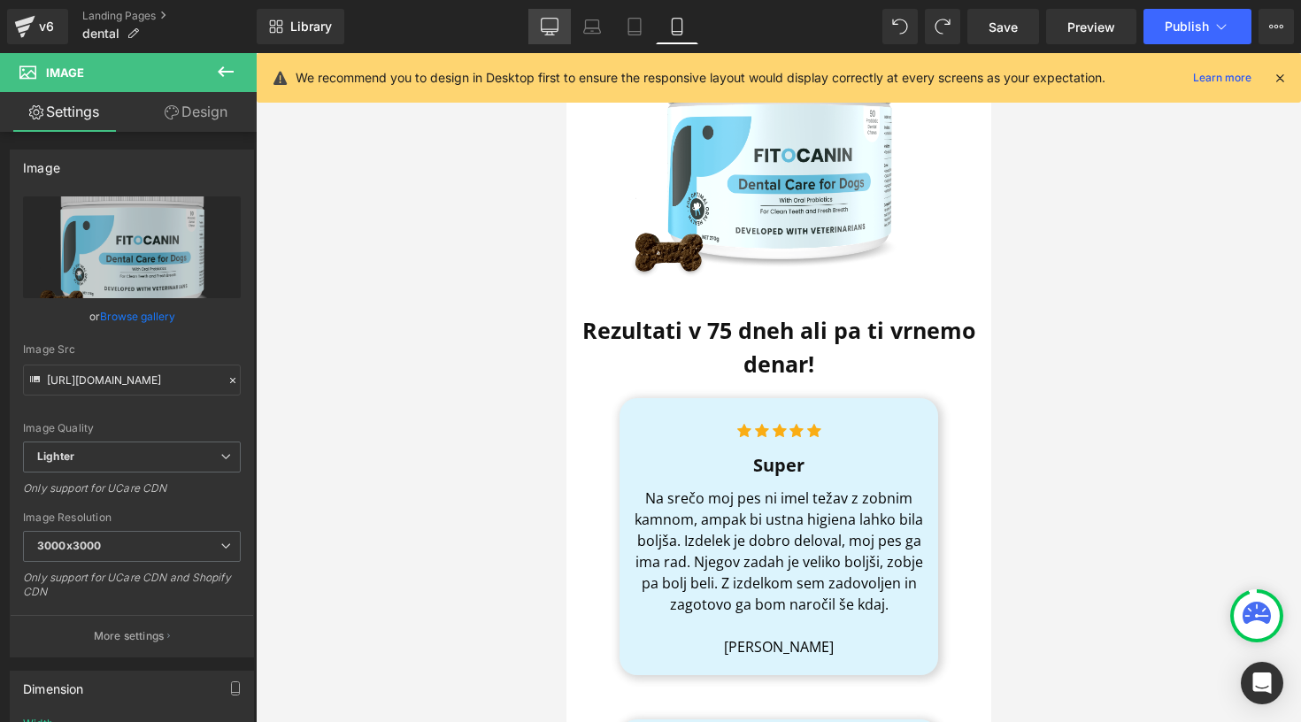
click at [538, 25] on link "Desktop" at bounding box center [549, 26] width 42 height 35
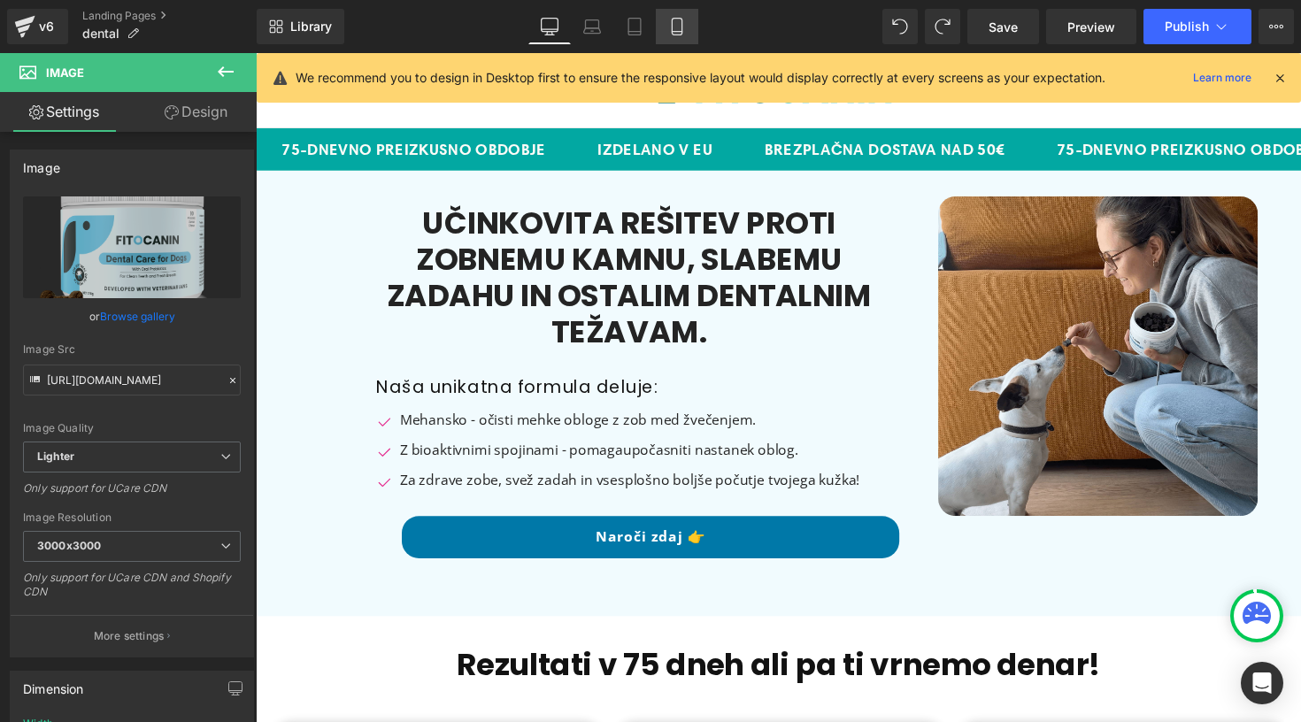
click at [667, 15] on link "Mobile" at bounding box center [677, 26] width 42 height 35
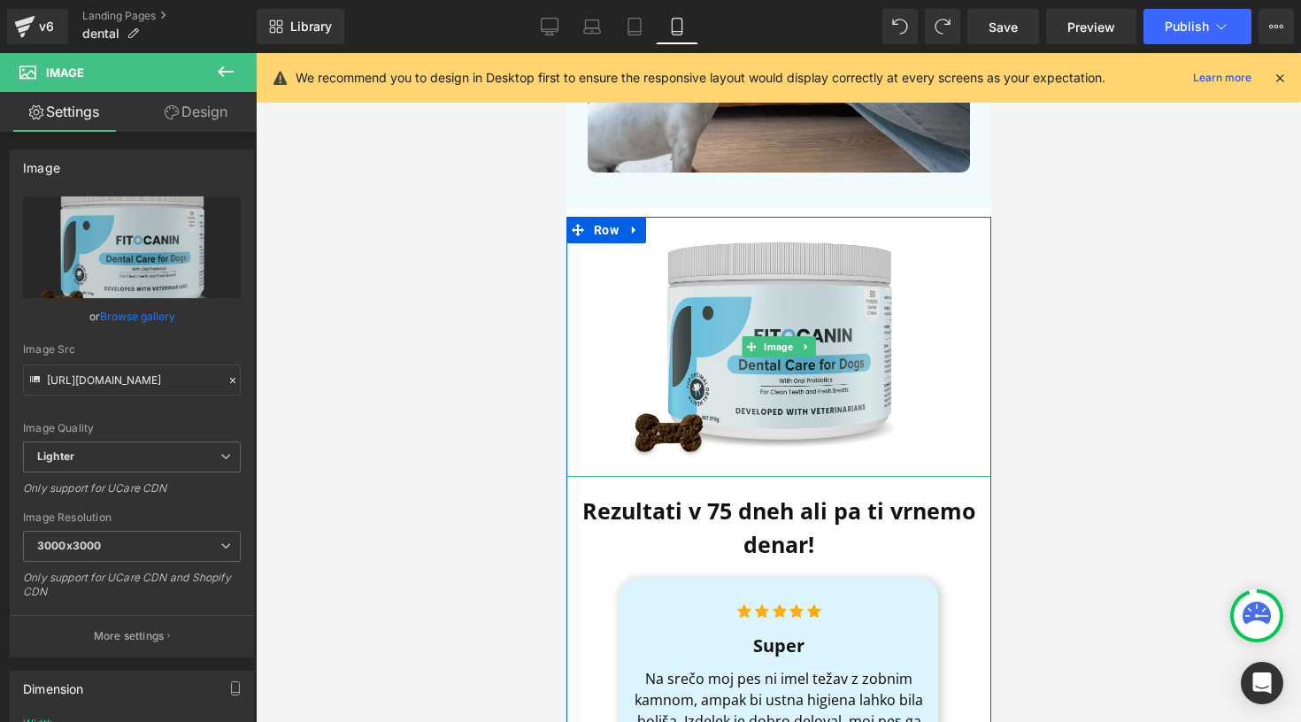
scroll to position [838, 0]
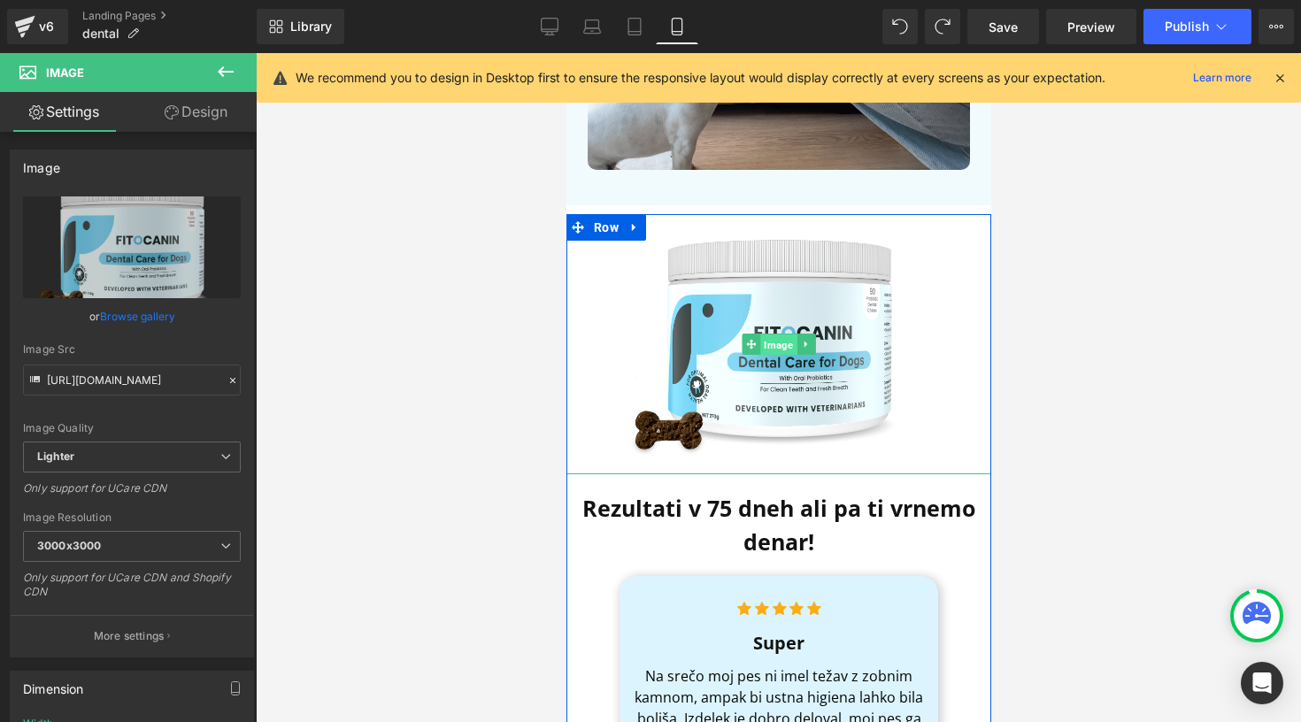
click at [780, 335] on span "Image" at bounding box center [777, 345] width 36 height 21
click at [800, 339] on icon at bounding box center [805, 344] width 10 height 11
click at [811, 340] on icon at bounding box center [815, 345] width 10 height 10
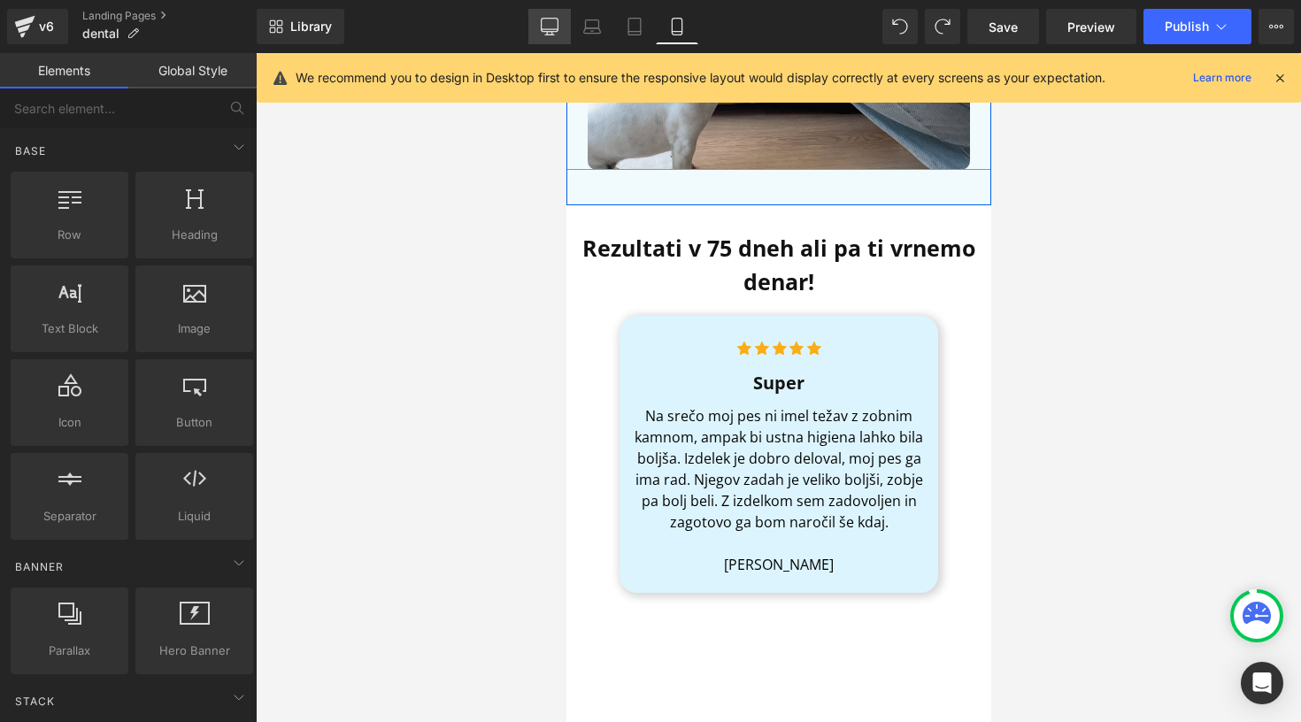
click at [553, 35] on icon at bounding box center [549, 35] width 9 height 0
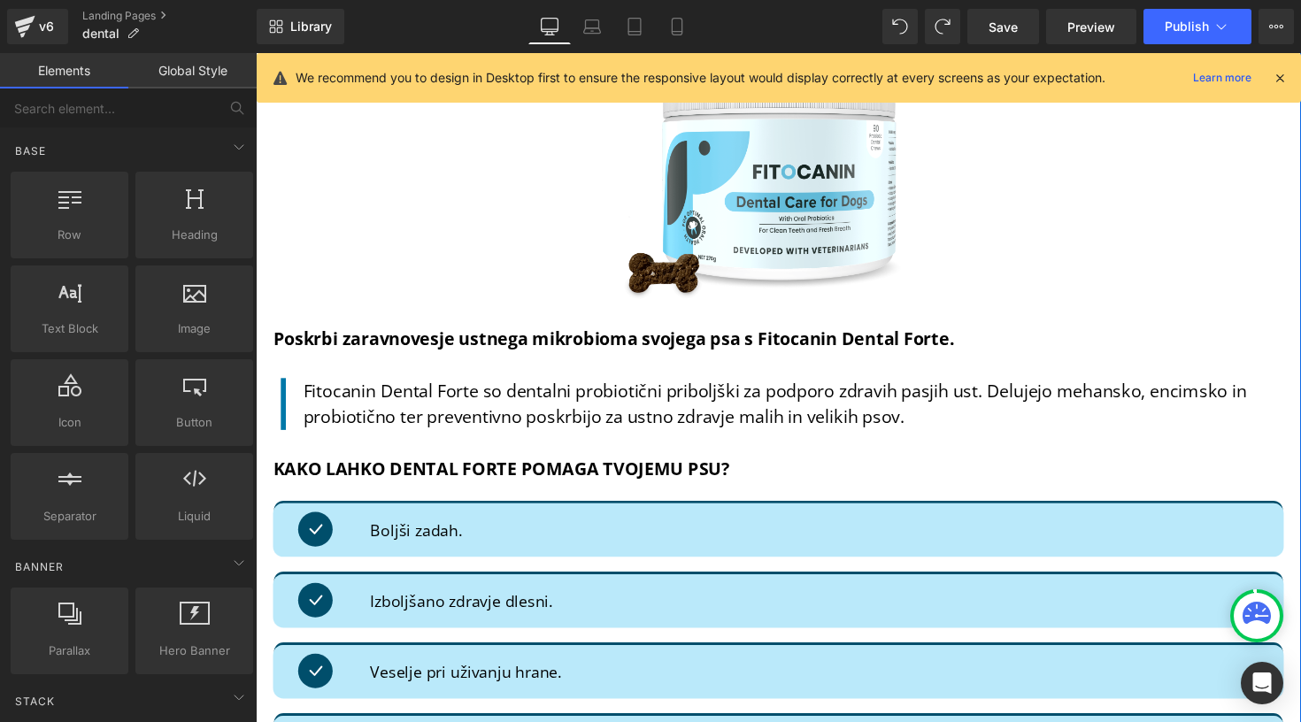
scroll to position [1619, 0]
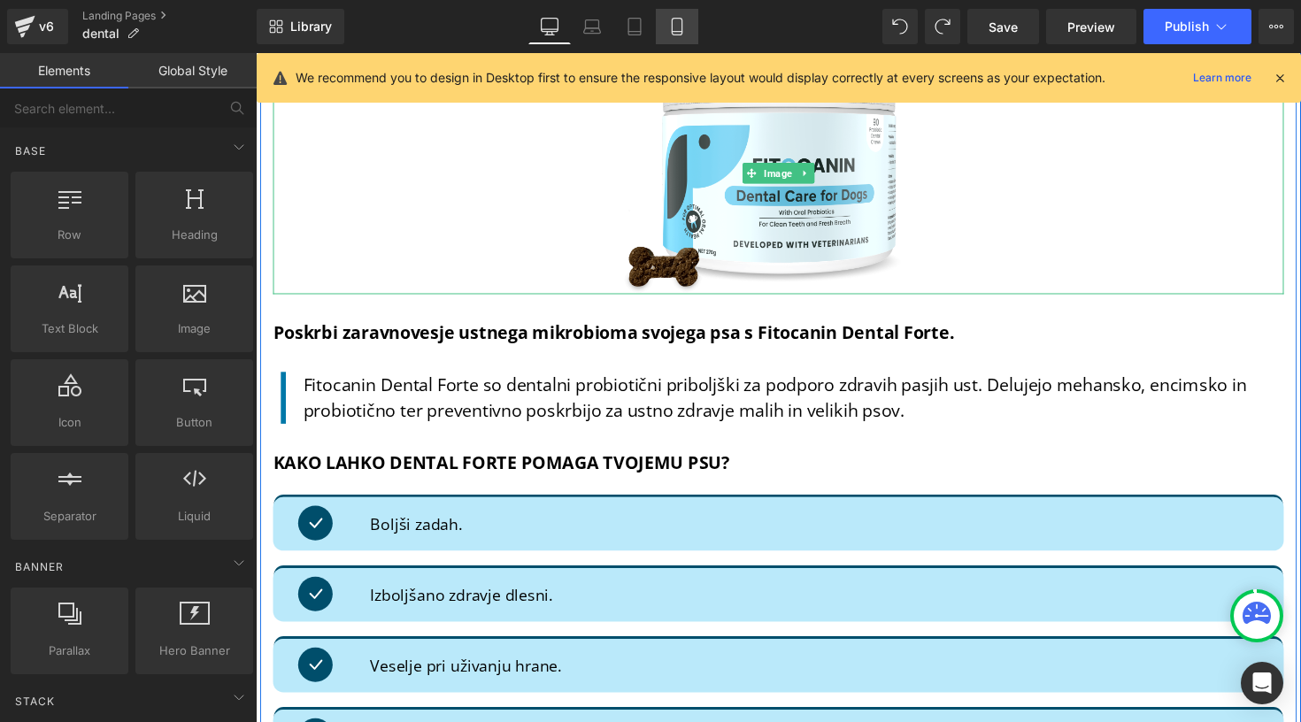
click at [662, 16] on link "Mobile" at bounding box center [677, 26] width 42 height 35
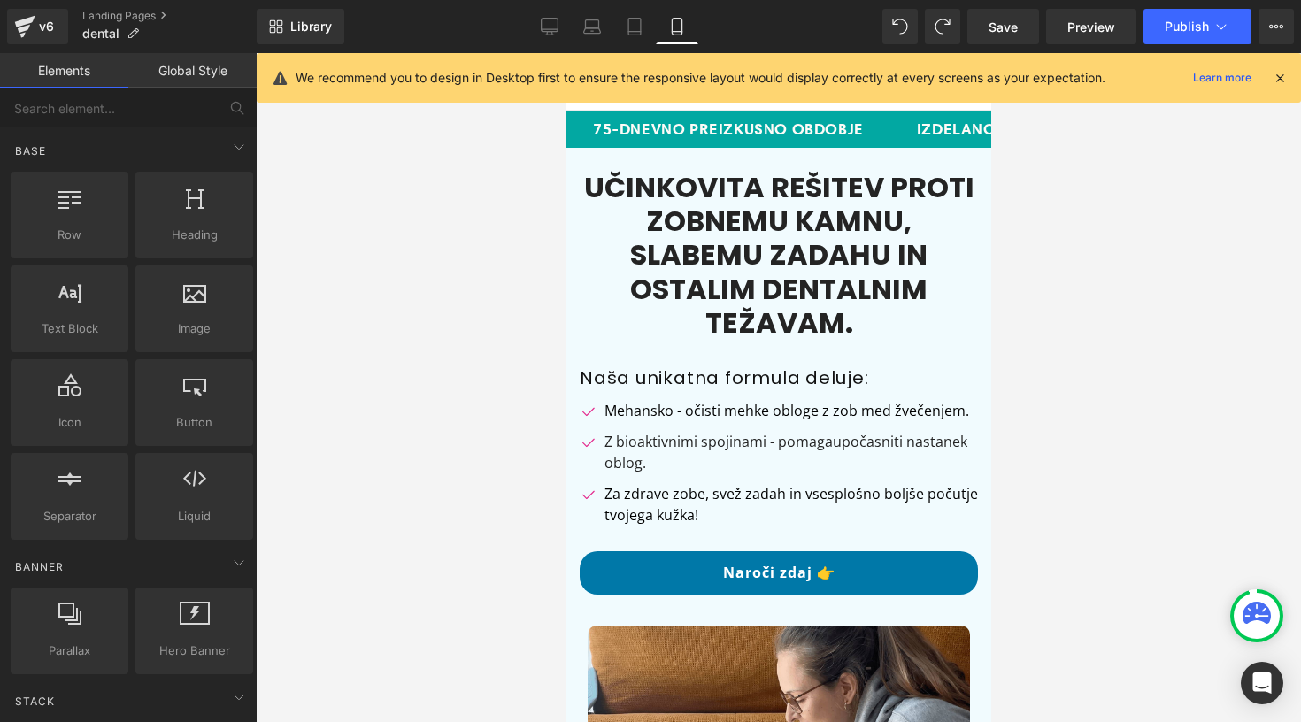
scroll to position [0, 0]
click at [541, 16] on link "Desktop" at bounding box center [549, 26] width 42 height 35
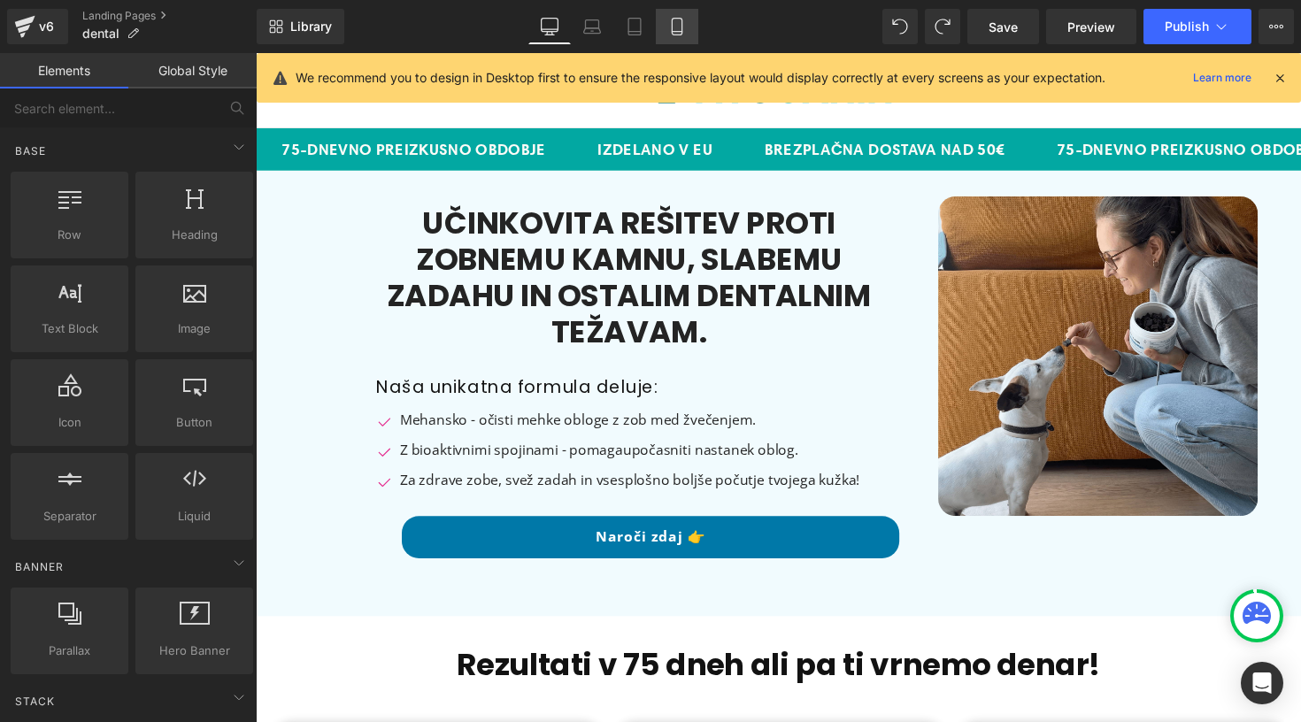
click at [679, 35] on icon at bounding box center [677, 27] width 10 height 17
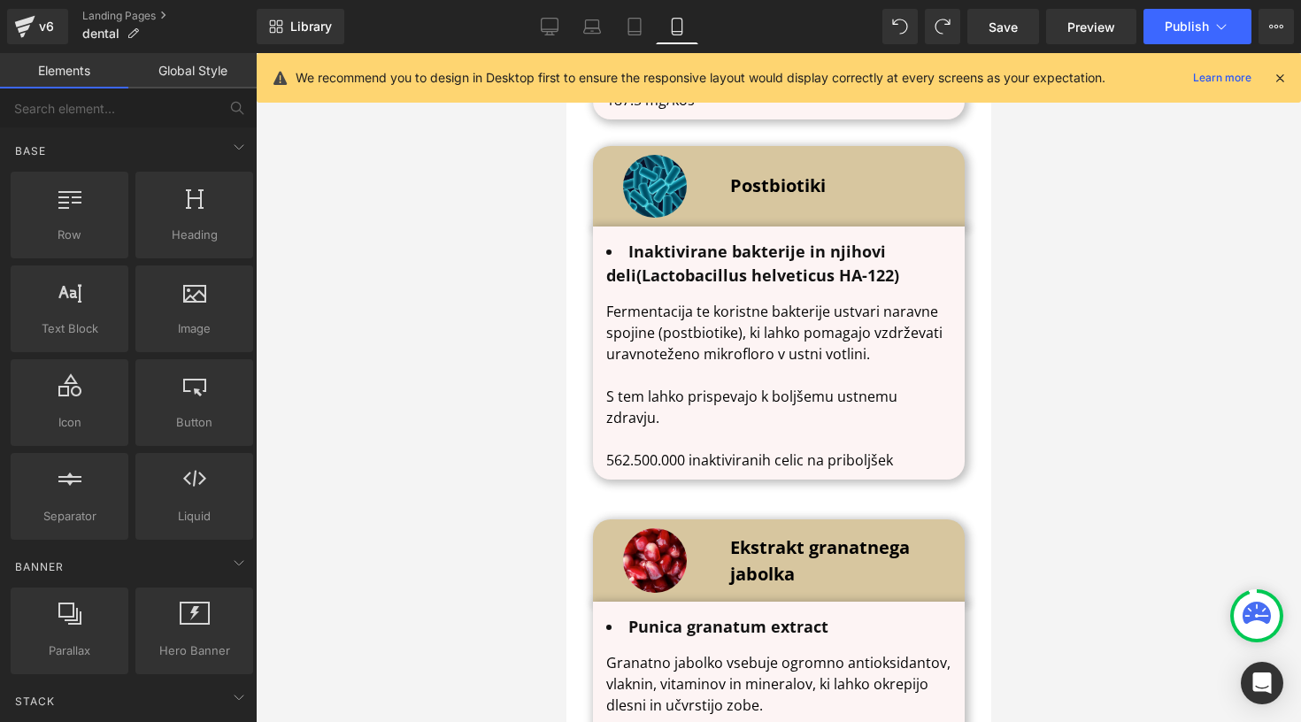
scroll to position [4094, 0]
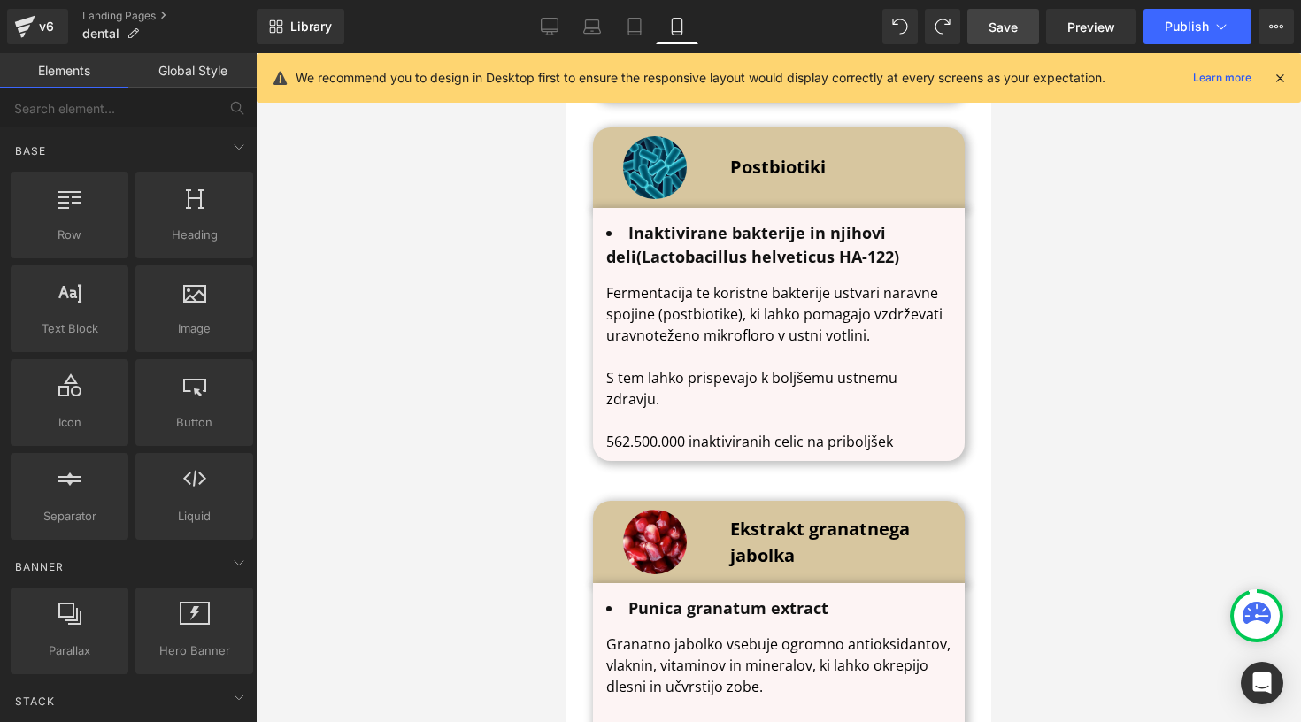
click at [1010, 41] on link "Save" at bounding box center [1003, 26] width 72 height 35
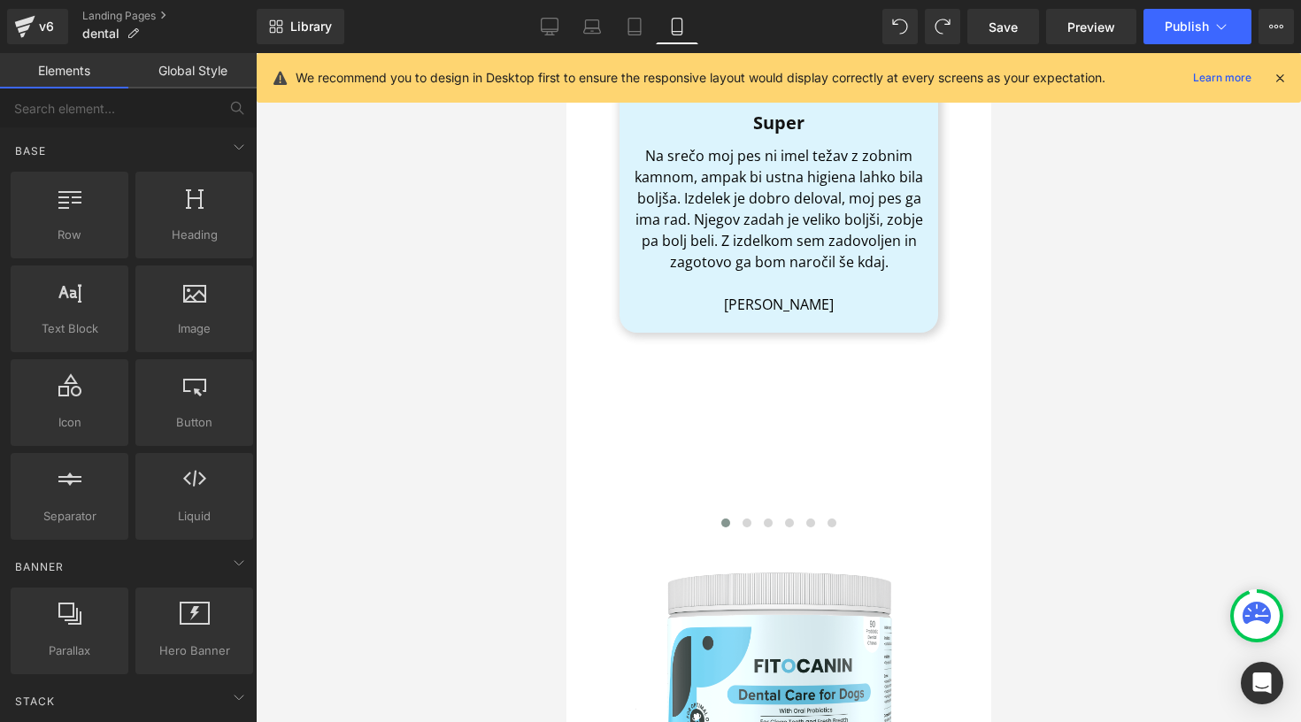
scroll to position [816, 0]
